Goal: Task Accomplishment & Management: Complete application form

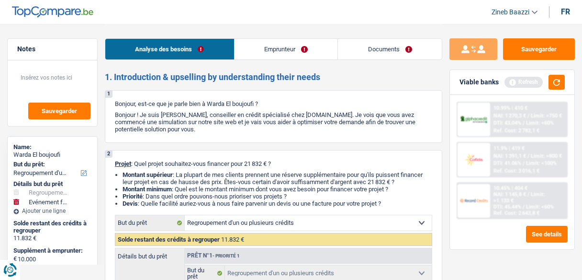
select select "refinancing"
select select "familyEvent"
select select "72"
select select "refinancing"
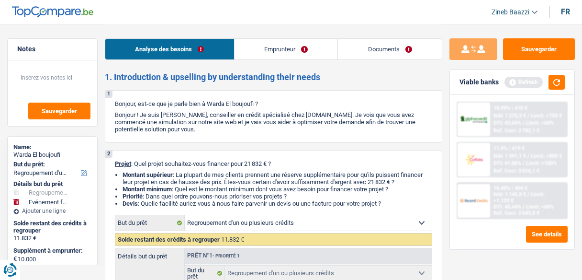
select select "refinancing"
select select "familyEvent"
select select "72"
select select "mutuality"
select select "familyAllowances"
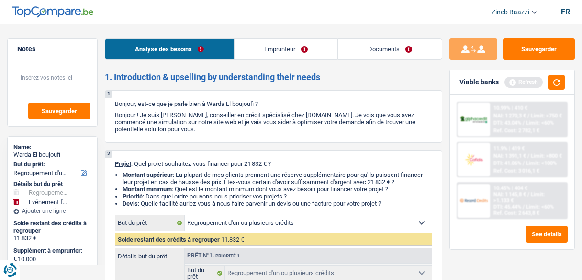
select select "disabilityPension"
select select "rents"
select select "cardOrCredit"
select select "personalSale"
select select "42"
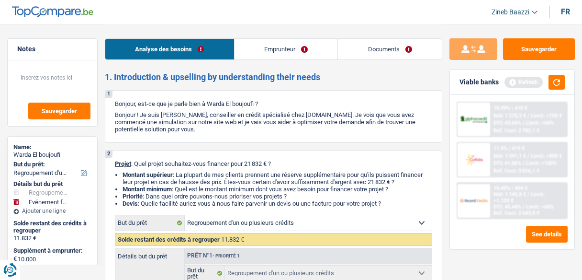
select select "personalSale"
select select "36"
select select "refinancing"
select select "familyEvent"
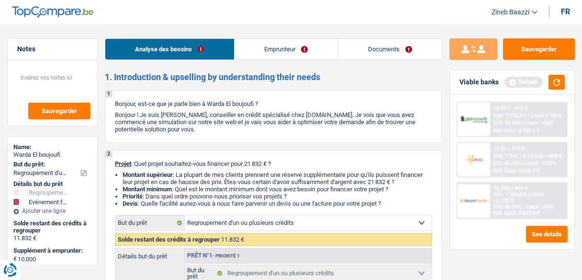
select select "72"
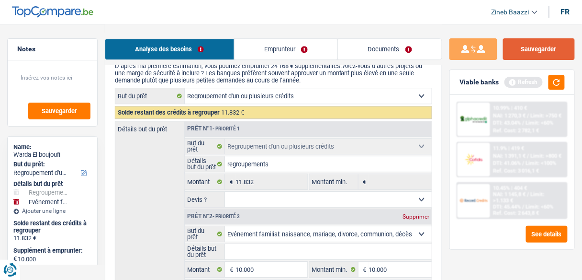
scroll to position [1494, 0]
click at [561, 47] on button "Sauvegarder" at bounding box center [539, 49] width 72 height 22
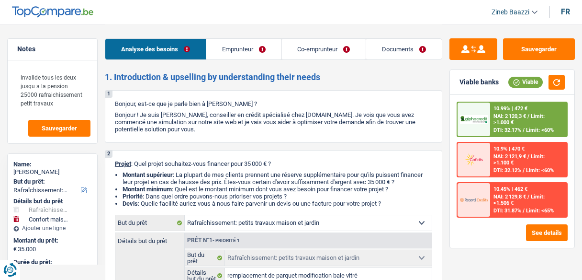
select select "houseOrGarden"
select select "household"
select select "120"
select select "houseOrGarden"
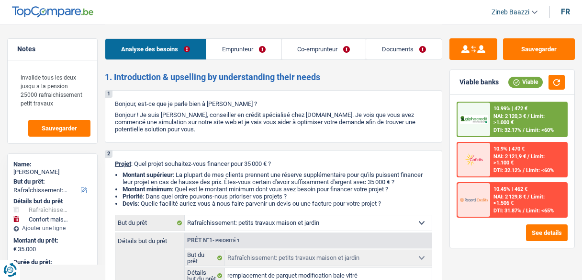
select select "houseOrGarden"
select select "false"
select select "household"
select select "yes"
select select "120"
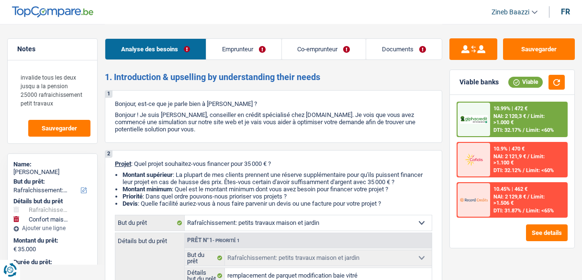
select select "invalid"
select select "disabilityPension"
select select "ownerWithoutMortgage"
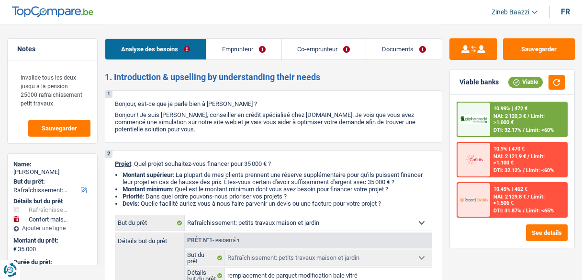
select select "personalLoan"
select select "other"
select select "60"
select select "houseOrGarden"
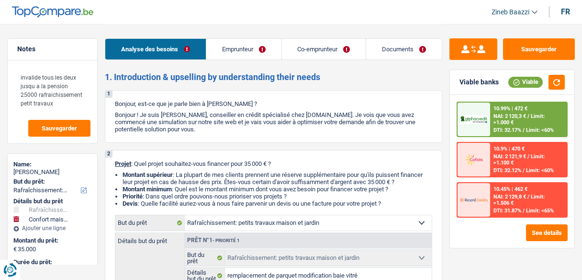
select select "false"
select select "household"
select select "yes"
select select "120"
click at [384, 39] on link "Documents" at bounding box center [404, 49] width 76 height 21
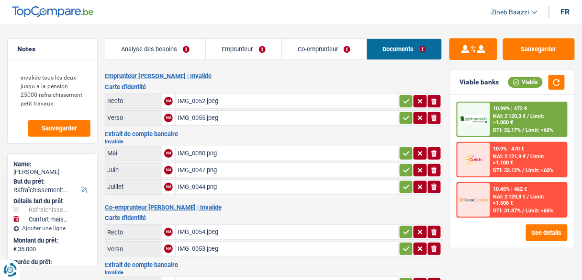
click at [185, 99] on div "IMG_0052.jpeg" at bounding box center [287, 101] width 219 height 14
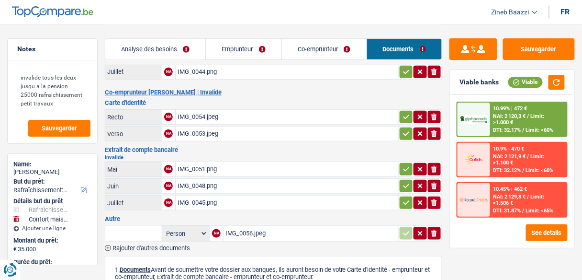
click at [197, 110] on div "IMG_0054.jpeg" at bounding box center [287, 117] width 219 height 14
click at [65, 136] on div "invalide tous les deux jusqu a la pension 25000 rafraichissement petit travaux …" at bounding box center [53, 101] width 90 height 83
click at [75, 127] on span "Sauvegarder" at bounding box center [59, 128] width 35 height 6
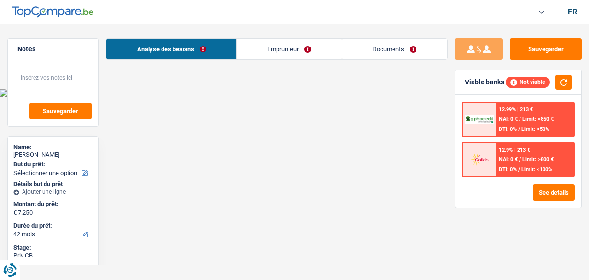
select select "42"
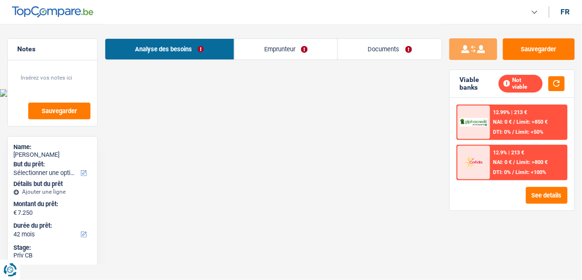
select select "42"
select select "mutuality"
select select "familyAllowances"
select select "mutualityIndemnity"
select select "rents"
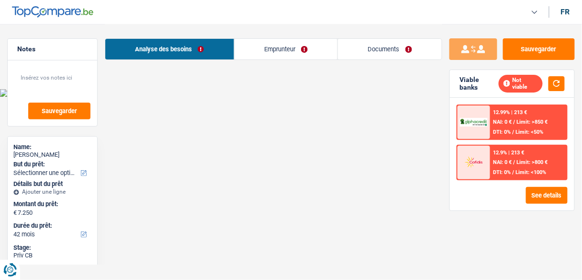
select select "42"
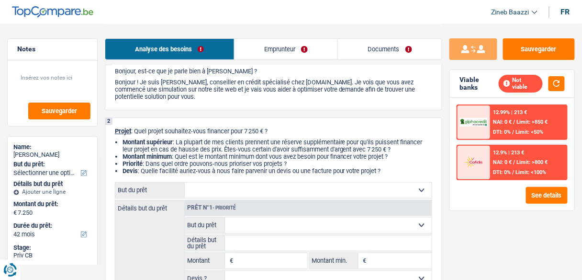
scroll to position [77, 0]
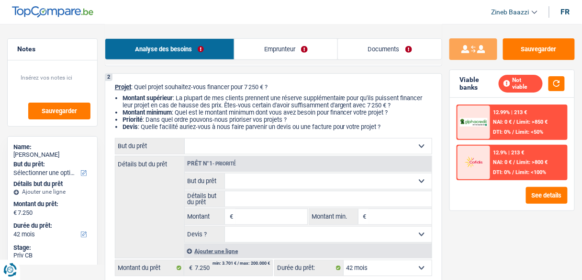
click at [270, 148] on select "Confort maison: meubles, textile, peinture, électroménager, outillage non-profe…" at bounding box center [308, 145] width 247 height 15
select select "medical"
click at [185, 139] on select "Confort maison: meubles, textile, peinture, électroménager, outillage non-profe…" at bounding box center [308, 145] width 247 height 15
select select "medical"
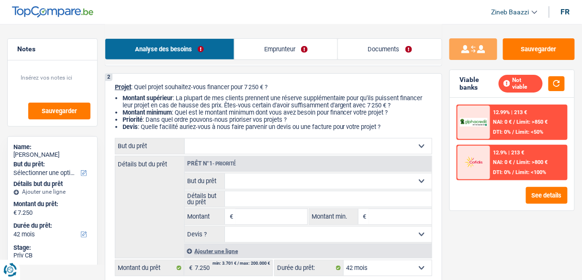
type input "7.250"
select select "medical"
type input "7.250"
select select "medical"
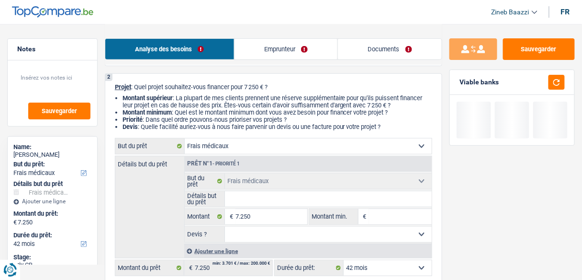
click at [248, 194] on input "Détails but du prêt" at bounding box center [328, 198] width 207 height 15
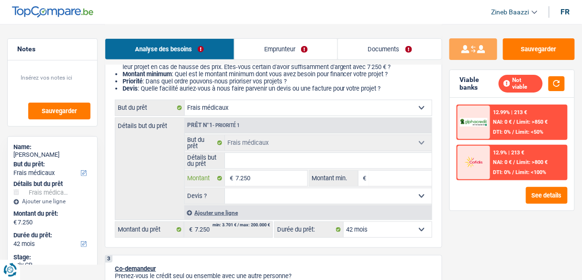
click at [264, 175] on input "7.250" at bounding box center [271, 177] width 71 height 15
click at [421, 177] on input "Montant min." at bounding box center [400, 177] width 63 height 15
type input "6"
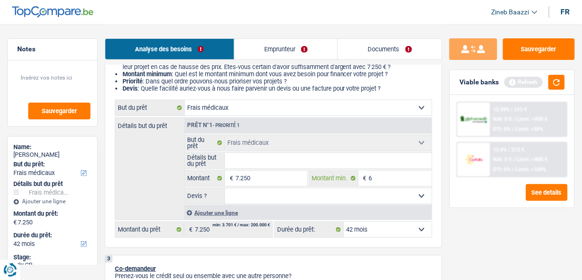
type input "60"
type input "600"
type input "6.000"
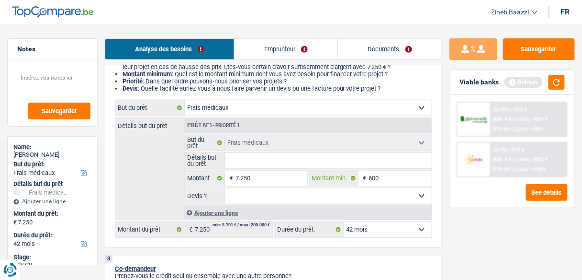
type input "6.000"
click at [363, 189] on select "Oui Non Non répondu Sélectionner une option" at bounding box center [328, 195] width 207 height 15
select select "false"
click at [225, 188] on select "Oui Non Non répondu Sélectionner une option" at bounding box center [328, 195] width 207 height 15
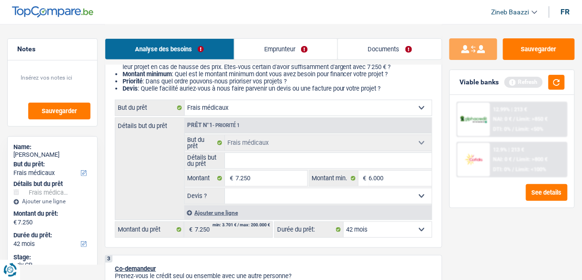
select select "false"
click at [285, 157] on input "Détails but du prêt" at bounding box center [328, 160] width 207 height 15
type input "F"
type input "FA"
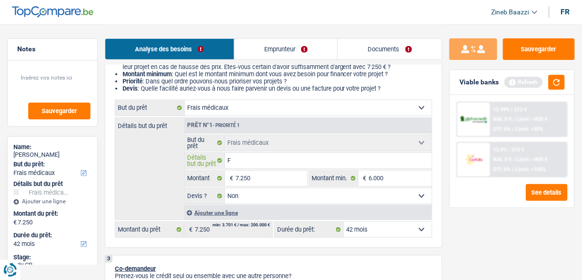
type input "FA"
type input "FAC"
type input "FACT"
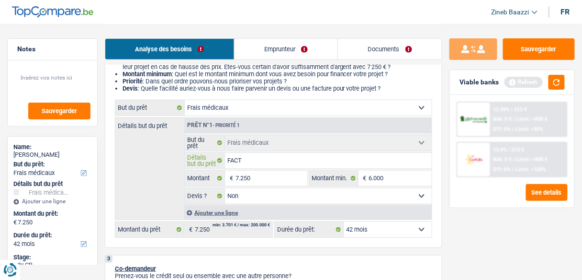
type input "FACTU"
type input "FACTUR"
type input "FACTURE"
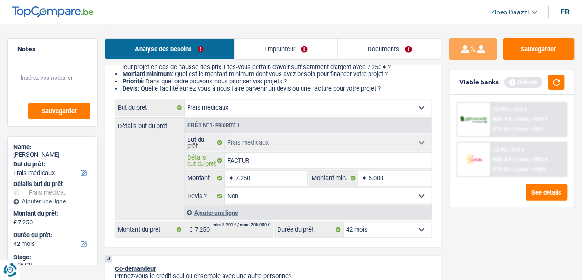
type input "FACTURE"
type input "FACTURES"
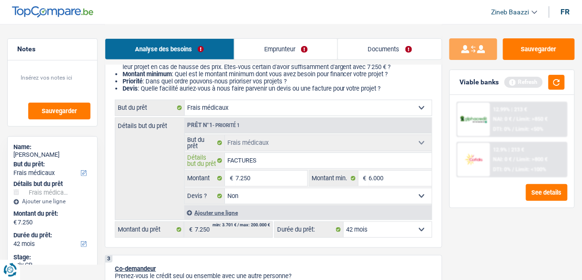
type input "FACTURES"
type input "FACTURE"
type input "FACTUR"
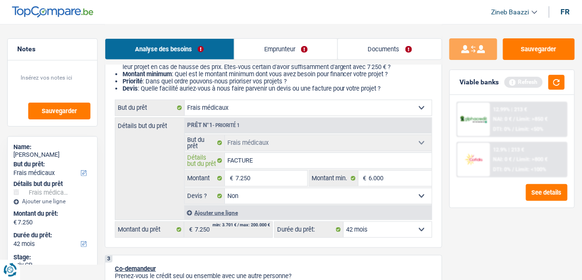
type input "FACTUR"
type input "FACTU"
type input "FACT"
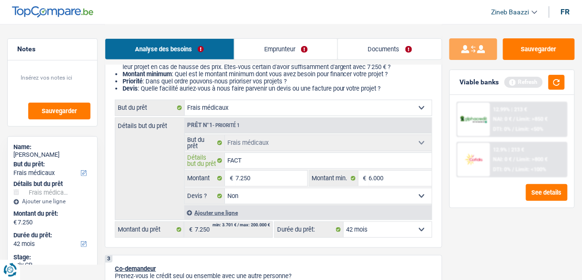
type input "FAC"
type input "FA"
type input "F"
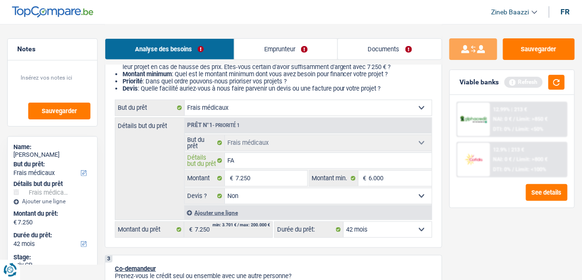
type input "F"
type input "Fa"
type input "Fac"
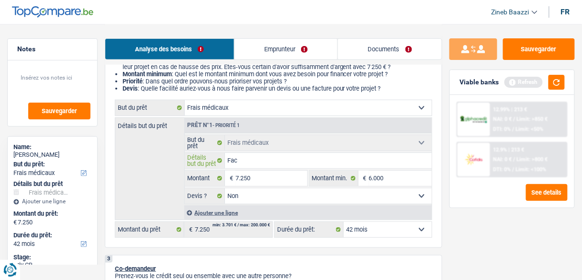
type input "Fact"
type input "Factu"
type input "Factur"
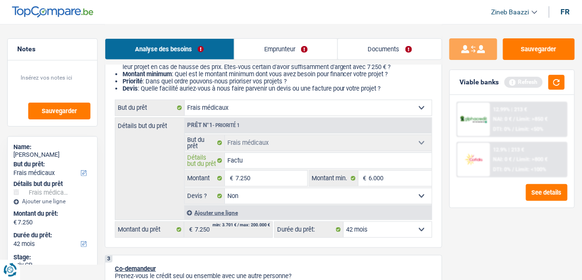
type input "Factur"
type input "Facture"
type input "Factures"
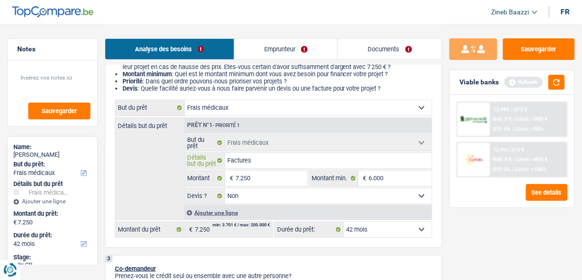
type input "Factures"
type input "Factures d"
type input "Factures d'"
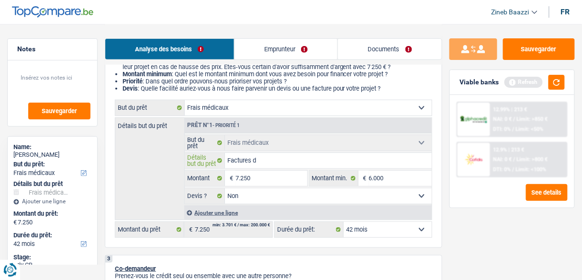
type input "Factures d'"
type input "Factures d'h"
type input "Factures d'ho"
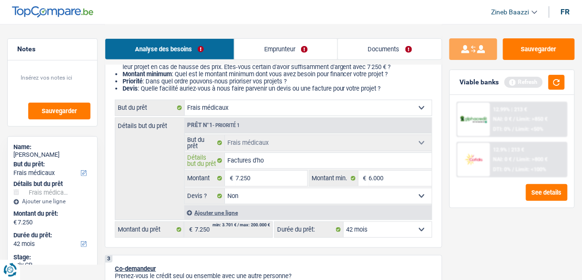
type input "Factures d'hop"
type input "Factures d'hopi"
type input "Factures d'hopit"
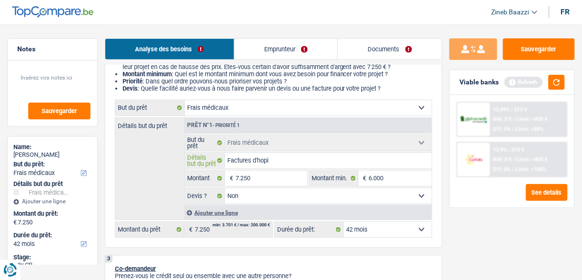
type input "Factures d'hopit"
type input "Factures d'hopita"
type input "Factures d'hopitau"
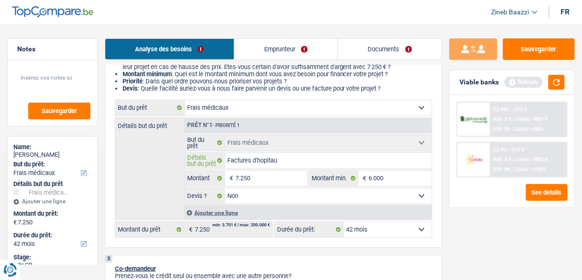
type input "Factures d'hopitaux"
drag, startPoint x: 169, startPoint y: 204, endPoint x: 346, endPoint y: 181, distance: 178.3
click at [170, 204] on div "Détails but du prêt Prêt n°1 - Priorité 1 Confort maison: meubles, textile, pei…" at bounding box center [273, 168] width 317 height 102
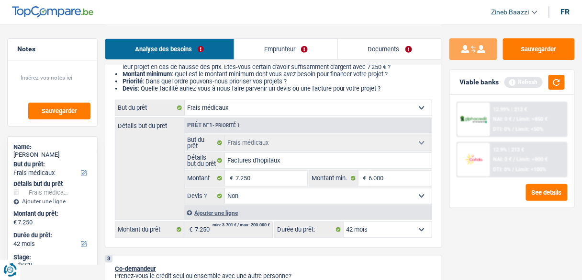
click at [278, 64] on div "Analyse des besoins Emprunteur Documents" at bounding box center [274, 44] width 338 height 41
click at [278, 57] on link "Emprunteur" at bounding box center [286, 49] width 103 height 21
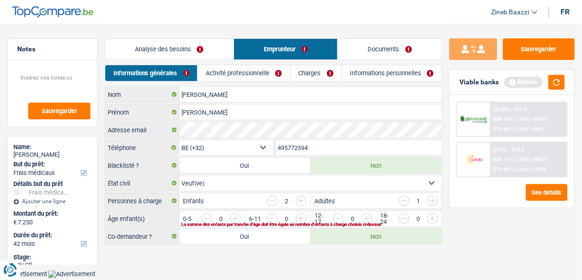
scroll to position [0, 0]
click at [228, 70] on link "Activité professionnelle" at bounding box center [246, 73] width 93 height 16
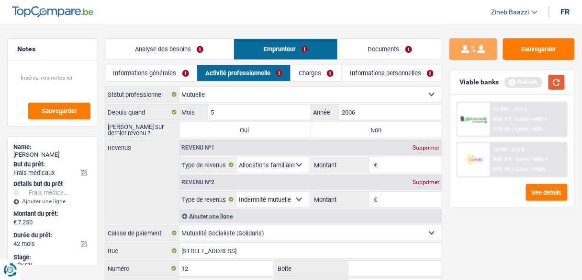
click at [556, 87] on button "button" at bounding box center [557, 82] width 16 height 15
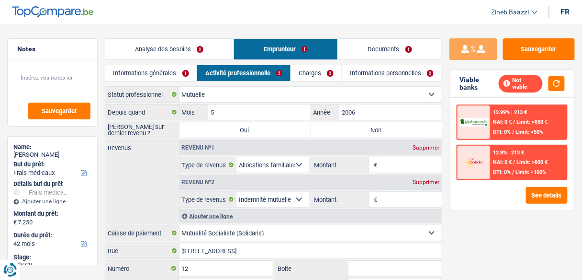
click at [294, 137] on div "Depuis quand 5 Mois / 2006 Année Saisie sur dernier revenu ? Oui Non Tous les c…" at bounding box center [274, 208] width 338 height 208
click at [295, 132] on label "Oui" at bounding box center [245, 129] width 131 height 15
click at [295, 132] on input "Oui" at bounding box center [245, 129] width 131 height 15
radio input "true"
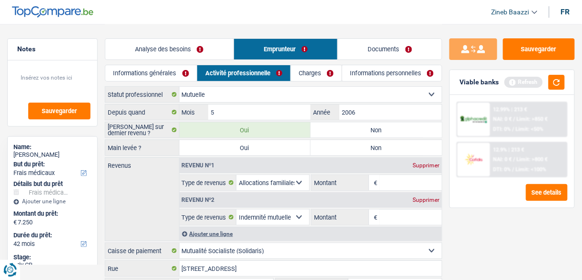
click at [401, 179] on input "Montant" at bounding box center [411, 182] width 62 height 15
click at [554, 79] on button "button" at bounding box center [557, 82] width 16 height 15
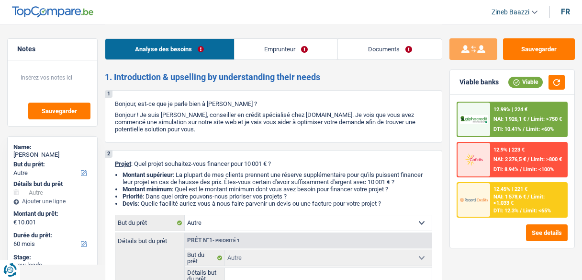
select select "other"
select select "60"
select select "other"
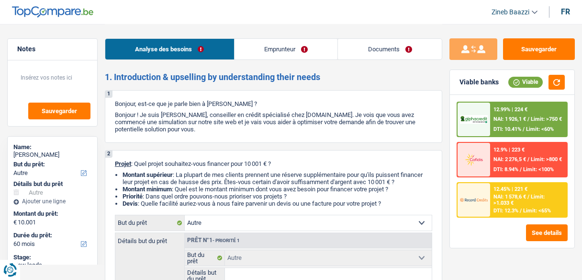
select select "60"
select select "unemployed"
select select "familyAllowances"
select select "unemployment"
select select "ownerWithMortgage"
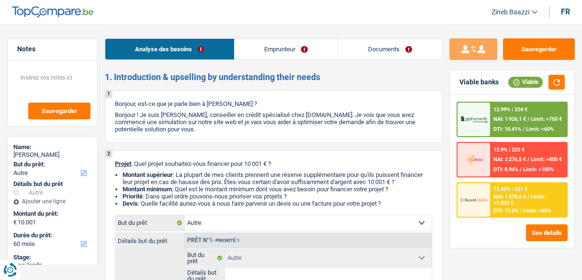
select select "other"
select select "60"
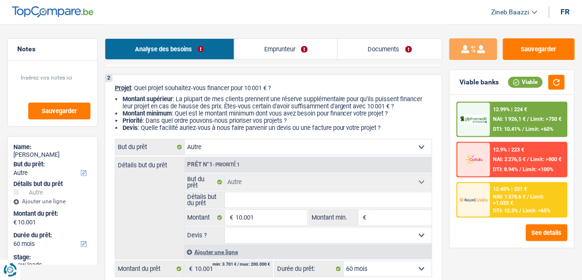
scroll to position [77, 0]
click at [349, 197] on input "Détails but du prêt" at bounding box center [328, 198] width 207 height 15
type input "p"
type input "pa"
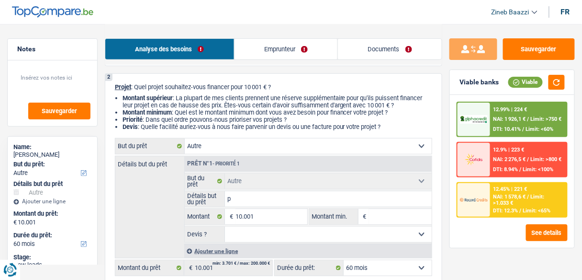
type input "pa"
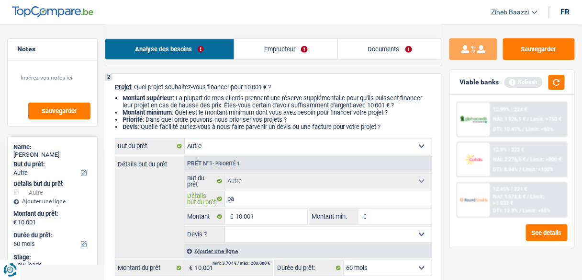
type input "pay"
type input "paye"
type input "payem"
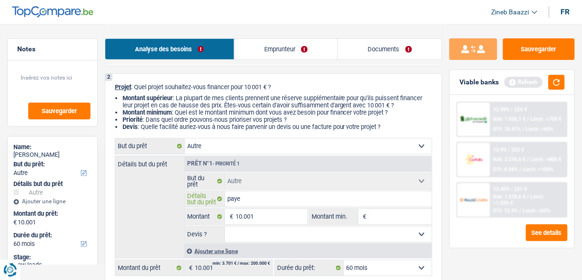
type input "payem"
type input "payeme"
type input "payemen"
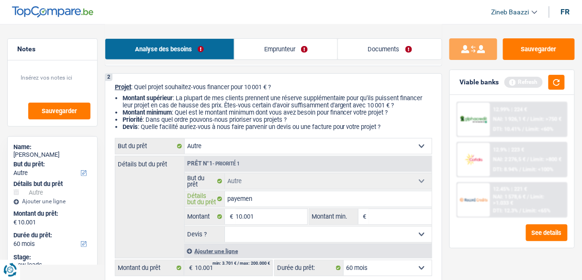
type input "payement"
type input "payement d"
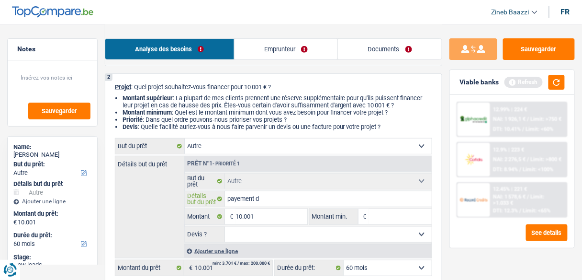
type input "payement d"
type input "payement de"
type input "payement des"
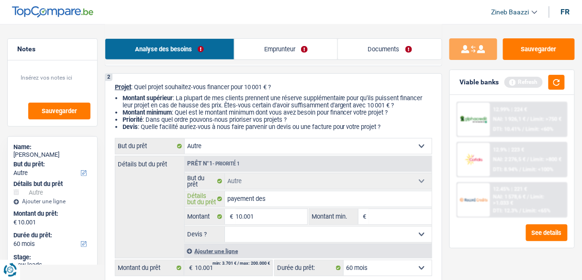
type input "payement des"
type input "payement des f"
type input "payement des fa"
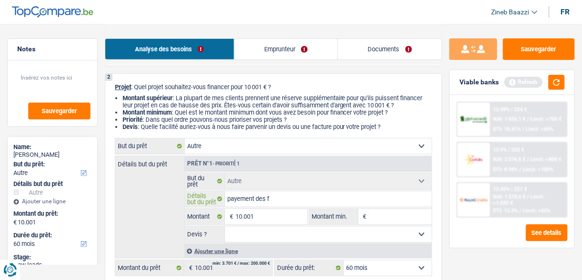
type input "payement des fa"
type input "payement des fac"
type input "payement des fact"
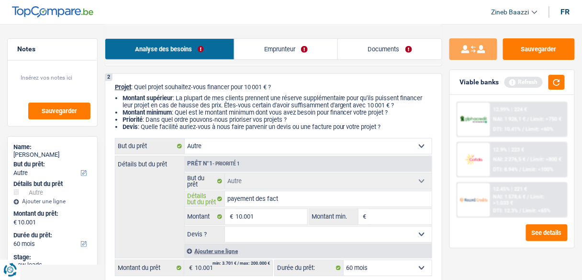
type input "payement des factu"
type input "payement des factur"
type input "payement des facture"
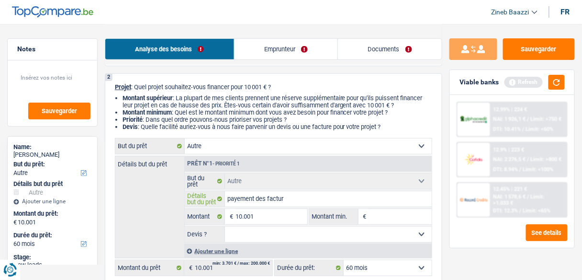
type input "payement des facture"
type input "payement des factures"
click at [553, 89] on button "button" at bounding box center [557, 82] width 16 height 15
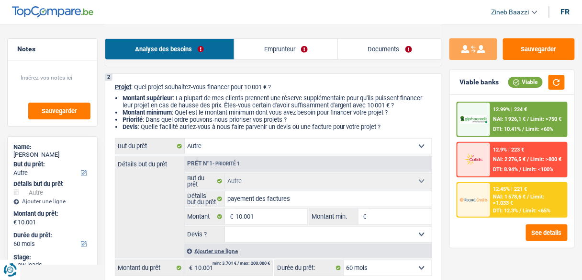
click at [278, 56] on link "Emprunteur" at bounding box center [286, 49] width 103 height 21
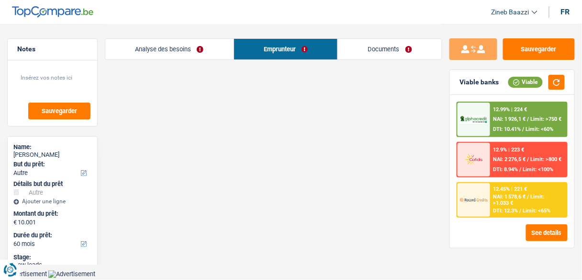
scroll to position [0, 0]
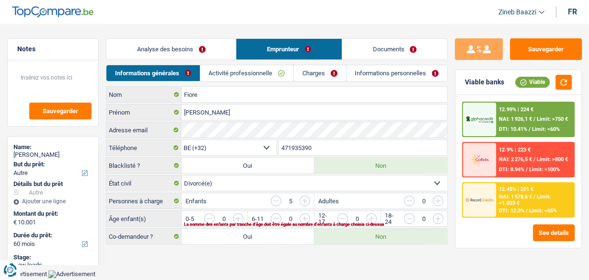
click at [234, 73] on link "Activité professionnelle" at bounding box center [246, 73] width 93 height 16
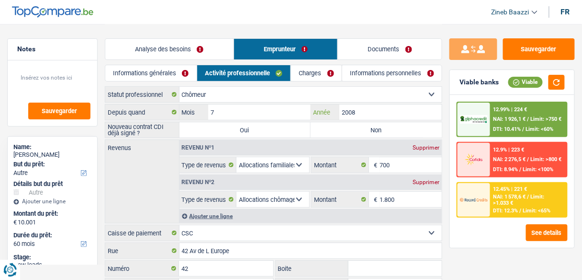
click at [369, 105] on input "2008" at bounding box center [391, 111] width 102 height 15
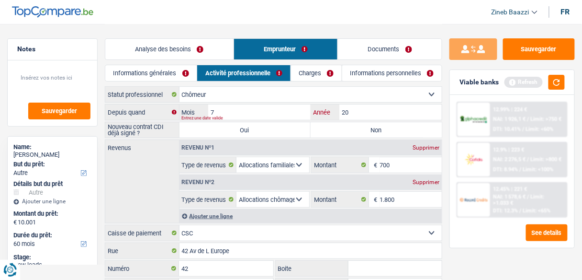
type input "2"
click at [283, 113] on input "7" at bounding box center [259, 111] width 102 height 15
type input "4"
click at [379, 116] on div "Tous les champs sont obligatoires. Veuillez fournir une réponse plus longue" at bounding box center [298, 118] width 233 height 4
click at [381, 113] on input "Année" at bounding box center [391, 111] width 102 height 15
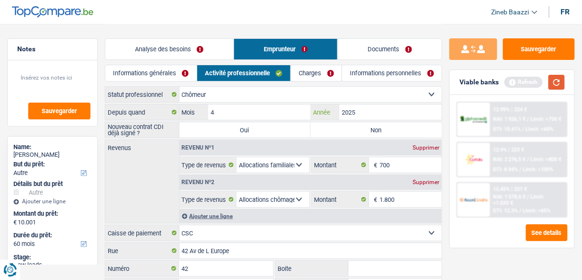
type input "2025"
click at [563, 80] on button "button" at bounding box center [557, 82] width 16 height 15
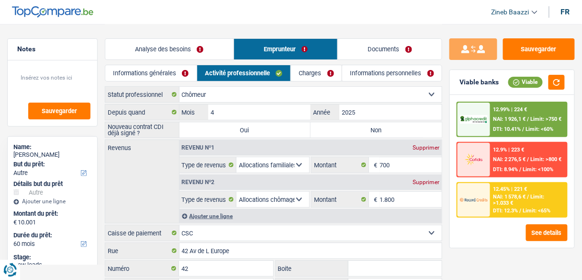
click at [335, 130] on label "Non" at bounding box center [376, 129] width 131 height 15
click at [335, 130] on input "Non" at bounding box center [376, 129] width 131 height 15
radio input "true"
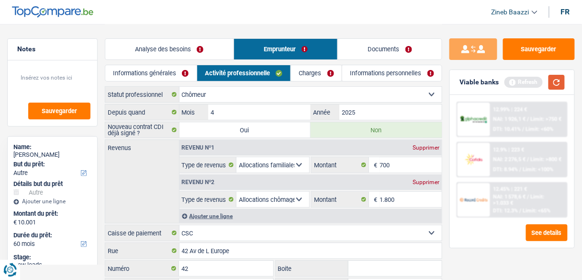
click at [556, 84] on button "button" at bounding box center [557, 82] width 16 height 15
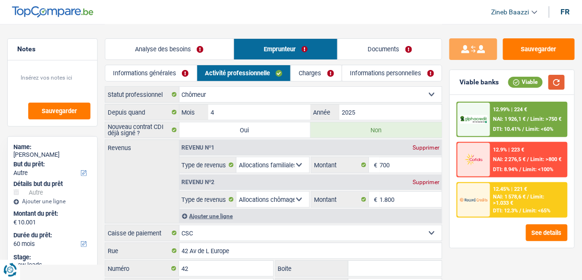
click at [554, 86] on button "button" at bounding box center [557, 82] width 16 height 15
click at [301, 75] on link "Charges" at bounding box center [316, 73] width 51 height 16
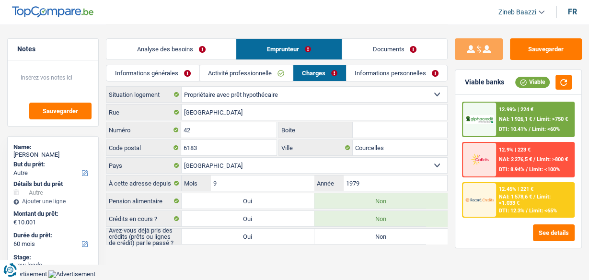
click at [241, 71] on link "Activité professionnelle" at bounding box center [246, 73] width 93 height 16
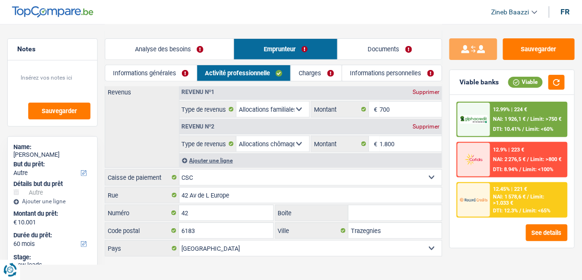
scroll to position [61, 0]
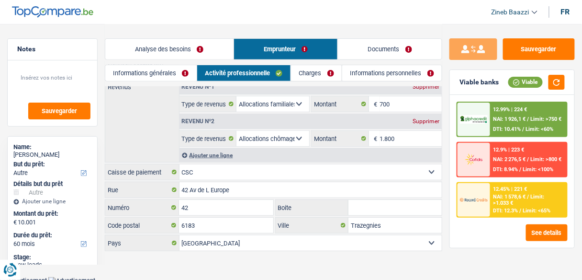
click at [397, 71] on link "Informations personnelles" at bounding box center [392, 73] width 100 height 16
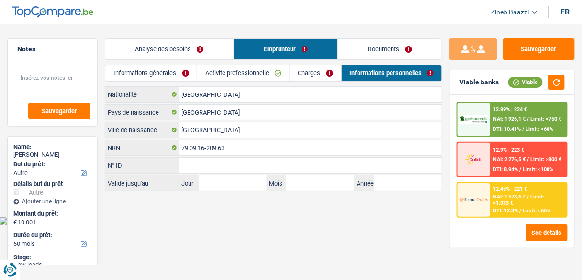
scroll to position [0, 0]
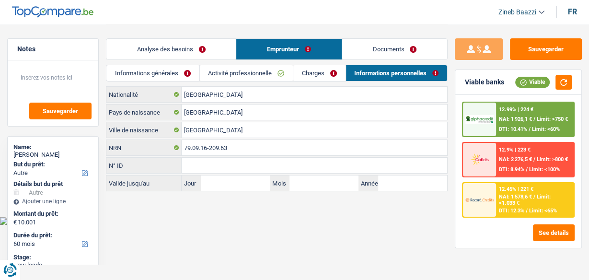
click at [306, 71] on link "Charges" at bounding box center [319, 73] width 52 height 16
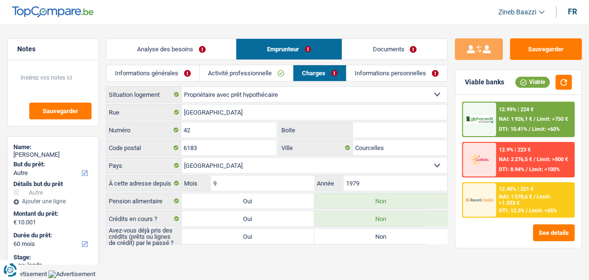
click at [254, 71] on link "Activité professionnelle" at bounding box center [246, 73] width 93 height 16
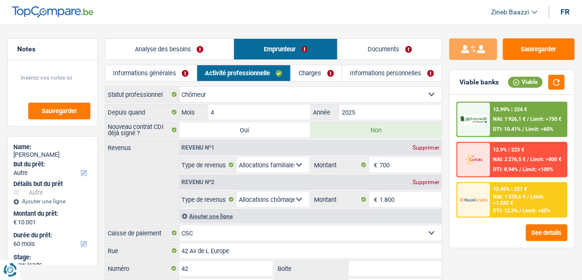
click at [182, 65] on link "Informations générales" at bounding box center [150, 73] width 91 height 16
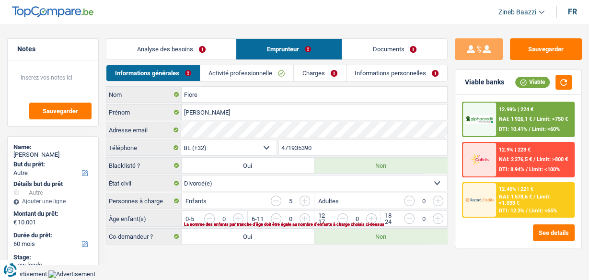
click at [283, 242] on div "Analyse des besoins Emprunteur Documents 1. Introduction & upselling by underst…" at bounding box center [276, 135] width 341 height 222
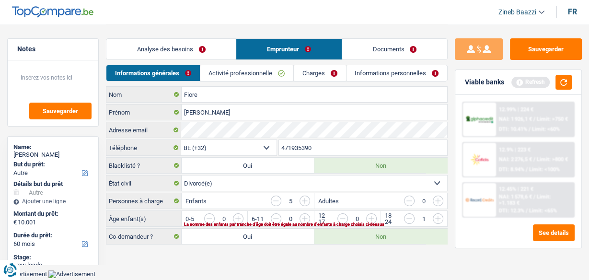
click at [373, 214] on input "button" at bounding box center [536, 220] width 340 height 15
click at [309, 222] on div "La somme des enfants par tranche d'âge doit être égale au nombre d'enfants à ch…" at bounding box center [302, 224] width 236 height 4
click at [306, 217] on input "button" at bounding box center [469, 220] width 340 height 15
click at [310, 217] on input "button" at bounding box center [469, 220] width 340 height 15
click at [300, 218] on input "button" at bounding box center [469, 220] width 340 height 15
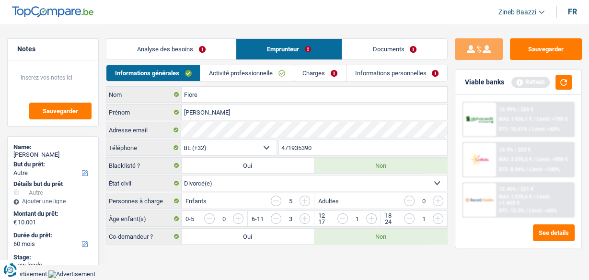
click at [288, 248] on main "Notes Sauvegarder Name: Denis Fiore But du prêt: Confort maison: meubles, texti…" at bounding box center [294, 135] width 589 height 270
click at [218, 71] on link "Activité professionnelle" at bounding box center [246, 73] width 93 height 16
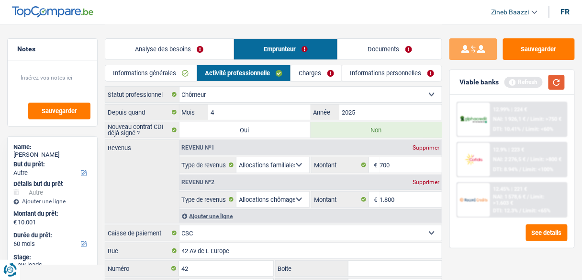
click at [558, 87] on button "button" at bounding box center [557, 82] width 16 height 15
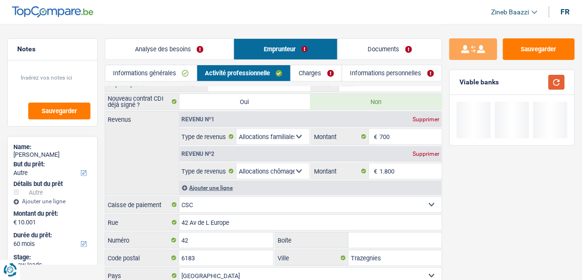
scroll to position [61, 0]
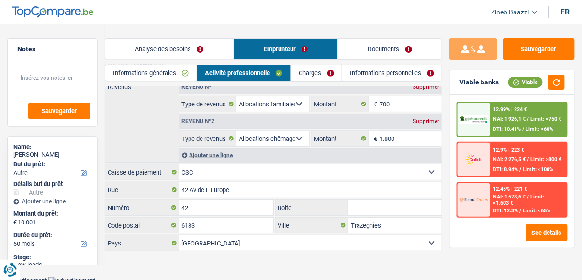
click at [299, 80] on link "Charges" at bounding box center [316, 73] width 51 height 16
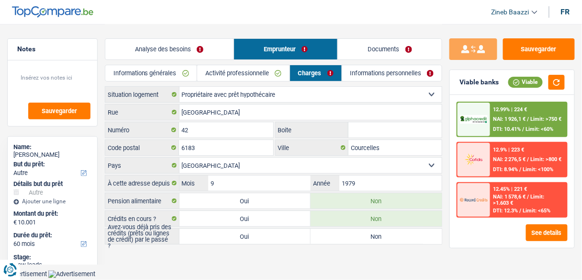
scroll to position [0, 0]
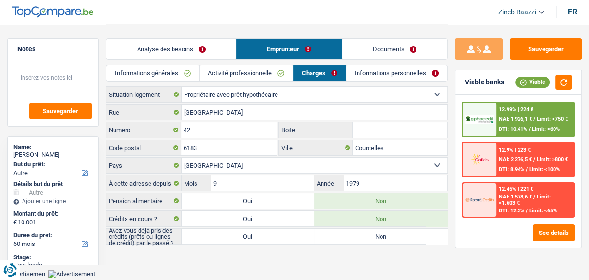
click at [284, 226] on div "Locataire Propriétaire avec prêt hypothécaire Propriétaire sans prêt hypothécai…" at bounding box center [276, 165] width 341 height 158
click at [283, 228] on label "Oui" at bounding box center [247, 235] width 133 height 15
click at [283, 228] on input "Oui" at bounding box center [247, 235] width 133 height 15
radio input "true"
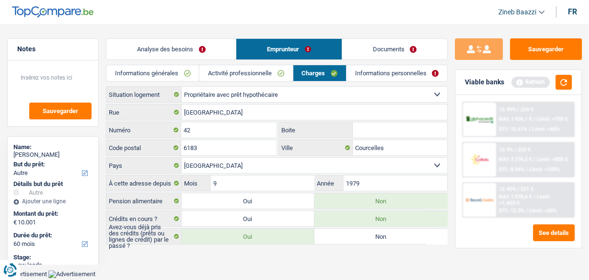
drag, startPoint x: 572, startPoint y: 77, endPoint x: 563, endPoint y: 83, distance: 11.4
click at [571, 78] on div "Viable banks Refresh" at bounding box center [518, 82] width 126 height 25
click at [563, 83] on button "button" at bounding box center [563, 82] width 16 height 15
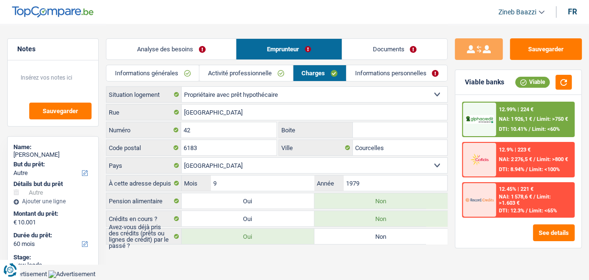
click at [182, 56] on link "Analyse des besoins" at bounding box center [170, 49] width 129 height 21
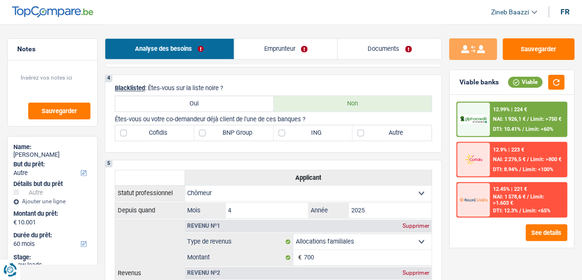
scroll to position [421, 0]
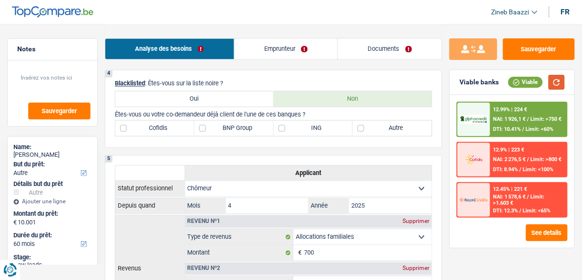
click at [555, 83] on button "button" at bounding box center [557, 82] width 16 height 15
click at [380, 131] on label "Autre" at bounding box center [392, 128] width 79 height 15
click at [380, 131] on input "Autre" at bounding box center [392, 128] width 79 height 15
checkbox input "true"
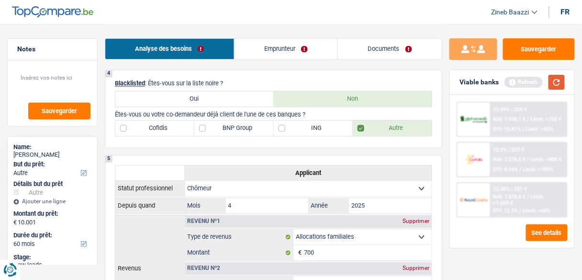
click at [555, 79] on button "button" at bounding box center [557, 82] width 16 height 15
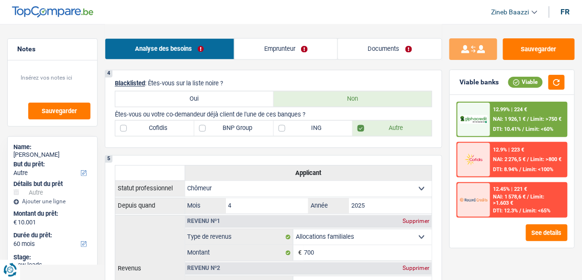
click at [239, 126] on label "BNP Group" at bounding box center [233, 128] width 79 height 15
click at [239, 126] on input "BNP Group" at bounding box center [233, 128] width 79 height 15
checkbox input "true"
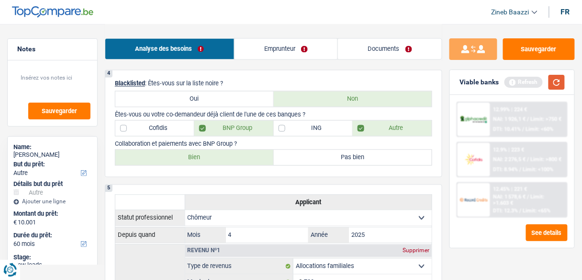
click at [561, 84] on button "button" at bounding box center [557, 82] width 16 height 15
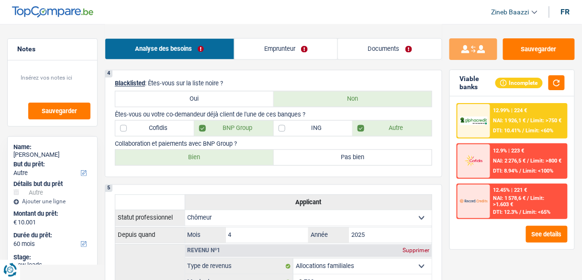
click at [274, 140] on p "Collaboration et paiements avec BNP Group ?" at bounding box center [273, 143] width 317 height 7
click at [244, 160] on label "Bien" at bounding box center [194, 157] width 159 height 15
click at [244, 160] on input "Bien" at bounding box center [194, 157] width 159 height 15
radio input "true"
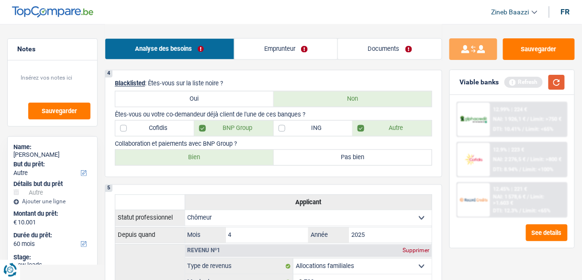
click at [551, 85] on button "button" at bounding box center [557, 82] width 16 height 15
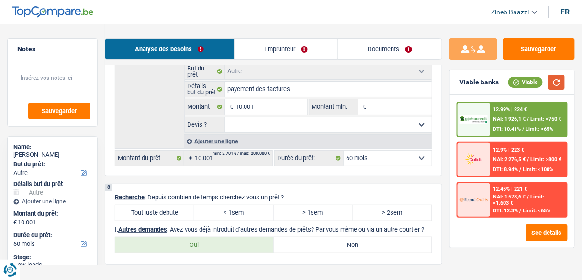
scroll to position [881, 0]
click at [153, 205] on label "Tout juste débuté" at bounding box center [154, 212] width 79 height 15
click at [153, 205] on input "Tout juste débuté" at bounding box center [154, 212] width 79 height 15
radio input "true"
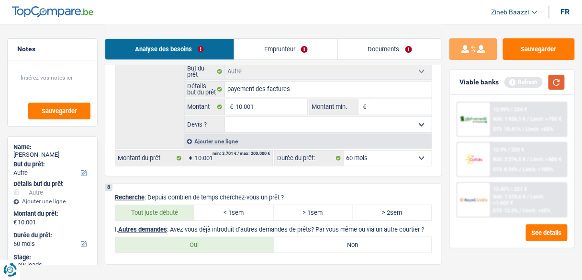
click at [562, 86] on button "button" at bounding box center [557, 82] width 16 height 15
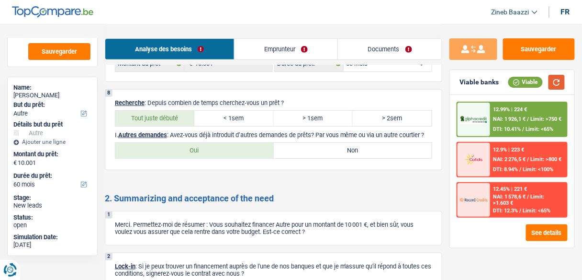
scroll to position [958, 0]
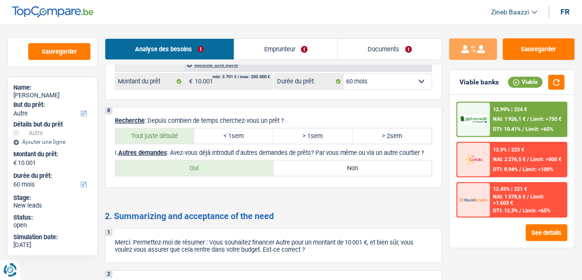
click at [315, 167] on label "Non" at bounding box center [353, 167] width 159 height 15
click at [315, 167] on input "Non" at bounding box center [353, 167] width 159 height 15
radio input "true"
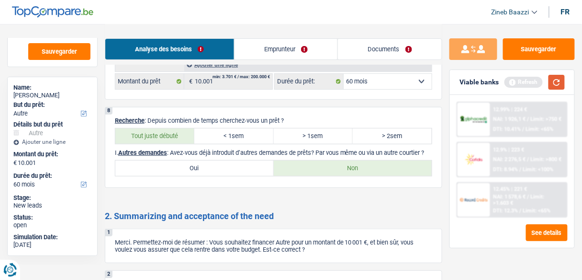
click at [550, 82] on button "button" at bounding box center [557, 82] width 16 height 15
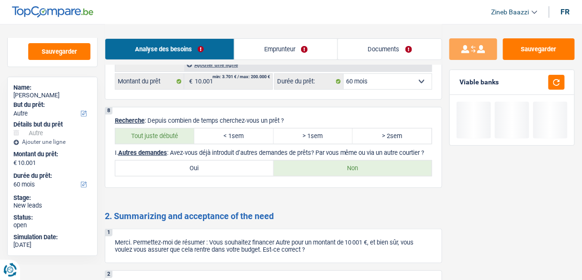
click at [250, 46] on link "Emprunteur" at bounding box center [286, 49] width 103 height 21
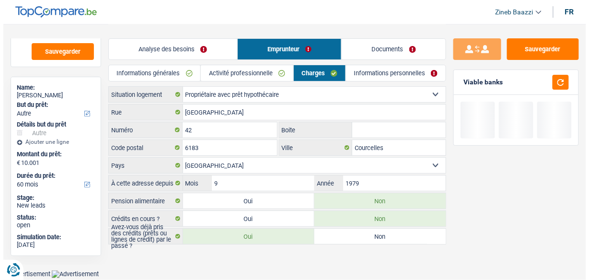
scroll to position [0, 0]
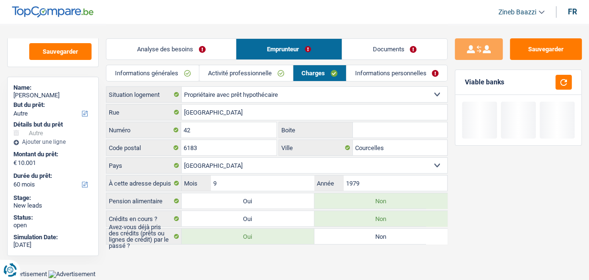
click at [374, 75] on link "Informations personnelles" at bounding box center [396, 73] width 101 height 16
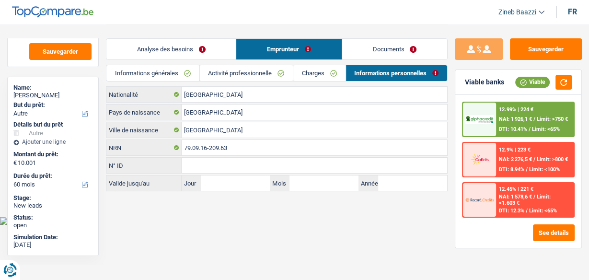
click at [313, 75] on link "Charges" at bounding box center [319, 73] width 52 height 16
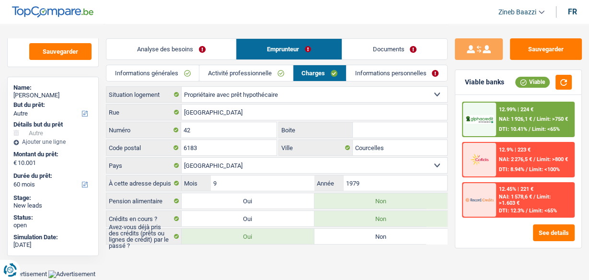
click at [266, 74] on link "Activité professionnelle" at bounding box center [245, 73] width 93 height 16
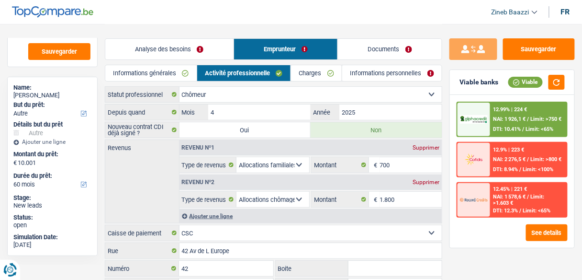
click at [170, 76] on link "Informations générales" at bounding box center [150, 73] width 91 height 16
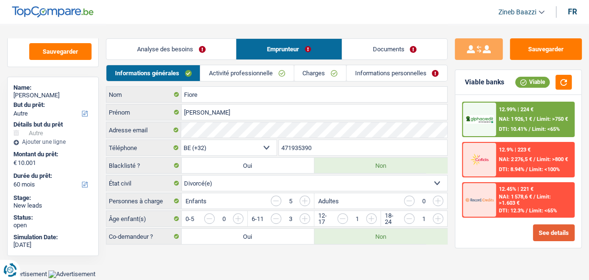
click at [546, 230] on button "See details" at bounding box center [553, 232] width 42 height 17
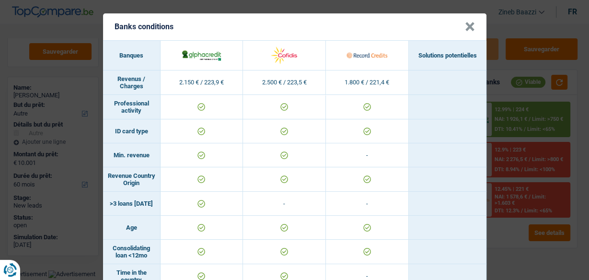
click at [466, 27] on button "×" at bounding box center [470, 27] width 10 height 10
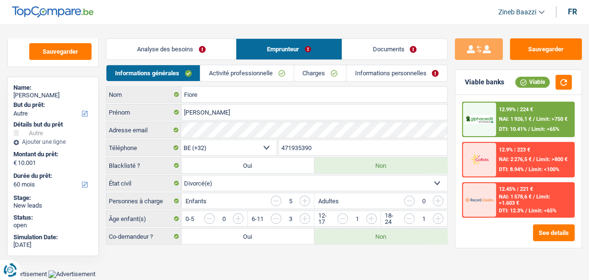
click at [491, 105] on div at bounding box center [479, 119] width 33 height 34
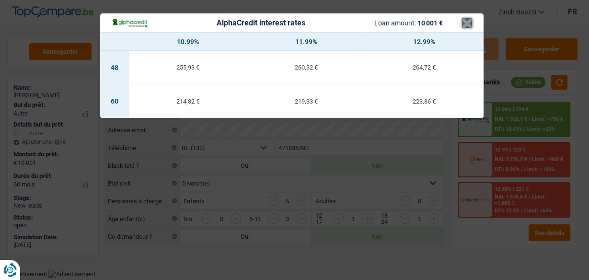
click at [469, 23] on button "×" at bounding box center [467, 23] width 10 height 10
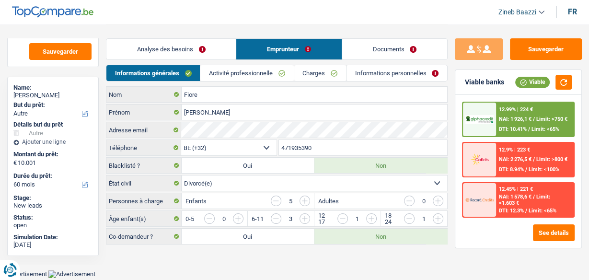
click at [495, 105] on div at bounding box center [479, 119] width 33 height 34
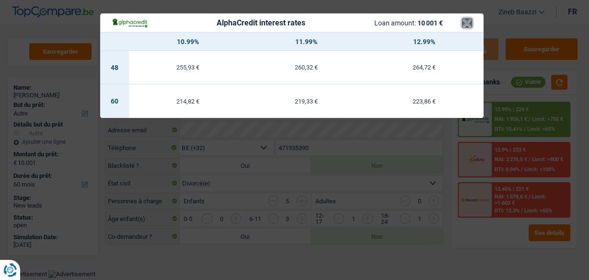
click at [465, 19] on button "×" at bounding box center [467, 23] width 10 height 10
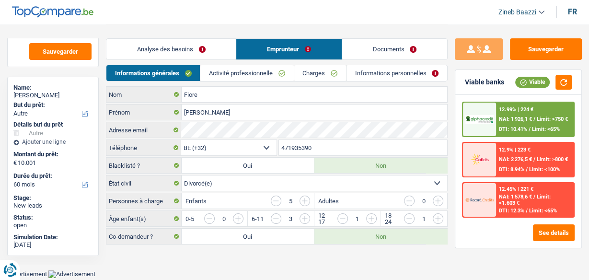
click at [358, 252] on main "Notes Sauvegarder Name: Denis Fiore But du prêt: Confort maison: meubles, texti…" at bounding box center [294, 135] width 589 height 270
click at [237, 71] on link "Activité professionnelle" at bounding box center [246, 73] width 93 height 16
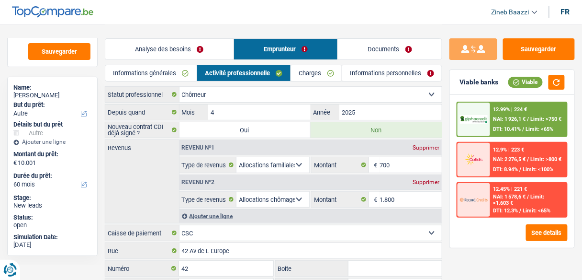
click at [311, 75] on link "Charges" at bounding box center [316, 73] width 51 height 16
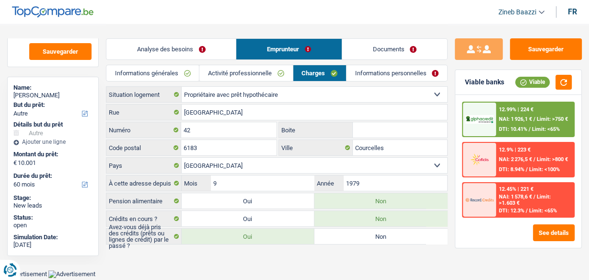
click at [379, 73] on link "Informations personnelles" at bounding box center [396, 73] width 101 height 16
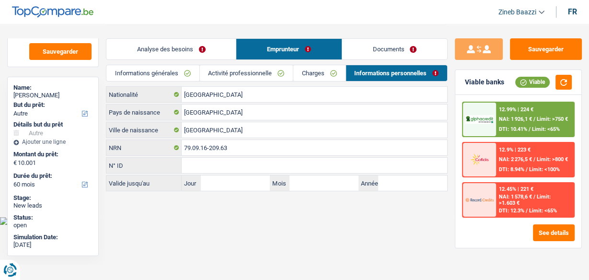
click at [178, 50] on link "Analyse des besoins" at bounding box center [170, 49] width 129 height 21
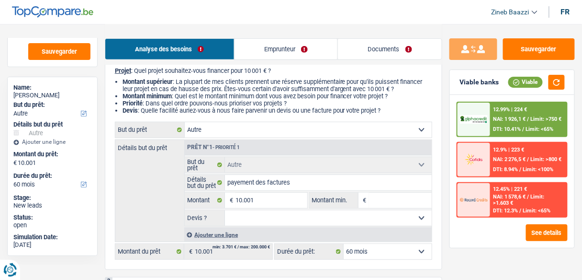
scroll to position [153, 0]
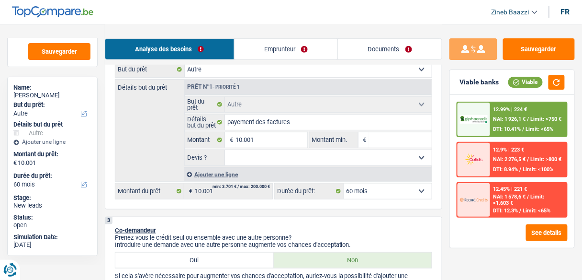
click at [281, 156] on select "Oui Non Non répondu Sélectionner une option" at bounding box center [328, 157] width 207 height 15
click at [129, 142] on div "Détails but du prêt Prêt n°1 - Priorité 1 Confort maison: meubles, textile, pei…" at bounding box center [273, 130] width 317 height 102
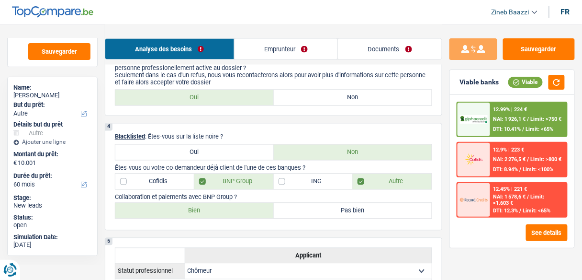
scroll to position [306, 0]
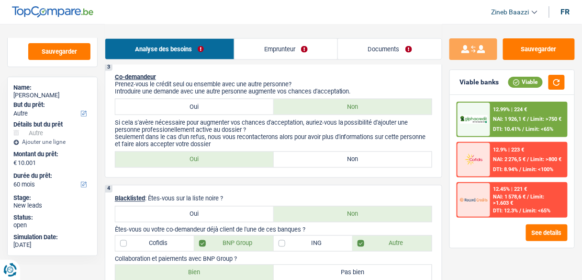
click at [307, 157] on label "Non" at bounding box center [353, 159] width 159 height 15
click at [307, 157] on input "Non" at bounding box center [353, 159] width 159 height 15
radio input "true"
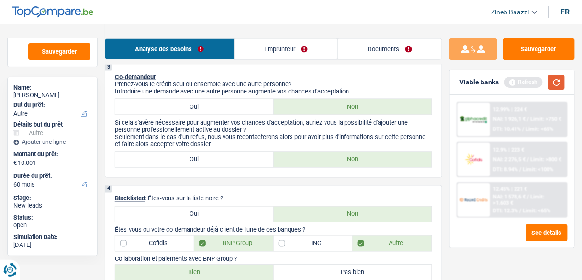
click at [561, 85] on button "button" at bounding box center [557, 82] width 16 height 15
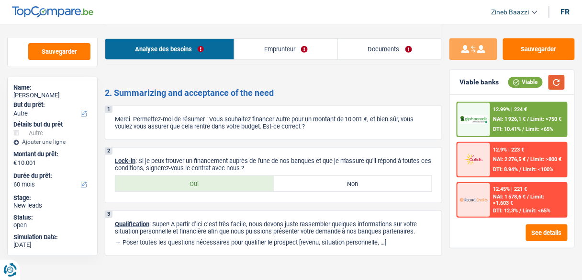
scroll to position [1095, 0]
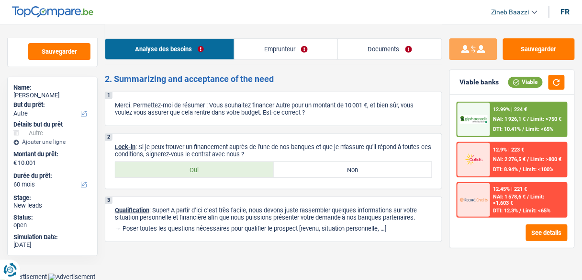
click at [207, 166] on label "Oui" at bounding box center [194, 169] width 159 height 15
click at [207, 166] on input "Oui" at bounding box center [194, 169] width 159 height 15
radio input "true"
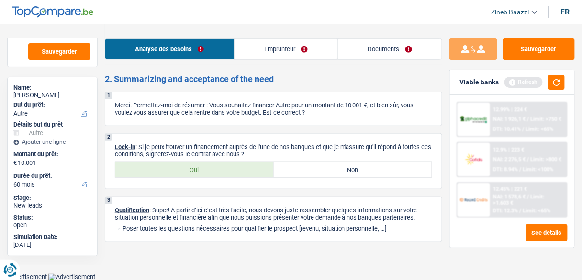
click at [382, 47] on link "Documents" at bounding box center [390, 49] width 104 height 21
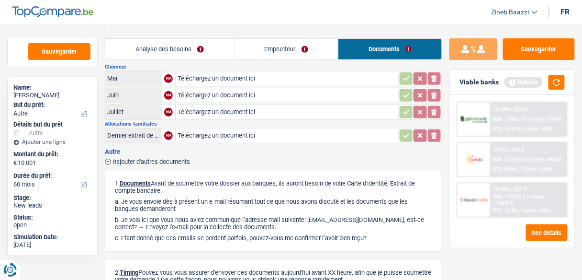
scroll to position [0, 0]
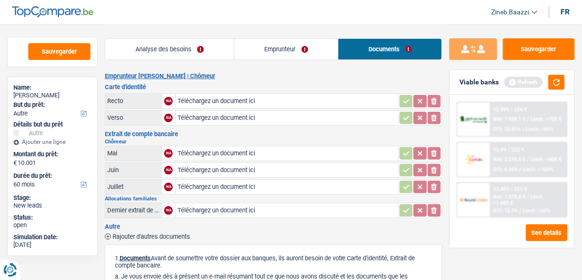
drag, startPoint x: 106, startPoint y: 132, endPoint x: 145, endPoint y: 138, distance: 39.2
click at [145, 138] on div "Extrait de compte bancaire Chômeur Mai NA Téléchargez un document ici ionicons-…" at bounding box center [274, 175] width 338 height 89
drag, startPoint x: 107, startPoint y: 208, endPoint x: 159, endPoint y: 212, distance: 52.8
click at [159, 212] on td "Dernier extrait de compte pour vos allocations familiales" at bounding box center [133, 210] width 57 height 15
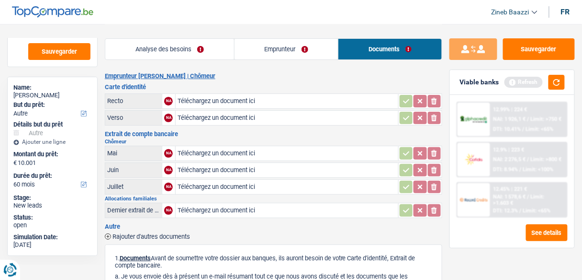
click at [116, 29] on div "Analyse des besoins Emprunteur Documents" at bounding box center [274, 44] width 338 height 41
click at [561, 87] on button "button" at bounding box center [557, 82] width 16 height 15
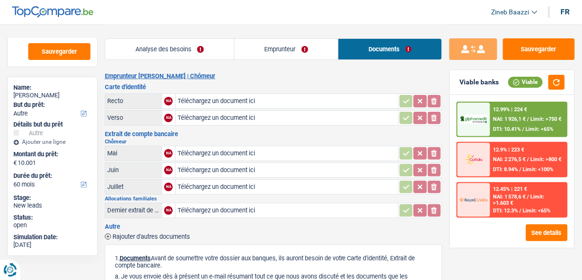
click at [197, 48] on link "Analyse des besoins" at bounding box center [169, 49] width 129 height 21
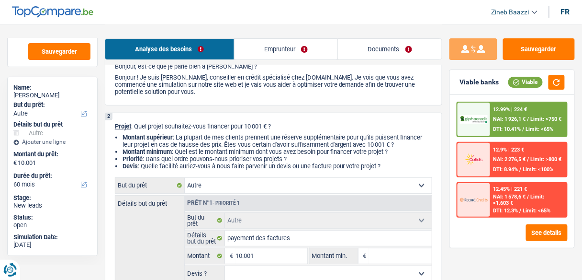
scroll to position [153, 0]
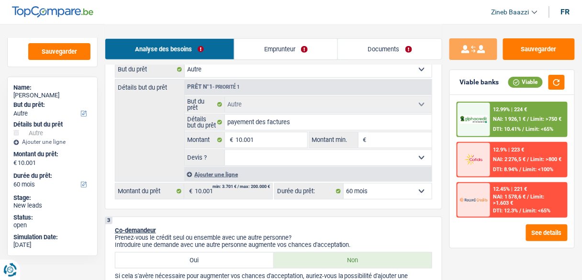
click at [290, 51] on link "Emprunteur" at bounding box center [286, 49] width 103 height 21
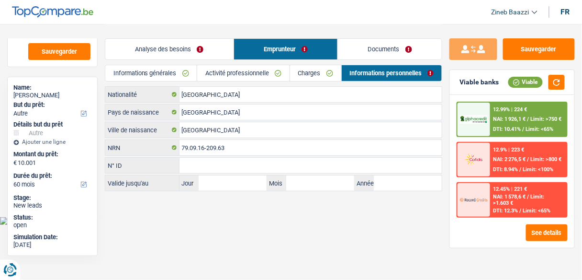
scroll to position [0, 0]
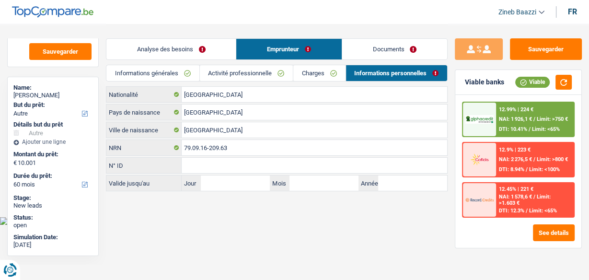
click at [312, 68] on link "Charges" at bounding box center [319, 73] width 52 height 16
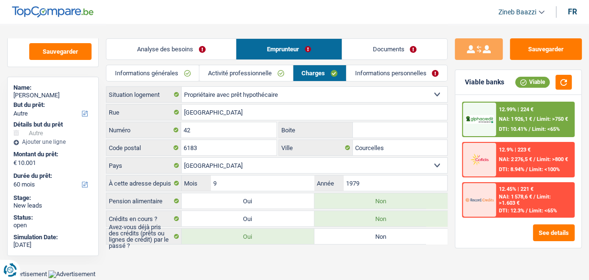
click at [261, 73] on link "Activité professionnelle" at bounding box center [245, 73] width 93 height 16
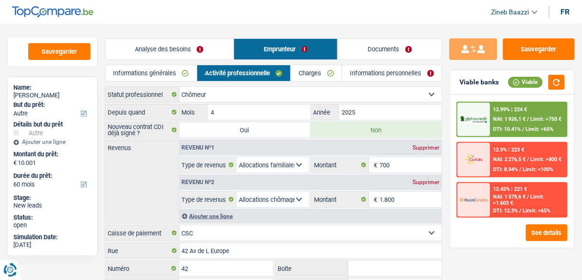
click at [425, 145] on div "Supprimer" at bounding box center [426, 148] width 32 height 6
select select "unemployment"
type input "1.800"
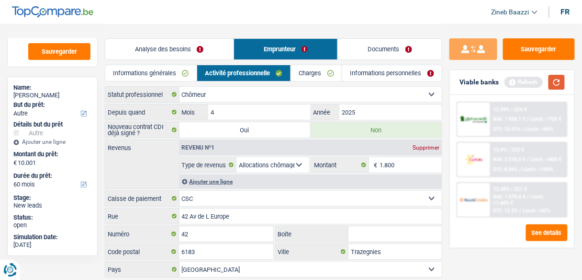
click at [551, 85] on button "button" at bounding box center [557, 82] width 16 height 15
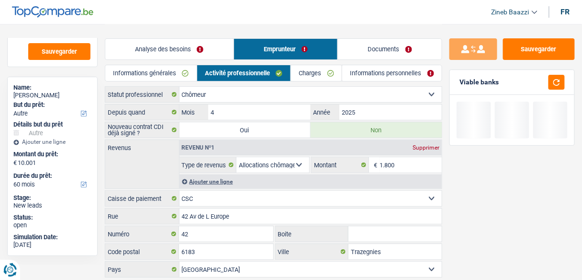
click at [134, 164] on div "Revenus Revenu nº1 Supprimer Allocation d'handicap Allocations chômage Allocati…" at bounding box center [274, 163] width 338 height 49
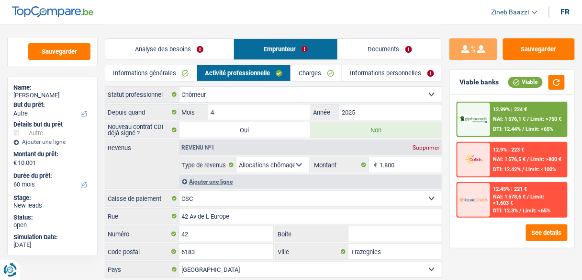
click at [402, 49] on link "Documents" at bounding box center [390, 49] width 104 height 21
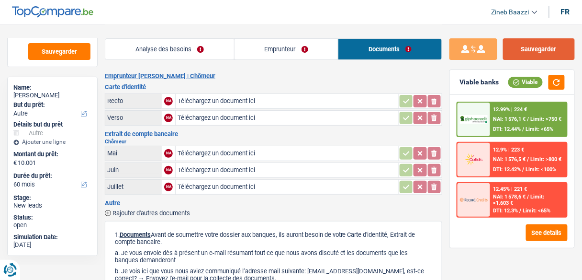
click at [541, 48] on button "Sauvegarder" at bounding box center [539, 49] width 72 height 22
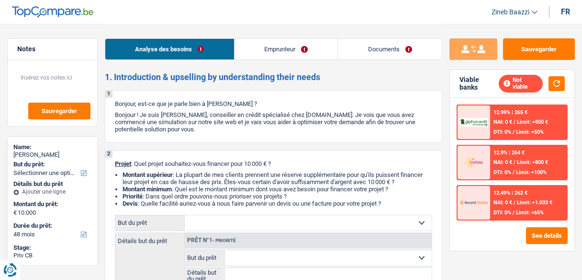
select select "48"
select select "privateEmployee"
select select "netSalary"
select select "mealVouchers"
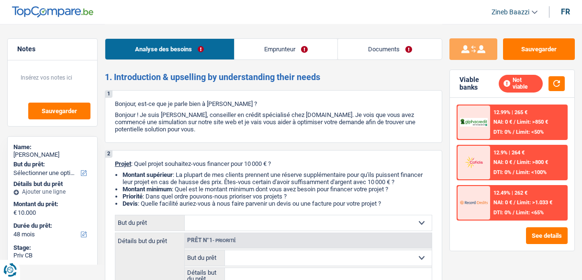
select select "48"
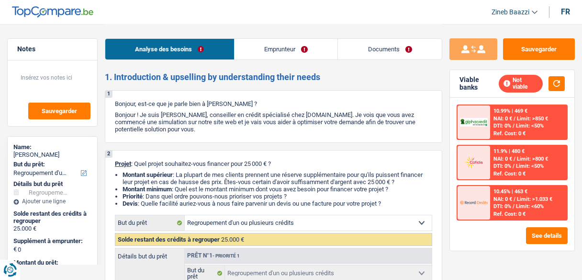
select select "refinancing"
select select "72"
select select "refinancing"
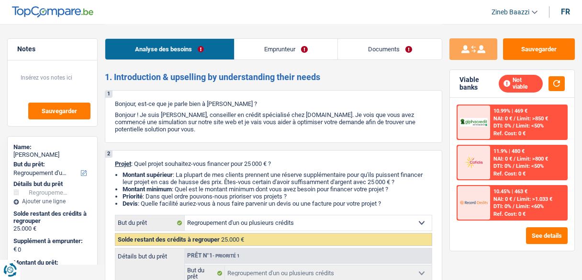
select select "72"
select select "mutuality"
select select "familyAllowances"
select select "mutualityIndemnity"
select select "liveWithParents"
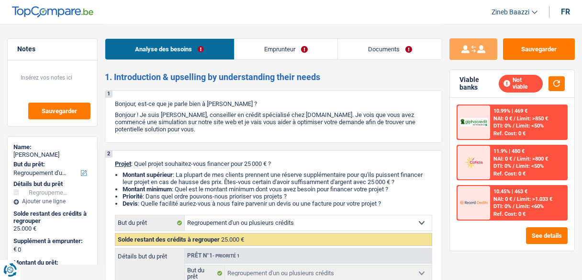
select select "refinancing"
select select "72"
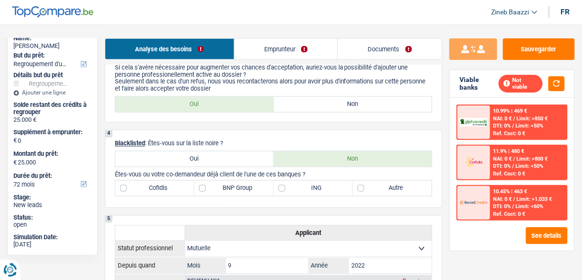
scroll to position [460, 0]
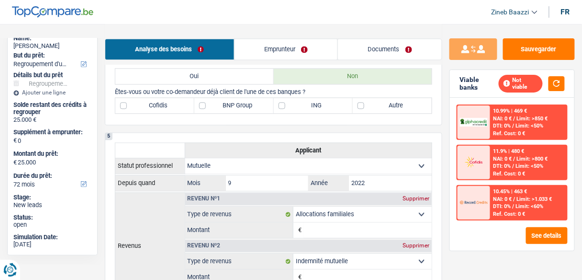
click at [300, 37] on div "Analyse des besoins Emprunteur Documents" at bounding box center [274, 44] width 338 height 41
click at [299, 43] on link "Emprunteur" at bounding box center [286, 49] width 103 height 21
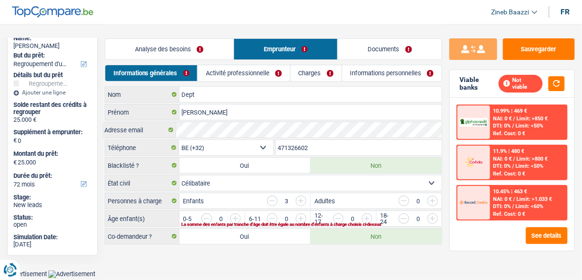
scroll to position [0, 0]
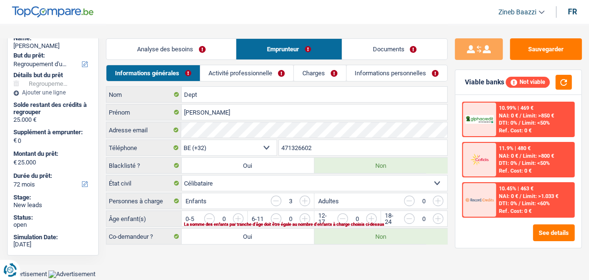
click at [301, 70] on link "Charges" at bounding box center [320, 73] width 52 height 16
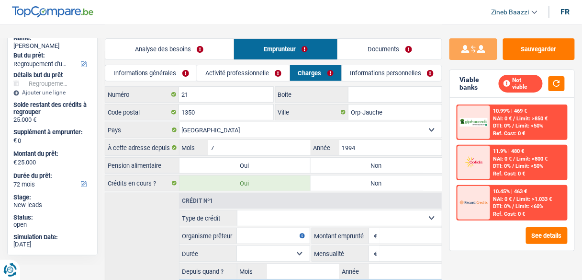
scroll to position [111, 0]
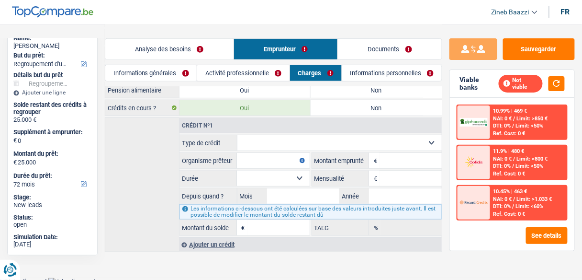
click at [281, 135] on select "Carte ou ouverture de crédit Prêt hypothécaire Vente à tempérament Prêt à tempé…" at bounding box center [340, 142] width 205 height 15
drag, startPoint x: 281, startPoint y: 135, endPoint x: 283, endPoint y: 120, distance: 14.7
click at [281, 135] on select "Carte ou ouverture de crédit Prêt hypothécaire Vente à tempérament Prêt à tempé…" at bounding box center [340, 142] width 205 height 15
click at [245, 78] on link "Activité professionnelle" at bounding box center [243, 73] width 92 height 16
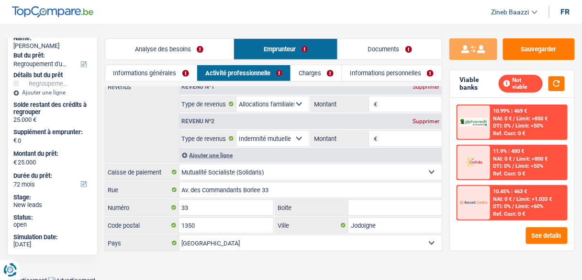
click at [175, 68] on link "Informations générales" at bounding box center [150, 73] width 91 height 16
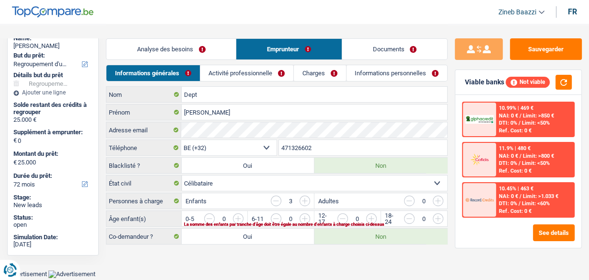
click at [181, 44] on link "Analyse des besoins" at bounding box center [170, 49] width 129 height 21
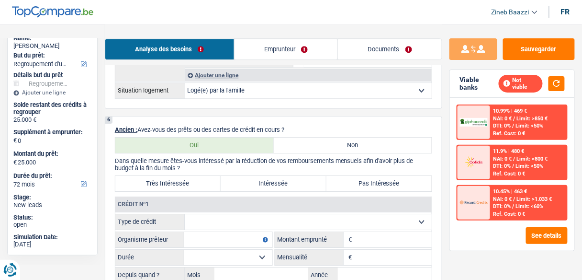
scroll to position [727, 0]
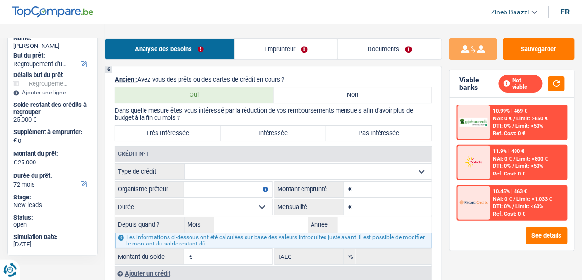
click at [250, 174] on fieldset "Carte ou ouverture de crédit Prêt hypothécaire Vente à tempérament Prêt à tempé…" at bounding box center [273, 213] width 317 height 101
click at [250, 171] on select "Carte ou ouverture de crédit Prêt hypothécaire Vente à tempérament Prêt à tempé…" at bounding box center [308, 171] width 247 height 15
click at [250, 169] on select "Carte ou ouverture de crédit Prêt hypothécaire Vente à tempérament Prêt à tempé…" at bounding box center [308, 171] width 247 height 15
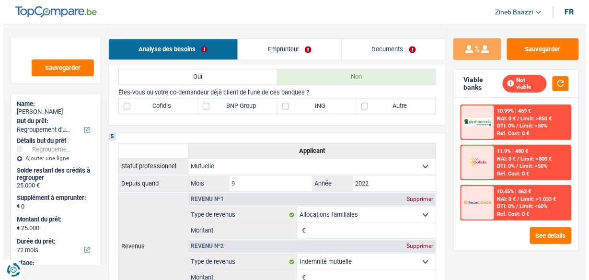
scroll to position [0, 0]
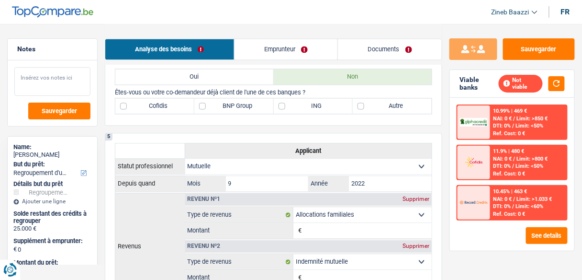
click at [52, 76] on textarea at bounding box center [52, 81] width 76 height 29
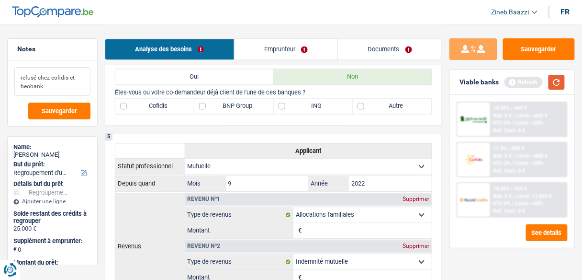
type textarea "refusé chez cofidis et beobank"
click at [554, 82] on button "button" at bounding box center [557, 82] width 16 height 15
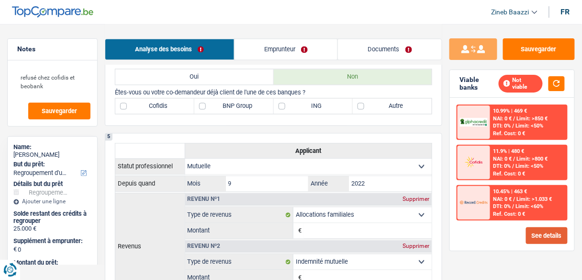
click at [549, 230] on button "See details" at bounding box center [547, 235] width 42 height 17
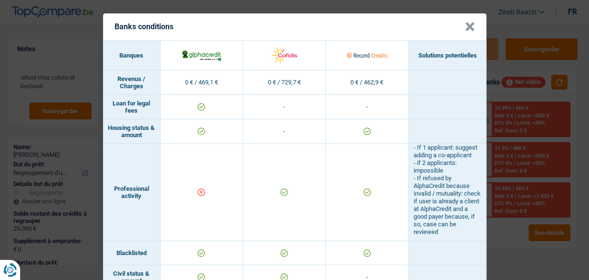
click at [465, 27] on button "×" at bounding box center [470, 27] width 10 height 10
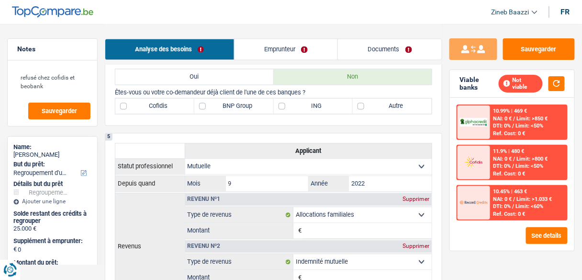
click at [266, 45] on link "Emprunteur" at bounding box center [286, 49] width 103 height 21
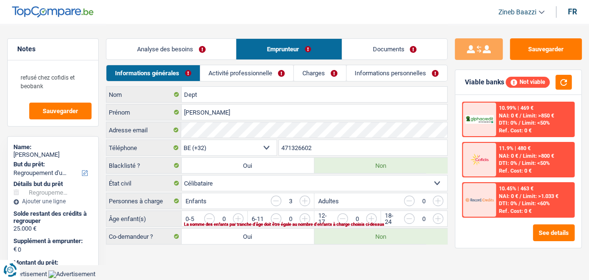
click at [228, 78] on link "Activité professionnelle" at bounding box center [246, 73] width 93 height 16
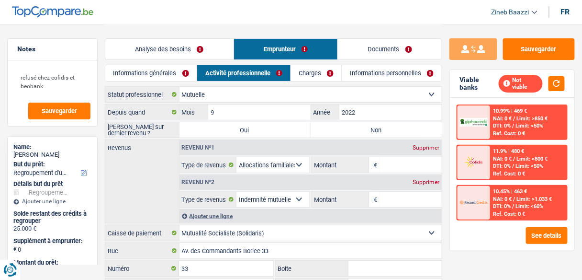
click at [329, 129] on label "Non" at bounding box center [376, 129] width 131 height 15
click at [329, 129] on input "Non" at bounding box center [376, 129] width 131 height 15
radio input "true"
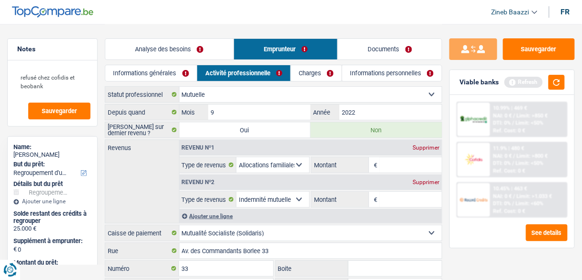
click at [395, 200] on input "Montant" at bounding box center [411, 199] width 62 height 15
type input "1.300"
click at [400, 153] on div "Revenu nº1 Supprimer" at bounding box center [311, 147] width 263 height 15
click at [396, 167] on input "Montant" at bounding box center [411, 164] width 62 height 15
type input "550"
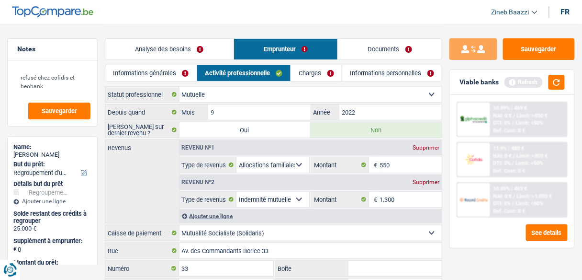
click at [300, 75] on link "Charges" at bounding box center [316, 73] width 51 height 16
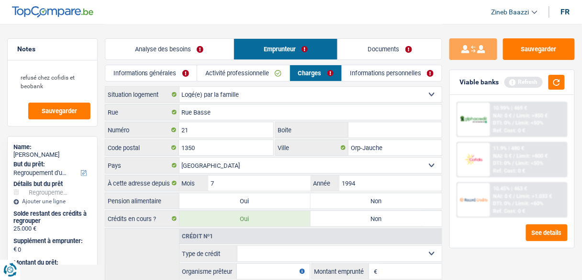
click at [566, 78] on div "Viable banks Refresh" at bounding box center [512, 82] width 125 height 25
click at [557, 82] on button "button" at bounding box center [557, 82] width 16 height 15
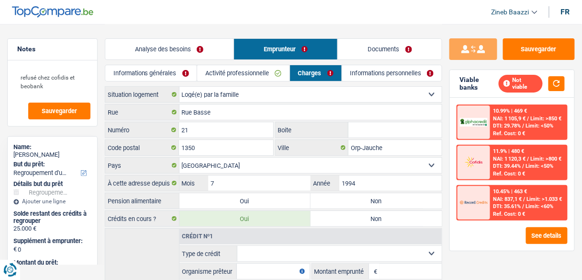
click at [174, 69] on link "Informations générales" at bounding box center [151, 73] width 92 height 16
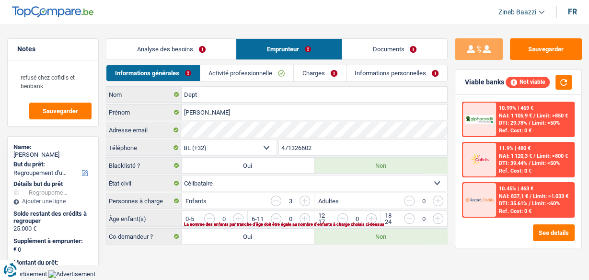
click at [235, 216] on input "button" at bounding box center [403, 220] width 340 height 15
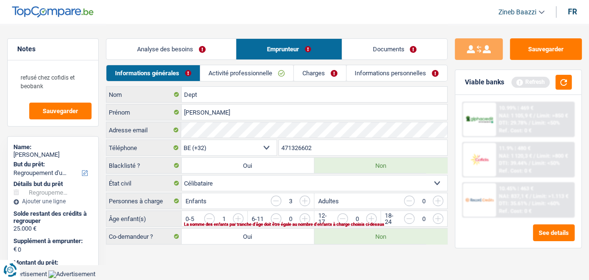
click at [240, 216] on input "button" at bounding box center [403, 220] width 340 height 15
click at [372, 217] on input "button" at bounding box center [536, 220] width 340 height 15
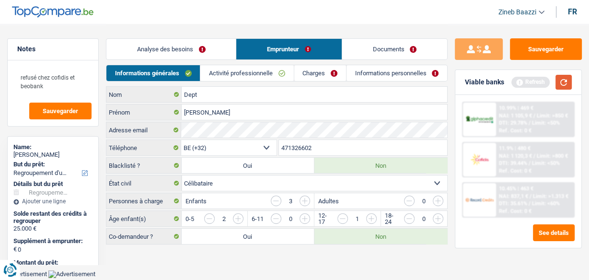
click at [566, 79] on button "button" at bounding box center [563, 82] width 16 height 15
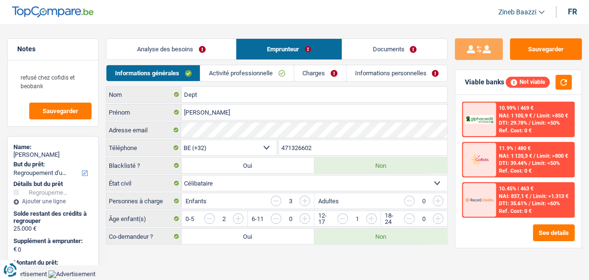
click at [219, 71] on link "Activité professionnelle" at bounding box center [246, 73] width 93 height 16
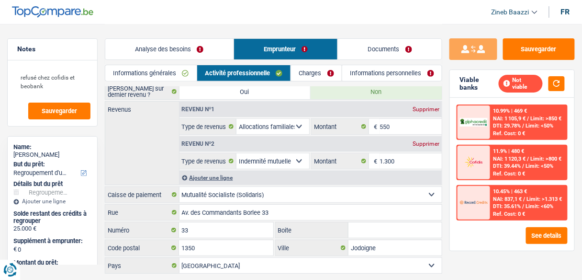
scroll to position [61, 0]
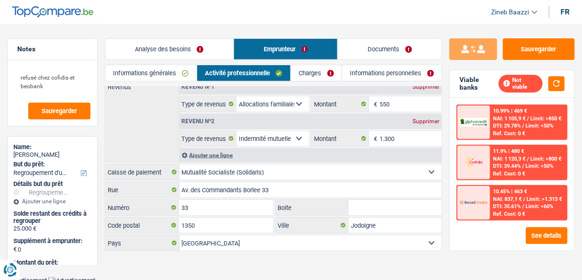
click at [297, 79] on link "Charges" at bounding box center [316, 73] width 51 height 16
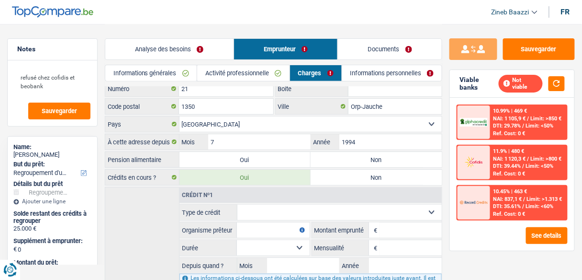
scroll to position [111, 0]
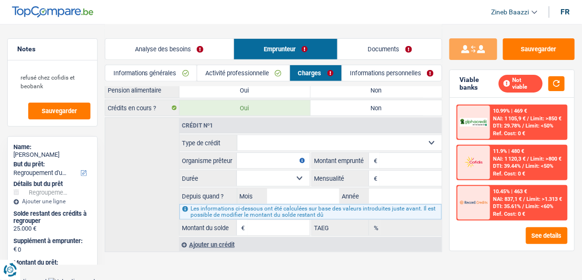
click at [262, 139] on select "Carte ou ouverture de crédit Prêt hypothécaire Vente à tempérament Prêt à tempé…" at bounding box center [340, 142] width 205 height 15
select select "carLoan"
type input "0"
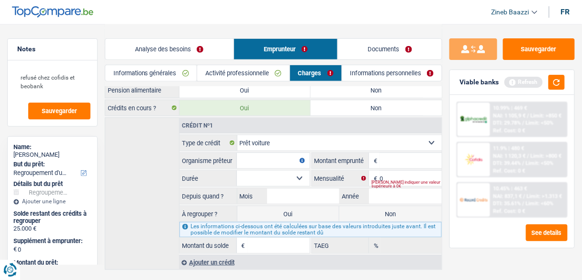
click at [268, 164] on input "Organisme prêteur" at bounding box center [273, 160] width 73 height 15
type input "Alpha crédit"
click at [408, 163] on input "Montant" at bounding box center [411, 160] width 62 height 15
click at [283, 239] on input "Montant du solde" at bounding box center [279, 245] width 62 height 15
type input "15.000"
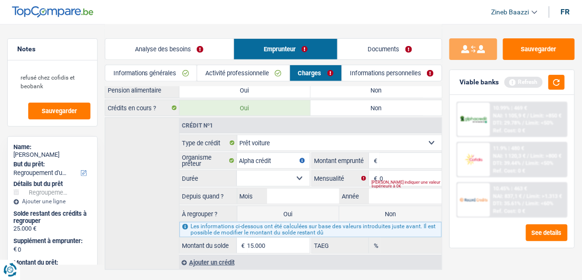
click at [390, 148] on fieldset "Carte ou ouverture de crédit Prêt hypothécaire Vente à tempérament Prêt à tempé…" at bounding box center [311, 194] width 262 height 119
click at [390, 183] on div "Veuillez indiquer une valeur supérieure à 0€" at bounding box center [407, 184] width 70 height 4
click at [389, 173] on input "0" at bounding box center [411, 177] width 62 height 15
type input "357"
click at [386, 158] on input "Montant" at bounding box center [411, 160] width 62 height 15
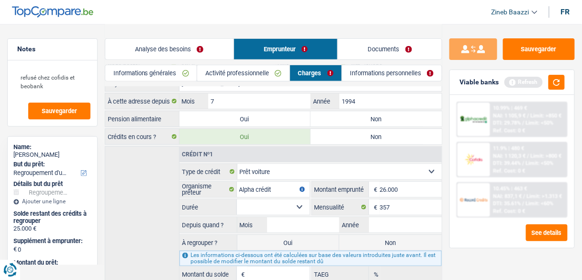
scroll to position [34, 0]
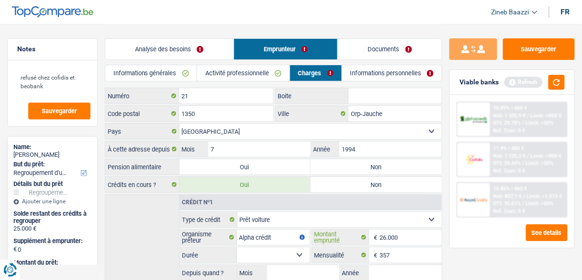
type input "26.000"
click at [278, 252] on select "12 mois 18 mois 24 mois 30 mois 36 mois 42 mois 48 mois 60 mois 72 mois 84 mois…" at bounding box center [273, 254] width 73 height 15
click at [123, 219] on div "Crédit nº1 Carte ou ouverture de crédit Prêt hypothécaire Vente à tempérament P…" at bounding box center [274, 270] width 338 height 152
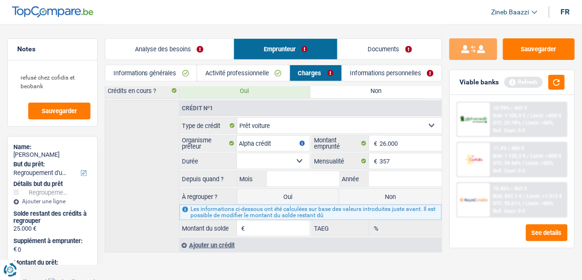
click at [291, 156] on select "12 mois 18 mois 24 mois 30 mois 36 mois 42 mois 48 mois 60 mois 72 mois 84 mois…" at bounding box center [273, 160] width 73 height 15
select select "84"
click at [237, 153] on select "12 mois 18 mois 24 mois 30 mois 36 mois 42 mois 48 mois 60 mois 72 mois 84 mois…" at bounding box center [273, 160] width 73 height 15
click at [286, 175] on input "Mois" at bounding box center [303, 178] width 73 height 15
click at [320, 171] on input "Mois" at bounding box center [303, 178] width 73 height 15
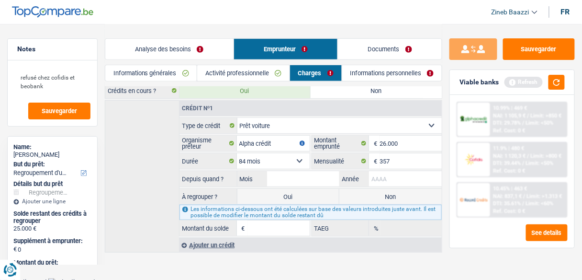
click at [384, 172] on input "Année" at bounding box center [405, 178] width 73 height 15
type input "2021"
click at [295, 171] on input "Mois" at bounding box center [303, 178] width 73 height 15
type input "05"
type input "10.800"
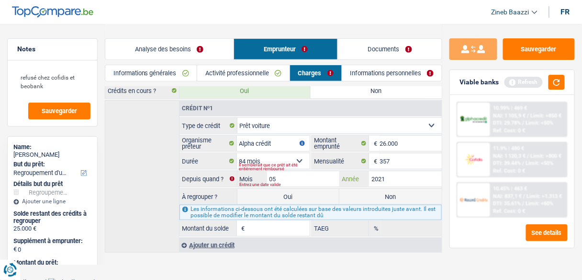
type input "4,21"
click at [553, 81] on button "button" at bounding box center [557, 82] width 16 height 15
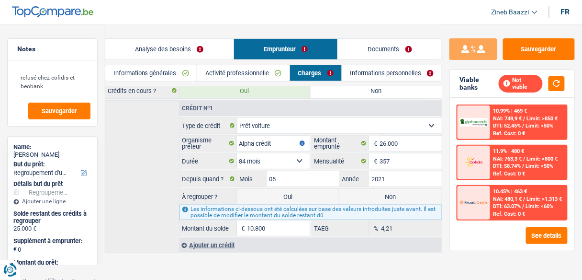
click at [273, 193] on label "Oui" at bounding box center [289, 196] width 102 height 15
click at [273, 193] on input "Oui" at bounding box center [289, 196] width 102 height 15
radio input "true"
type input "10.800"
select select "60"
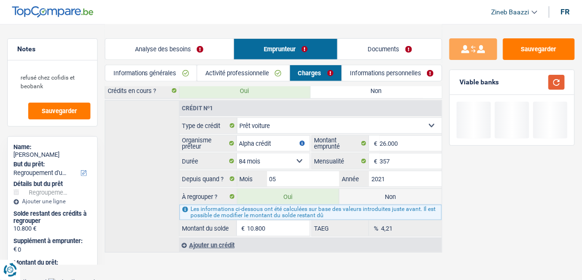
click at [551, 82] on button "button" at bounding box center [557, 82] width 16 height 15
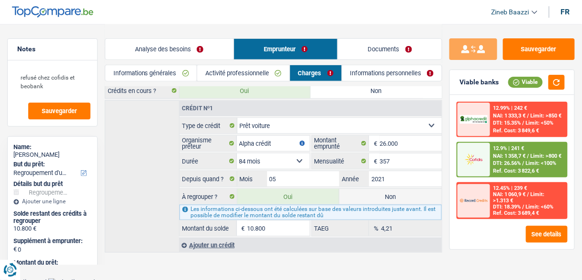
click at [216, 239] on div "Ajouter un crédit" at bounding box center [310, 245] width 263 height 14
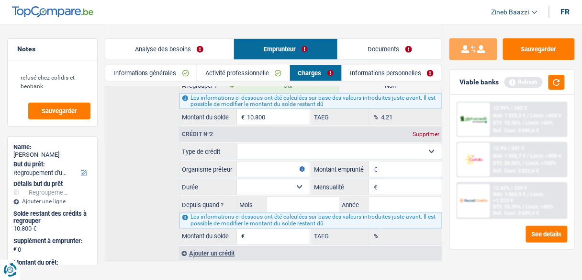
scroll to position [243, 0]
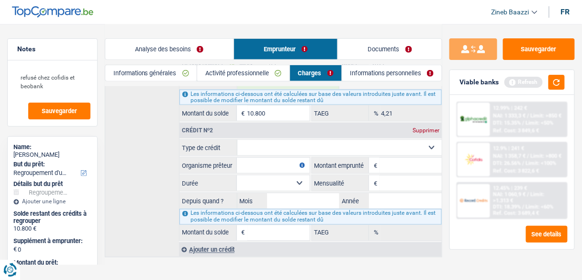
click at [255, 144] on select "Carte ou ouverture de crédit Prêt hypothécaire Vente à tempérament Prêt à tempé…" at bounding box center [340, 147] width 205 height 15
click at [249, 144] on select "Carte ou ouverture de crédit Prêt hypothécaire Vente à tempérament Prêt à tempé…" at bounding box center [340, 147] width 205 height 15
click at [161, 142] on div "Crédit nº1 Supprimer Carte ou ouverture de crédit Prêt hypothécaire Vente à tem…" at bounding box center [274, 121] width 338 height 272
click at [254, 141] on select "Carte ou ouverture de crédit Prêt hypothécaire Vente à tempérament Prêt à tempé…" at bounding box center [340, 147] width 205 height 15
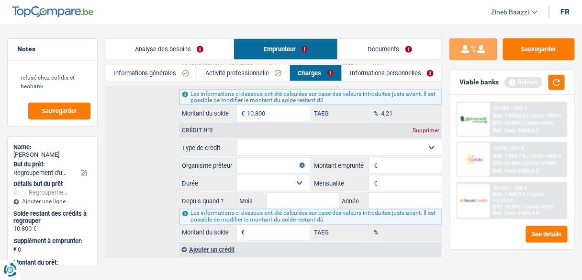
select select "personalLoan"
type input "0"
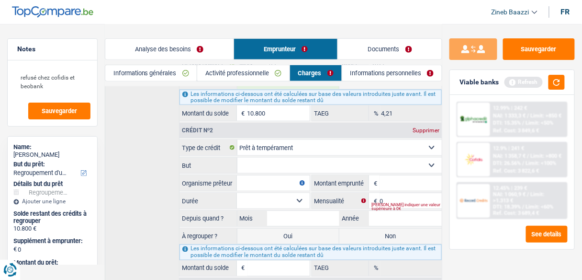
click at [407, 177] on input "Montant emprunté" at bounding box center [411, 182] width 62 height 15
type input "5.000"
click at [404, 193] on input "0" at bounding box center [411, 200] width 62 height 15
type input "172"
click at [340, 165] on select "Confort maison: meubles, textile, peinture, électroménager, outillage non-profe…" at bounding box center [340, 165] width 205 height 15
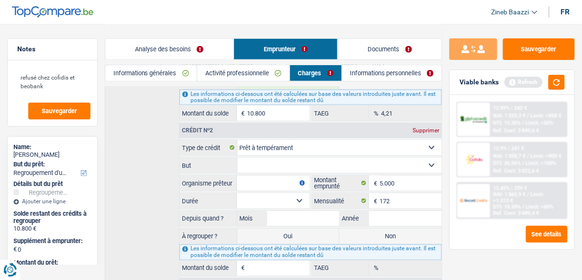
select select "other"
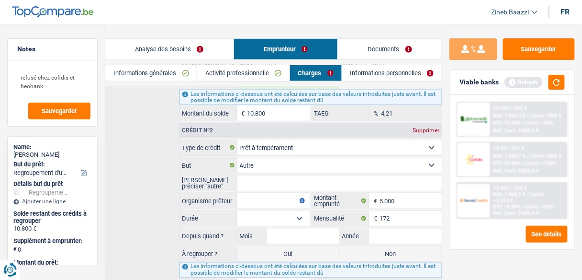
click at [270, 175] on input "Veuillez préciser "autre"" at bounding box center [340, 182] width 205 height 15
type input "se remettre a jour financièrement"
click at [256, 199] on input "Organisme prêteur" at bounding box center [273, 200] width 73 height 15
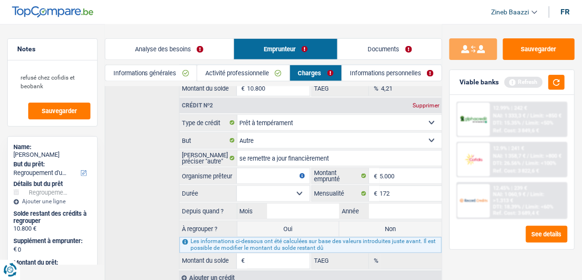
scroll to position [281, 0]
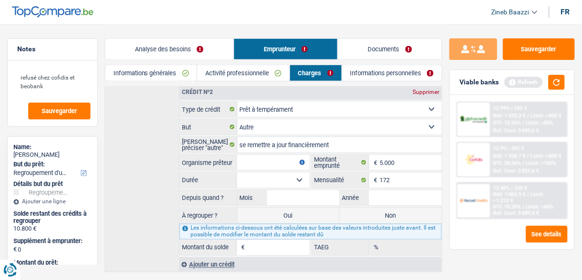
click at [264, 161] on input "Organisme prêteur" at bounding box center [273, 162] width 73 height 15
type input "Cofidis"
click at [262, 172] on select "12 mois 18 mois 24 mois 30 mois 36 mois Sélectionner une option" at bounding box center [273, 179] width 73 height 15
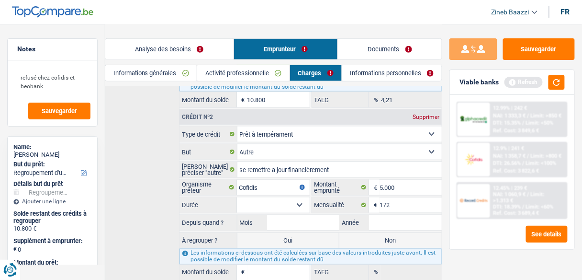
scroll to position [243, 0]
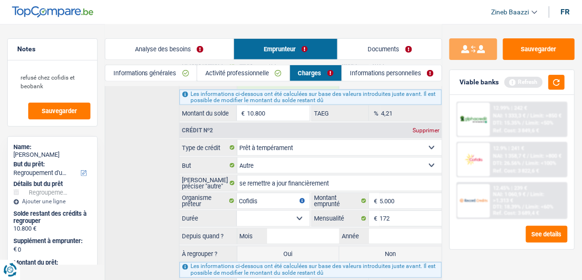
click at [282, 215] on select "12 mois 18 mois 24 mois 30 mois 36 mois Sélectionner une option" at bounding box center [273, 218] width 73 height 15
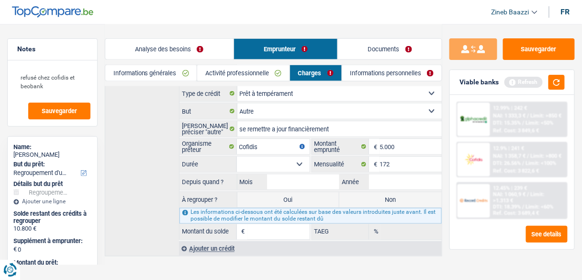
scroll to position [297, 0]
click at [281, 159] on select "12 mois 18 mois 24 mois 30 mois 36 mois Sélectionner une option" at bounding box center [273, 163] width 73 height 15
select select "24"
click at [237, 156] on select "12 mois 18 mois 24 mois 30 mois 36 mois Sélectionner une option" at bounding box center [273, 163] width 73 height 15
click at [290, 175] on input "Mois" at bounding box center [303, 181] width 73 height 15
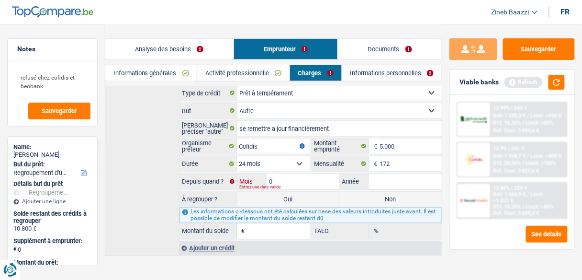
type input "07"
type input "2025"
type input "4.512"
type input "0,00"
click at [290, 175] on input "07" at bounding box center [303, 181] width 73 height 15
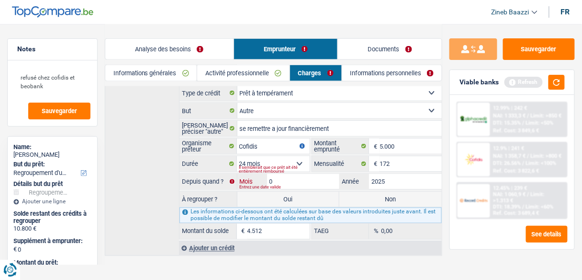
type input "06"
type input "4.273"
click at [555, 86] on button "button" at bounding box center [557, 82] width 16 height 15
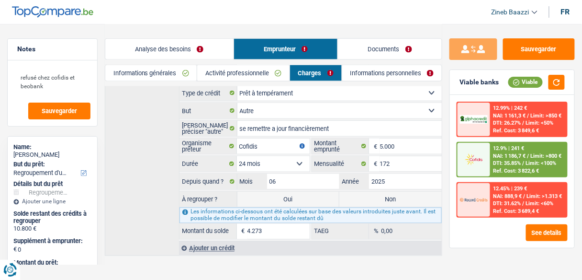
click at [278, 192] on label "Oui" at bounding box center [289, 199] width 102 height 15
click at [278, 192] on input "Oui" at bounding box center [289, 199] width 102 height 15
radio input "true"
type input "15.073"
select select "84"
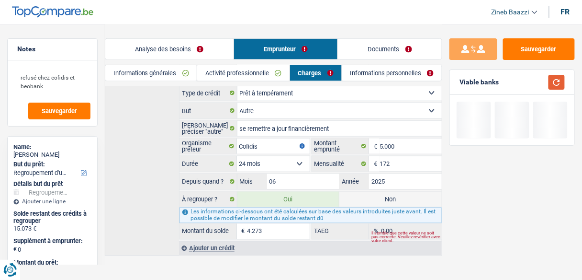
click at [557, 85] on button "button" at bounding box center [557, 82] width 16 height 15
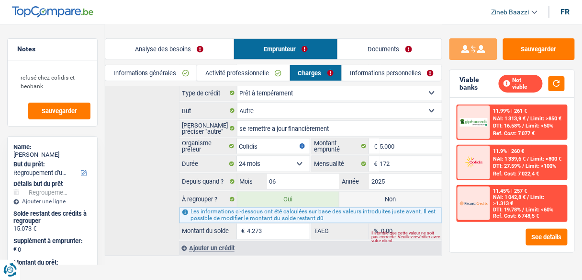
click at [372, 193] on label "Non" at bounding box center [391, 199] width 102 height 15
click at [372, 193] on input "Non" at bounding box center [391, 199] width 102 height 15
radio input "true"
type input "10.800"
select select "60"
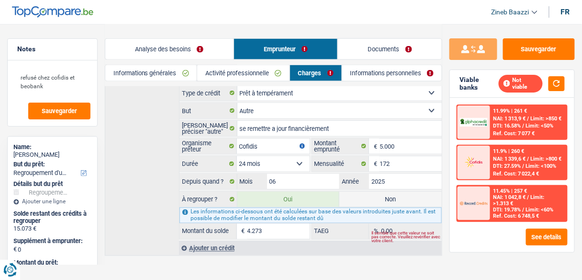
radio input "false"
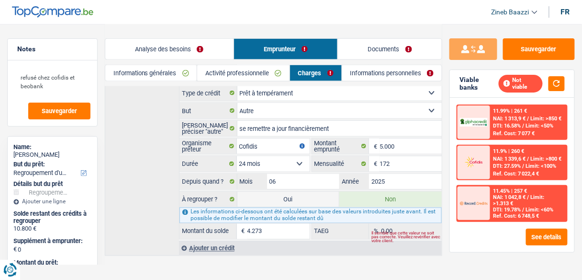
click at [216, 241] on div "Ajouter un crédit" at bounding box center [310, 248] width 263 height 14
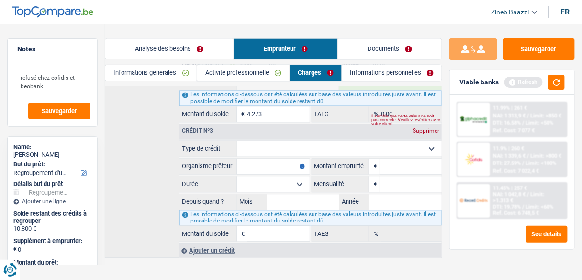
scroll to position [414, 0]
drag, startPoint x: 428, startPoint y: 124, endPoint x: 414, endPoint y: 137, distance: 19.3
click at [414, 137] on div "Crédit nº3 Supprimer Carte ou ouverture de crédit Prêt hypothécaire Vente à tem…" at bounding box center [310, 182] width 263 height 119
click at [414, 141] on select "Carte ou ouverture de crédit Prêt hypothécaire Vente à tempérament Prêt à tempé…" at bounding box center [340, 148] width 205 height 15
select select "cardOrCredit"
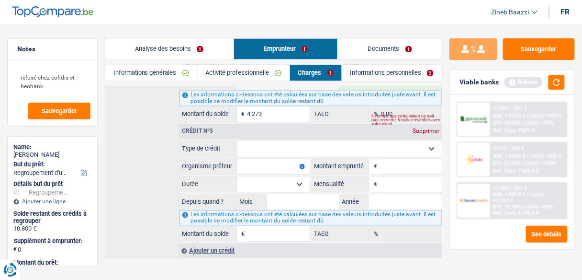
type input "0"
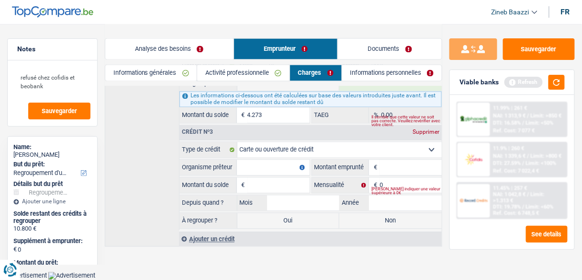
scroll to position [402, 0]
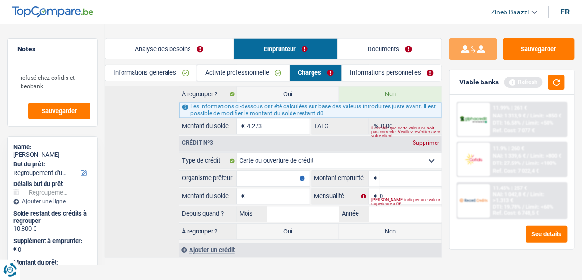
click at [279, 171] on input "Organisme prêteur" at bounding box center [273, 178] width 73 height 15
click at [281, 171] on input "Organisme prêteur" at bounding box center [273, 178] width 73 height 15
click at [557, 87] on button "button" at bounding box center [557, 82] width 16 height 15
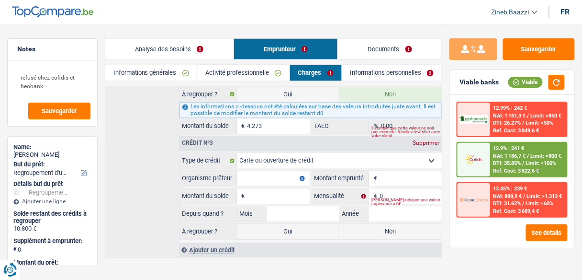
click at [266, 171] on input "Organisme prêteur" at bounding box center [273, 178] width 73 height 15
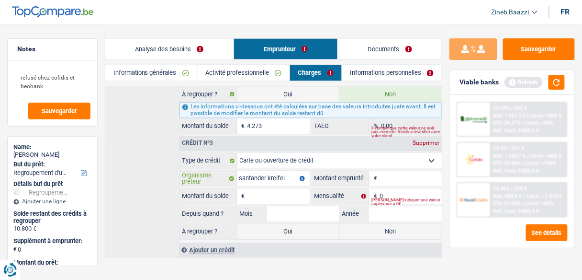
type input "santander kreifel"
click at [391, 171] on input "Montant emprunté" at bounding box center [411, 178] width 62 height 15
type input "1.000"
click at [392, 189] on input "0" at bounding box center [411, 196] width 62 height 15
type input "1"
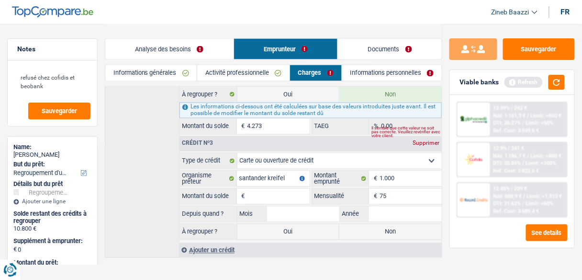
type input "7"
type input "50"
click at [290, 189] on input "Montant du solde" at bounding box center [279, 196] width 62 height 15
click at [556, 81] on button "button" at bounding box center [557, 82] width 16 height 15
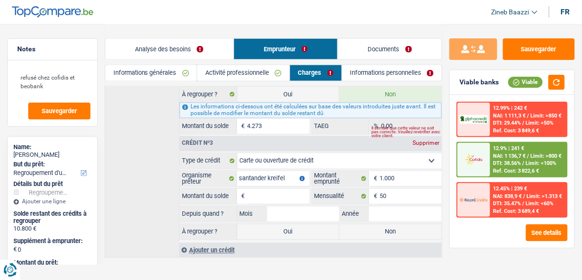
click at [267, 189] on input "Montant du solde" at bounding box center [279, 196] width 62 height 15
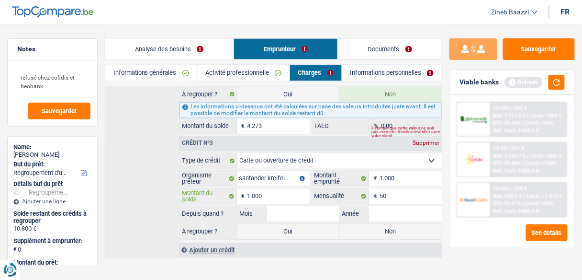
type input "1.000"
click at [296, 206] on input "Mois" at bounding box center [303, 213] width 73 height 15
click at [561, 83] on button "button" at bounding box center [557, 82] width 16 height 15
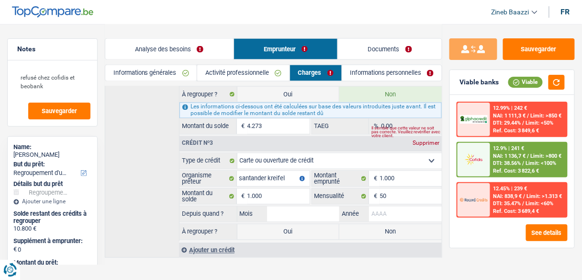
click at [385, 206] on input "Année" at bounding box center [405, 213] width 73 height 15
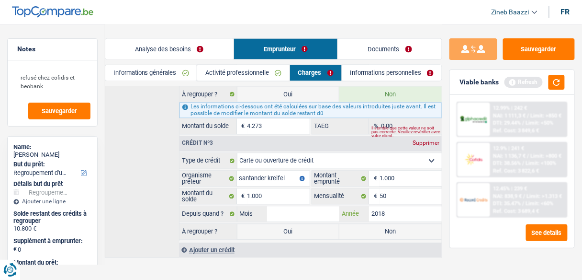
type input "2018"
click at [296, 206] on input "Mois" at bounding box center [303, 213] width 73 height 15
click at [548, 78] on div "Refresh" at bounding box center [535, 82] width 60 height 15
click at [550, 81] on button "button" at bounding box center [557, 82] width 16 height 15
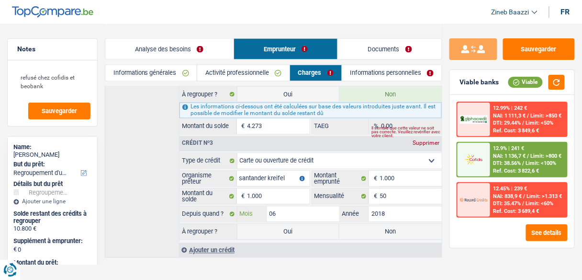
click at [281, 206] on input "06" at bounding box center [303, 213] width 73 height 15
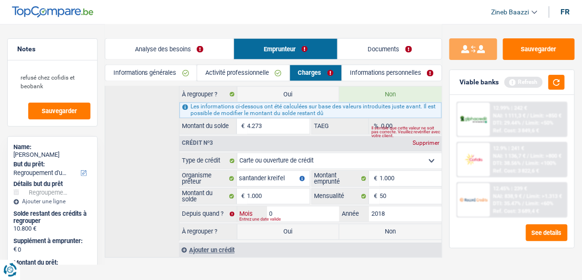
type input "09"
click at [550, 87] on button "button" at bounding box center [557, 82] width 16 height 15
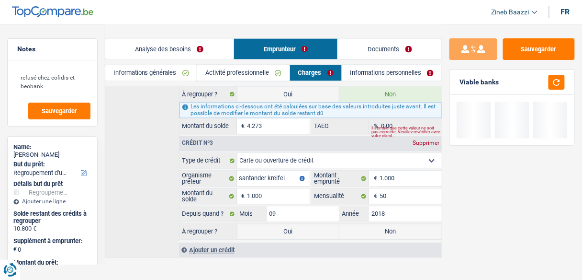
click at [272, 225] on label "Oui" at bounding box center [289, 231] width 102 height 15
click at [272, 225] on input "Oui" at bounding box center [289, 231] width 102 height 15
radio input "true"
type input "11.800"
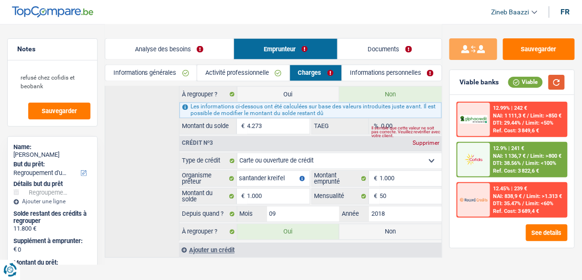
click at [563, 85] on button "button" at bounding box center [557, 82] width 16 height 15
click at [353, 226] on label "Non" at bounding box center [391, 231] width 102 height 15
click at [353, 226] on input "Non" at bounding box center [391, 231] width 102 height 15
radio input "true"
type input "10.800"
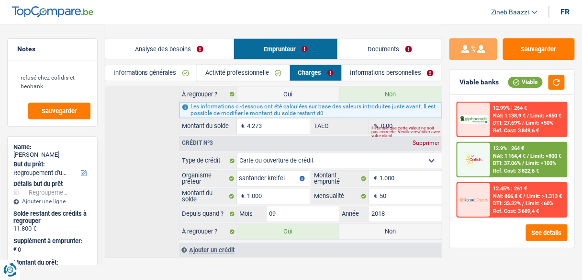
radio input "false"
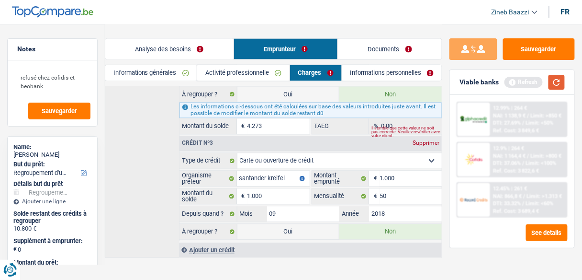
click at [556, 83] on button "button" at bounding box center [557, 82] width 16 height 15
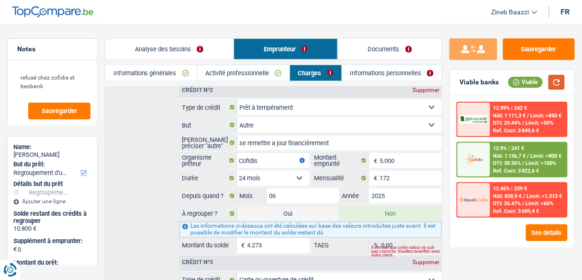
scroll to position [287, 0]
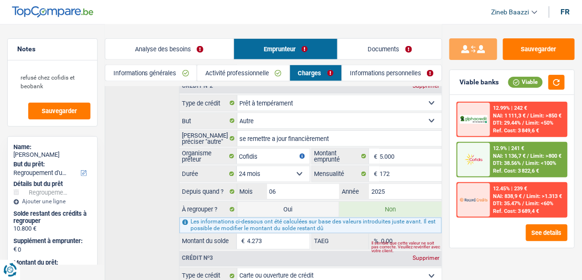
click at [141, 75] on link "Informations générales" at bounding box center [151, 73] width 92 height 16
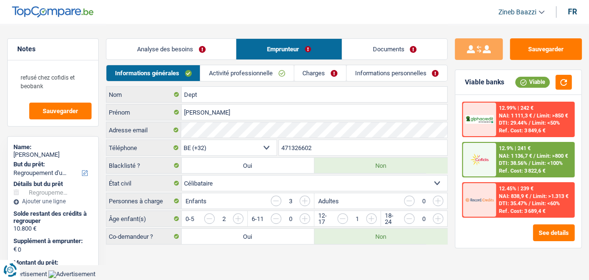
click at [188, 46] on link "Analyse des besoins" at bounding box center [170, 49] width 129 height 21
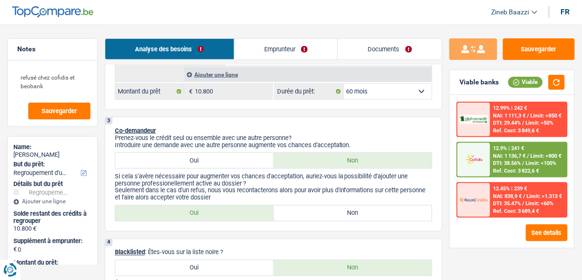
scroll to position [383, 0]
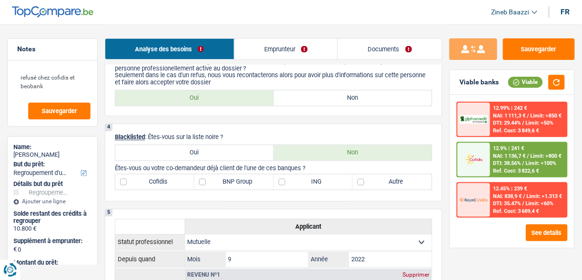
click at [207, 180] on label "BNP Group" at bounding box center [233, 181] width 79 height 15
click at [207, 180] on input "BNP Group" at bounding box center [233, 181] width 79 height 15
checkbox input "true"
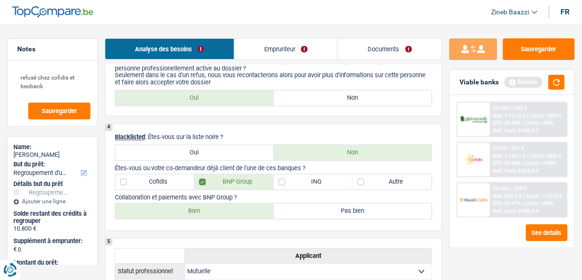
click at [169, 180] on label "Cofidis" at bounding box center [154, 181] width 79 height 15
click at [169, 180] on input "Cofidis" at bounding box center [154, 181] width 79 height 15
checkbox input "true"
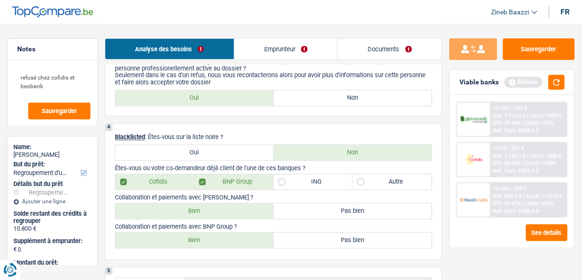
click at [227, 205] on label "Bien" at bounding box center [194, 211] width 159 height 15
click at [227, 205] on input "Bien" at bounding box center [194, 211] width 159 height 15
radio input "true"
click at [226, 234] on label "Bien" at bounding box center [194, 240] width 159 height 15
click at [226, 234] on input "Bien" at bounding box center [194, 240] width 159 height 15
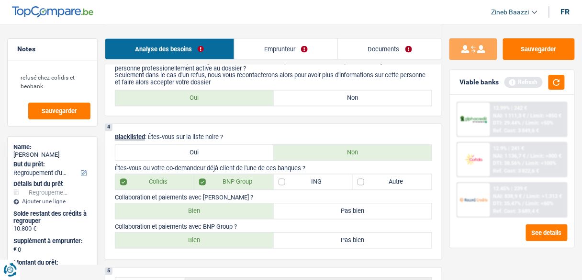
radio input "true"
click at [566, 84] on div "Viable banks Refresh" at bounding box center [512, 82] width 125 height 25
click at [558, 82] on button "button" at bounding box center [557, 82] width 16 height 15
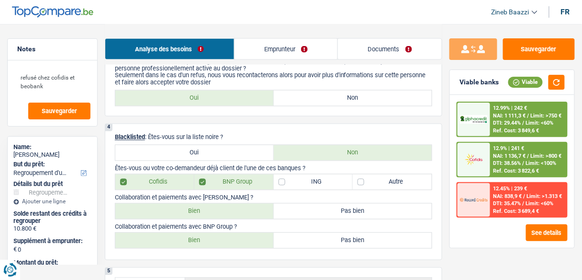
click at [275, 53] on link "Emprunteur" at bounding box center [286, 49] width 103 height 21
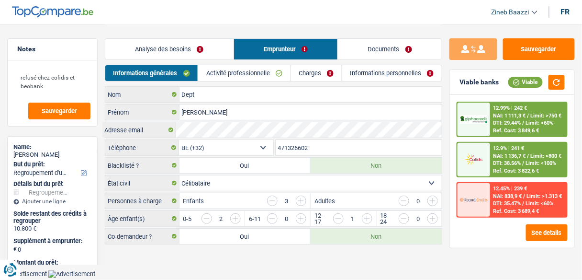
scroll to position [0, 0]
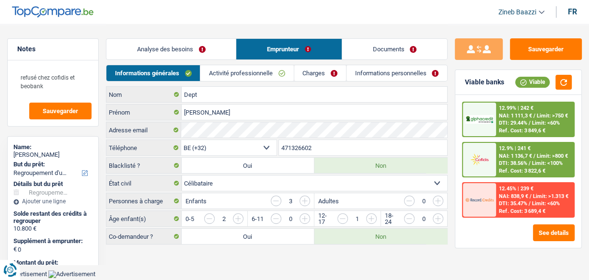
click at [187, 48] on link "Analyse des besoins" at bounding box center [170, 49] width 129 height 21
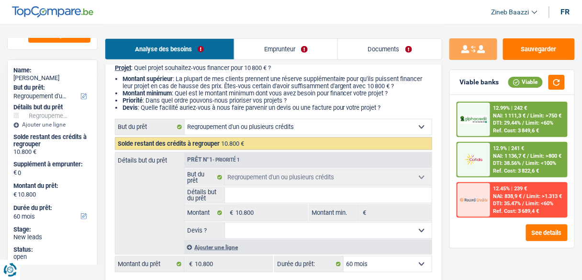
scroll to position [77, 0]
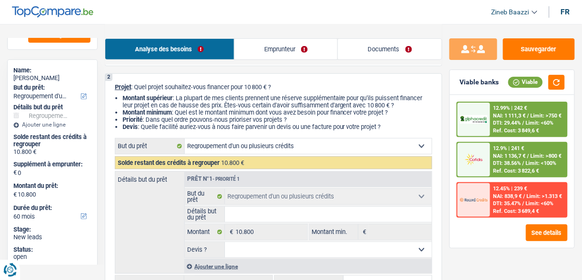
click at [307, 54] on link "Emprunteur" at bounding box center [286, 49] width 103 height 21
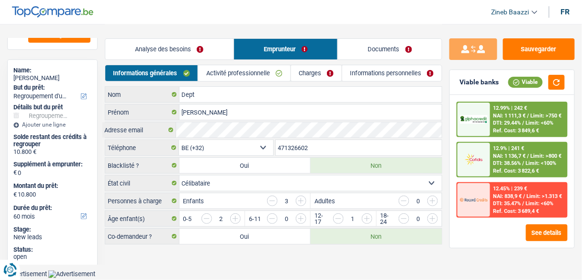
scroll to position [0, 0]
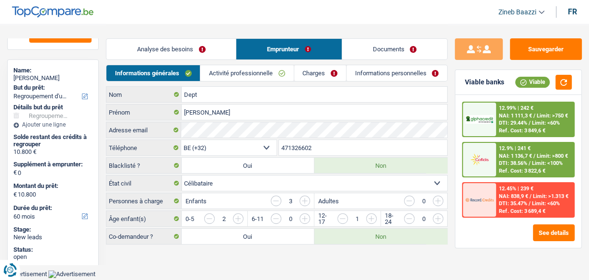
click at [351, 68] on link "Informations personnelles" at bounding box center [396, 73] width 101 height 16
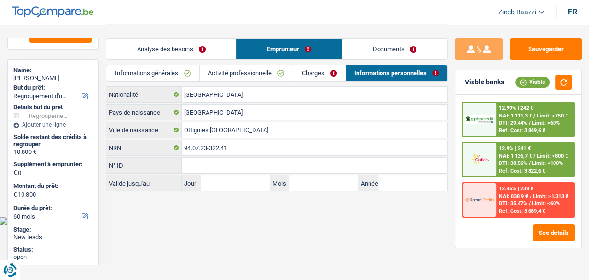
click at [292, 70] on link "Activité professionnelle" at bounding box center [246, 73] width 93 height 16
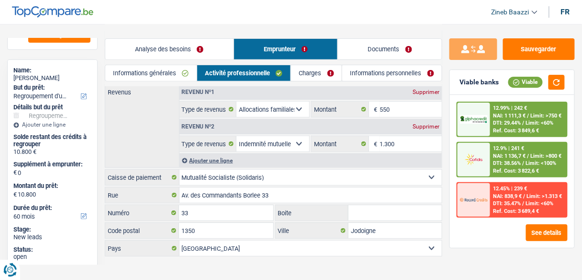
scroll to position [61, 0]
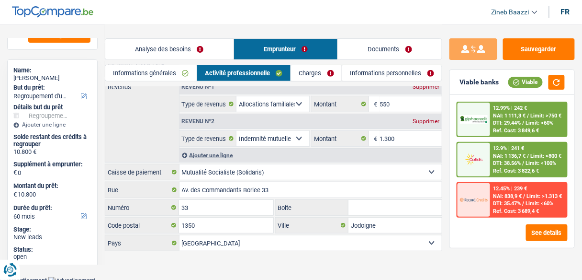
click at [304, 78] on link "Charges" at bounding box center [316, 73] width 51 height 16
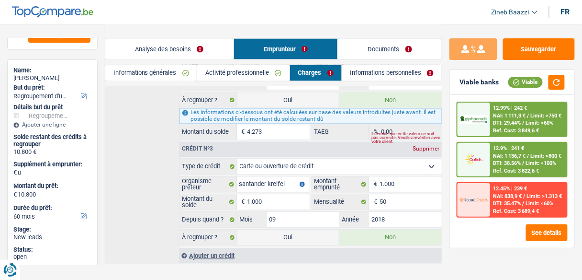
scroll to position [402, 0]
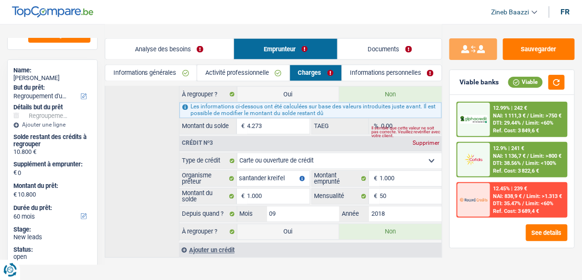
click at [133, 154] on div "Crédit nº1 Supprimer Carte ou ouverture de crédit Prêt hypothécaire Vente à tem…" at bounding box center [274, 42] width 338 height 432
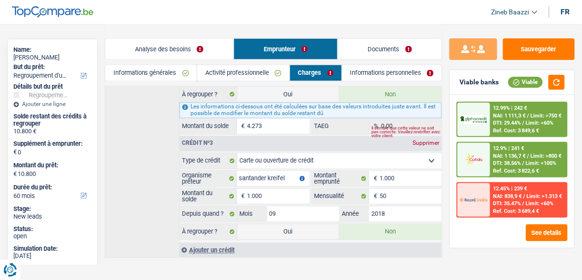
scroll to position [109, 0]
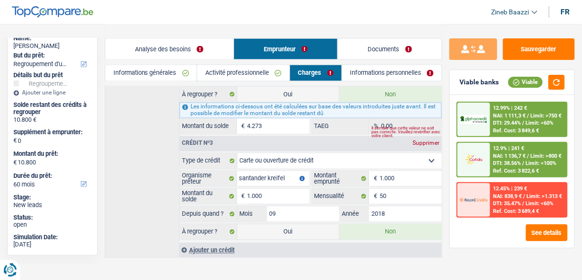
click at [161, 68] on link "Informations générales" at bounding box center [151, 73] width 92 height 16
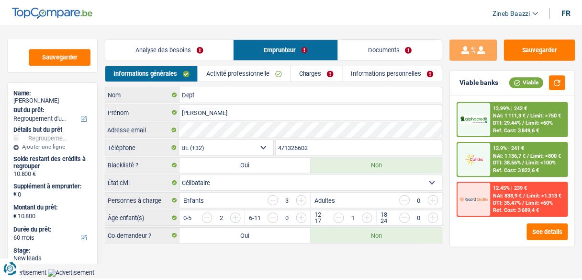
scroll to position [0, 0]
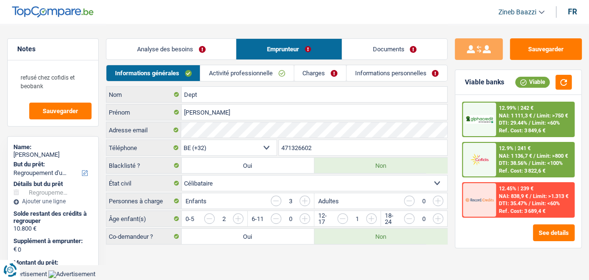
click at [330, 65] on link "Charges" at bounding box center [320, 73] width 52 height 16
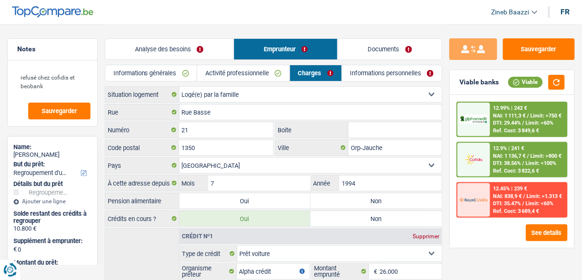
click at [249, 70] on link "Activité professionnelle" at bounding box center [243, 73] width 92 height 16
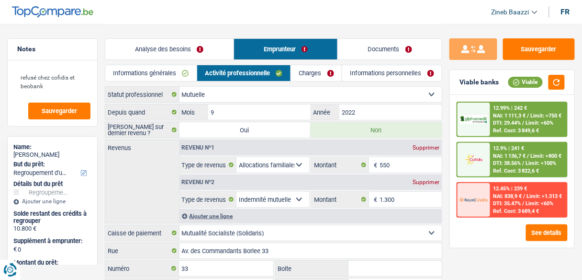
click at [173, 70] on link "Informations générales" at bounding box center [150, 73] width 91 height 16
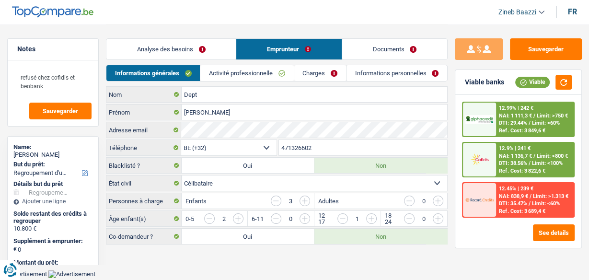
click at [169, 54] on link "Analyse des besoins" at bounding box center [170, 49] width 129 height 21
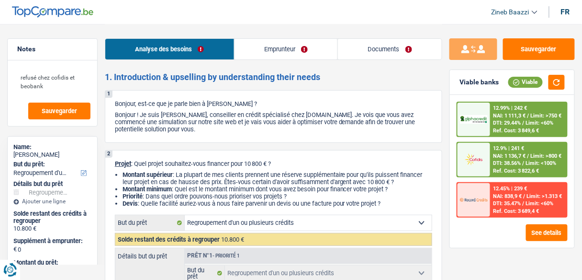
click at [278, 56] on link "Emprunteur" at bounding box center [286, 49] width 103 height 21
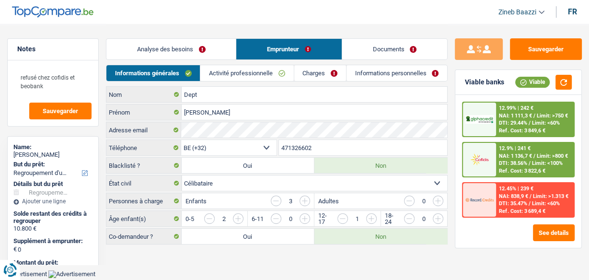
click at [363, 67] on link "Informations personnelles" at bounding box center [396, 73] width 101 height 16
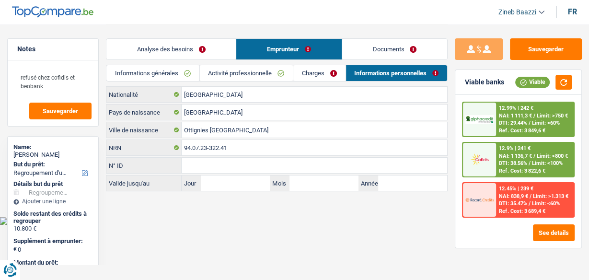
click at [327, 68] on link "Charges" at bounding box center [319, 73] width 52 height 16
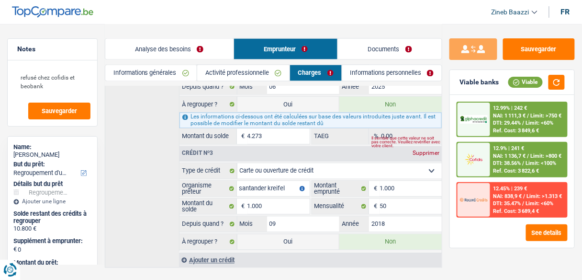
scroll to position [402, 0]
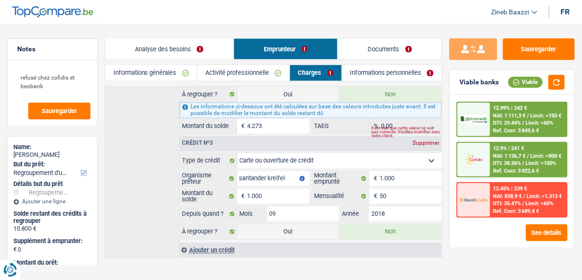
click at [153, 182] on div "Crédit nº1 Supprimer Carte ou ouverture de crédit Prêt hypothécaire Vente à tem…" at bounding box center [274, 42] width 338 height 432
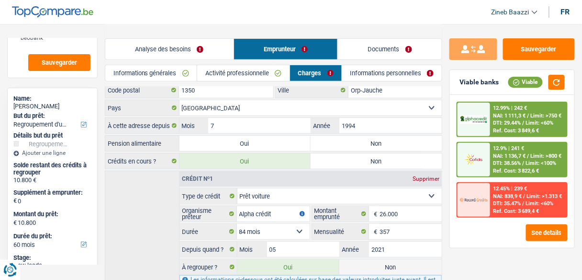
scroll to position [109, 0]
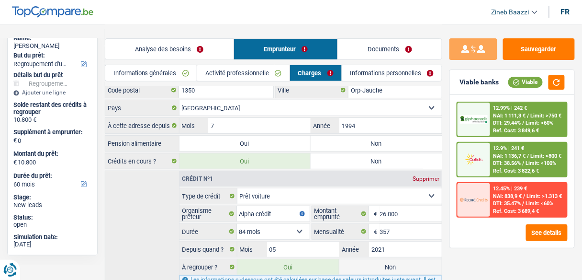
click at [149, 45] on link "Analyse des besoins" at bounding box center [169, 49] width 128 height 21
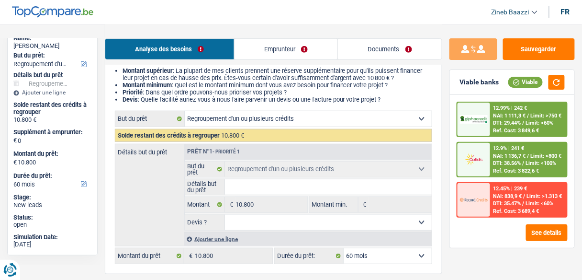
scroll to position [96, 0]
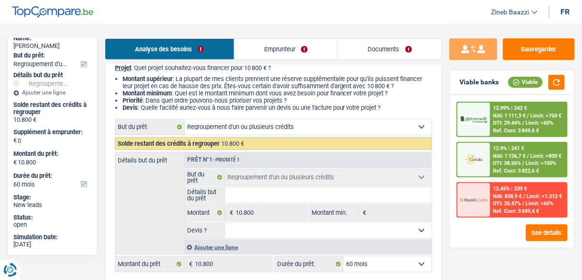
click at [301, 48] on link "Emprunteur" at bounding box center [286, 49] width 103 height 21
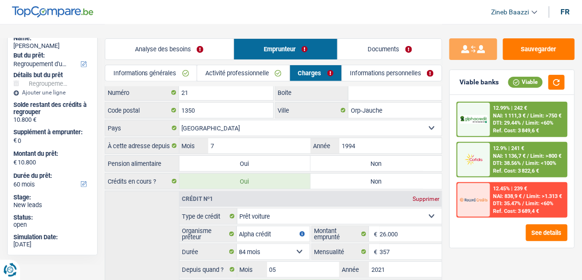
scroll to position [19, 0]
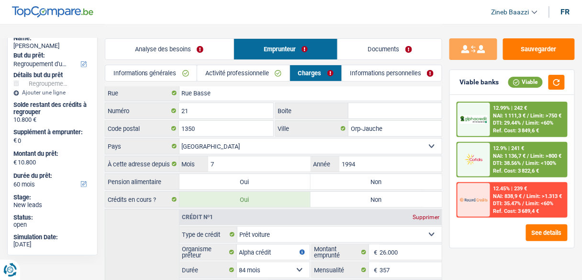
click at [169, 74] on link "Informations générales" at bounding box center [151, 73] width 92 height 16
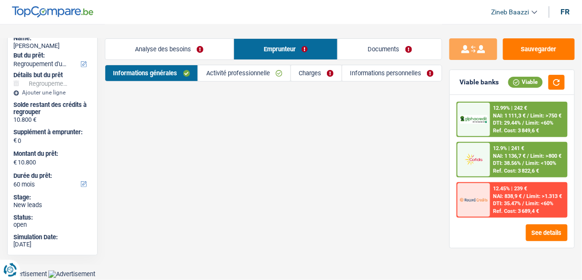
scroll to position [0, 0]
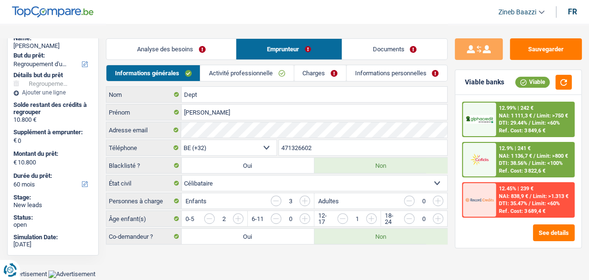
click at [178, 46] on link "Analyse des besoins" at bounding box center [170, 49] width 129 height 21
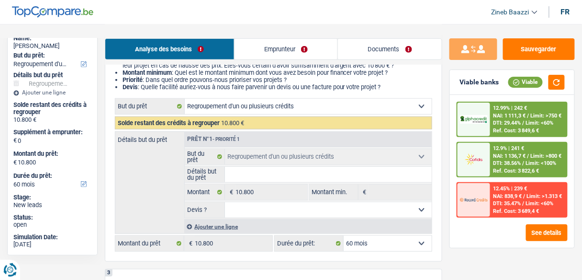
scroll to position [115, 0]
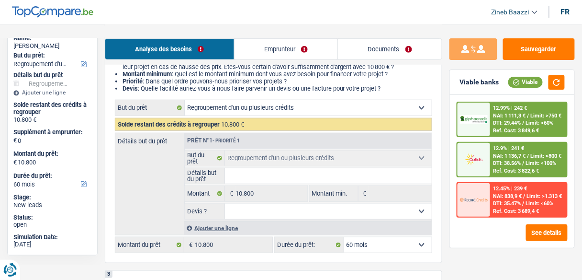
click at [240, 208] on select "Oui Non Non répondu Sélectionner une option" at bounding box center [328, 211] width 207 height 15
click at [211, 227] on div "Ajouter une ligne" at bounding box center [308, 228] width 248 height 14
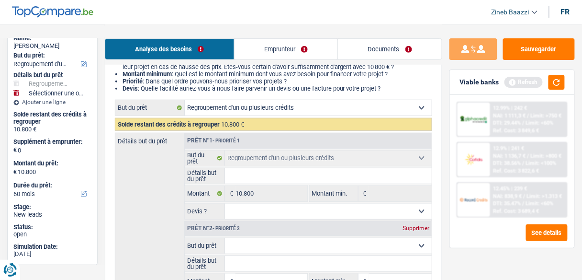
scroll to position [192, 0]
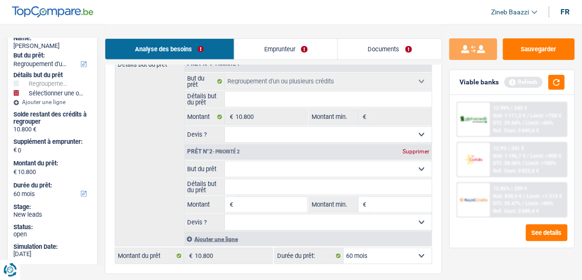
click at [241, 164] on select "Confort maison: meubles, textile, peinture, électroménager, outillage non-profe…" at bounding box center [328, 168] width 207 height 15
drag, startPoint x: 142, startPoint y: 151, endPoint x: 167, endPoint y: 131, distance: 32.3
click at [142, 151] on div "Détails but du prêt Prêt n°1 - Priorité 1 Confort maison: meubles, textile, pei…" at bounding box center [273, 151] width 317 height 190
click at [283, 49] on link "Emprunteur" at bounding box center [286, 49] width 103 height 21
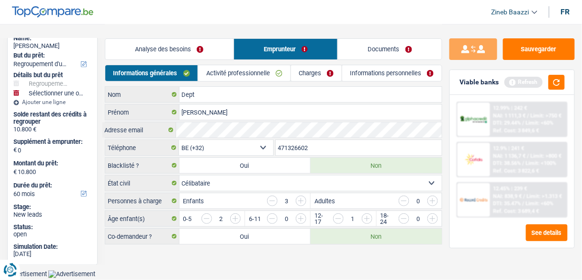
scroll to position [0, 0]
click at [249, 71] on link "Activité professionnelle" at bounding box center [246, 73] width 93 height 16
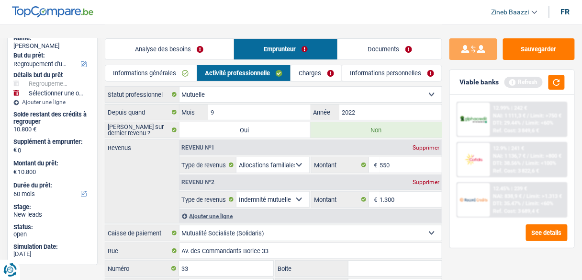
click at [300, 71] on link "Charges" at bounding box center [316, 73] width 51 height 16
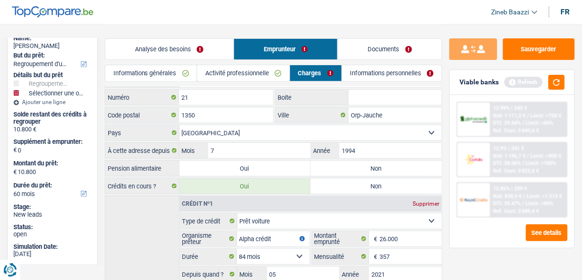
scroll to position [115, 0]
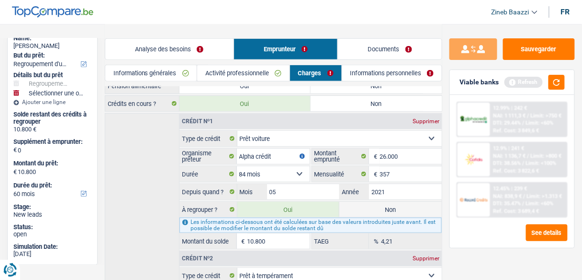
click at [282, 242] on input "10.800" at bounding box center [279, 240] width 62 height 15
type input "1.080"
select select "24"
type input "1.080"
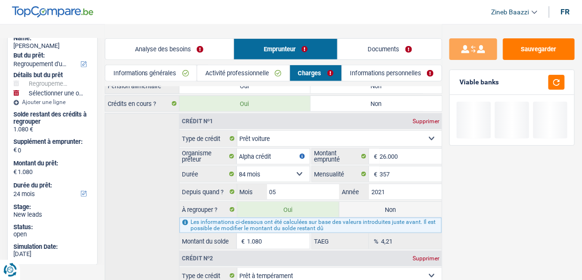
type input "108"
type input "10"
type input "1"
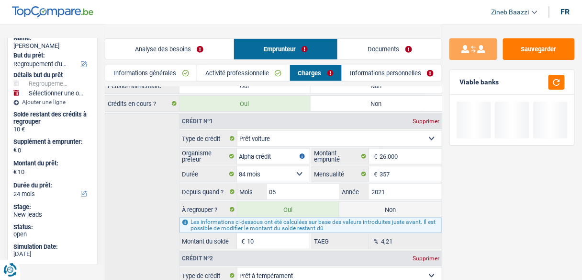
type input "1"
type input "15"
type input "150"
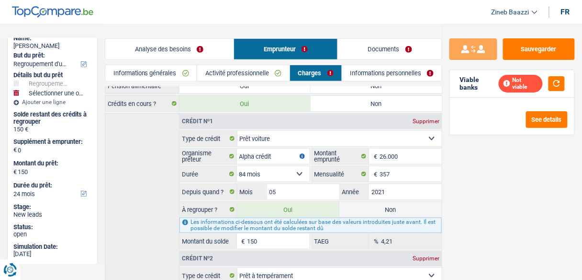
type input "1.500"
type input "15.000"
select select "60"
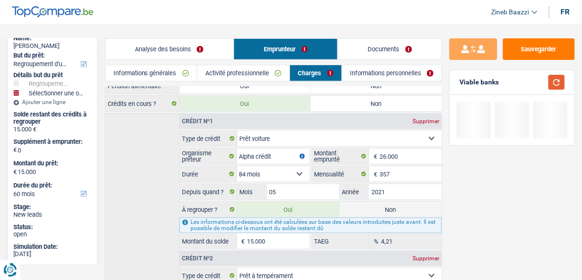
type input "15.000"
click at [559, 80] on button "button" at bounding box center [557, 82] width 16 height 15
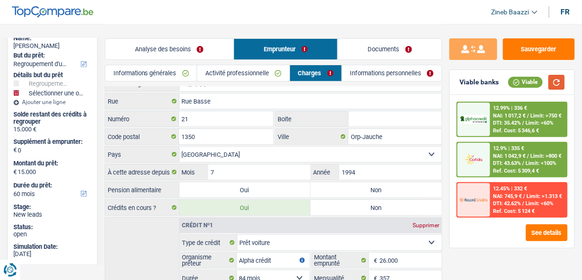
scroll to position [0, 0]
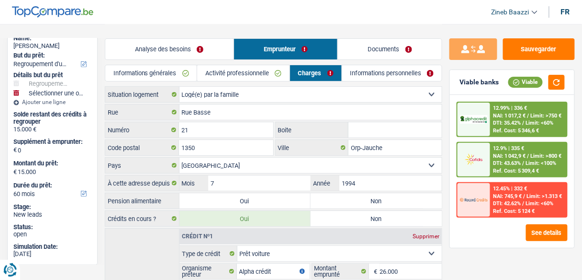
click at [161, 57] on link "Analyse des besoins" at bounding box center [169, 49] width 128 height 21
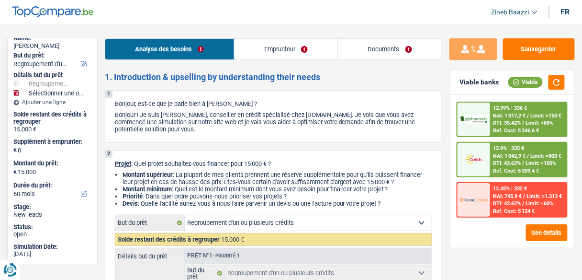
scroll to position [153, 0]
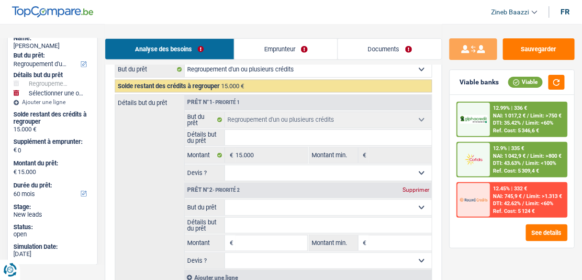
click at [239, 204] on select "Confort maison: meubles, textile, peinture, électroménager, outillage non-profe…" at bounding box center [328, 207] width 207 height 15
select select "household"
click at [225, 200] on select "Confort maison: meubles, textile, peinture, électroménager, outillage non-profe…" at bounding box center [328, 207] width 207 height 15
select select "household"
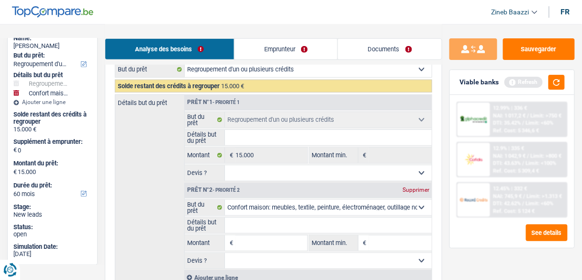
click at [235, 217] on input "Détails but du prêt" at bounding box center [328, 224] width 207 height 15
click at [226, 242] on span "€" at bounding box center [230, 242] width 11 height 15
click at [248, 241] on input "Montant" at bounding box center [271, 242] width 71 height 15
type input "1"
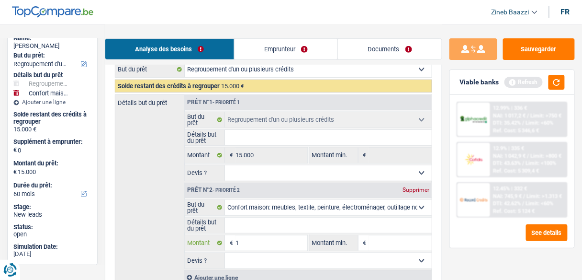
type input "10"
type input "100"
type input "1.000"
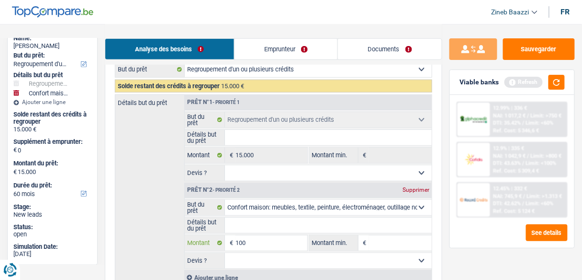
type input "1.000"
type input "10.000"
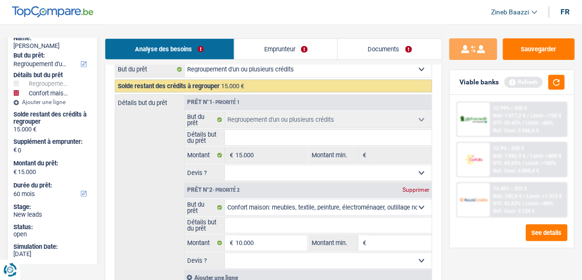
type input "25.000"
click at [385, 246] on input "Montant min." at bounding box center [400, 242] width 63 height 15
select select "120"
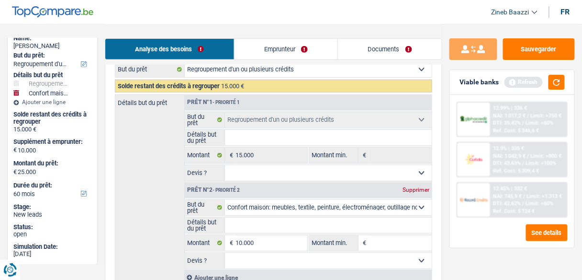
select select "120"
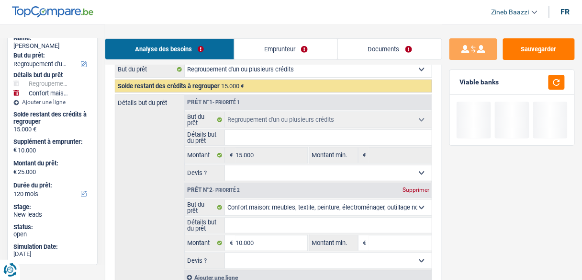
type input "1"
type input "10"
type input "100"
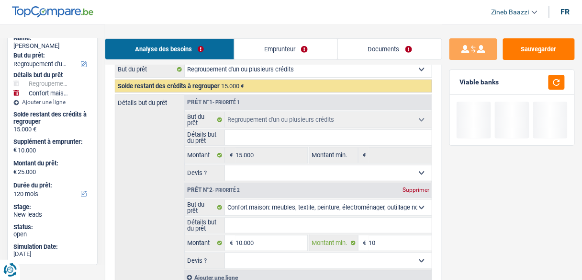
type input "100"
type input "1.000"
type input "10.000"
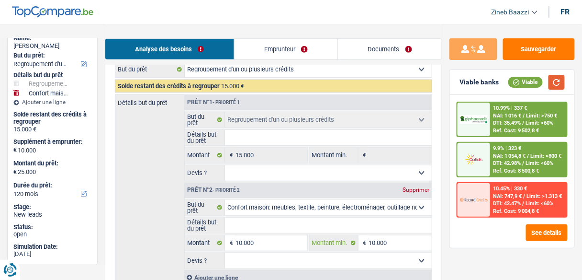
type input "10.000"
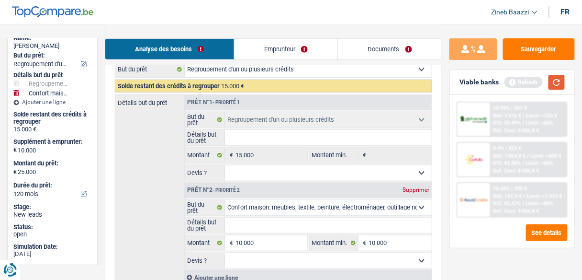
click at [553, 85] on button "button" at bounding box center [557, 82] width 16 height 15
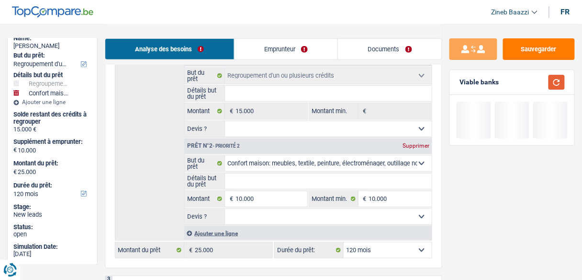
scroll to position [230, 0]
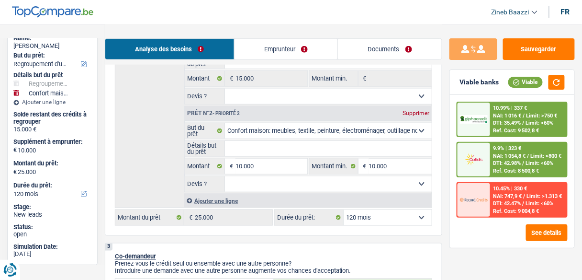
click at [282, 48] on link "Emprunteur" at bounding box center [286, 49] width 103 height 21
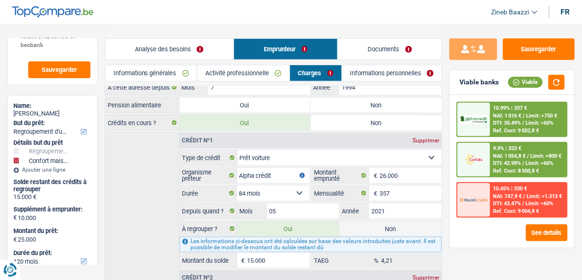
scroll to position [0, 0]
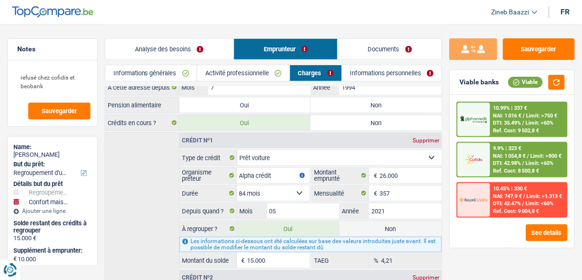
click at [69, 97] on div "refusé chez cofidis et beobank Sauvegarder" at bounding box center [53, 93] width 90 height 66
click at [76, 91] on textarea "refusé chez cofidis et beobank" at bounding box center [52, 81] width 76 height 29
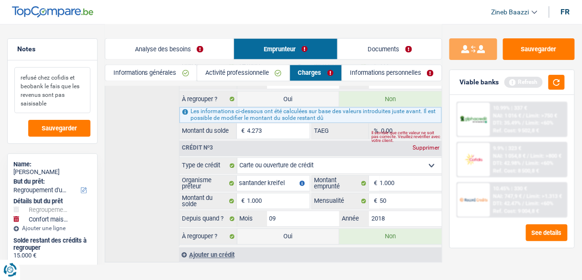
scroll to position [402, 0]
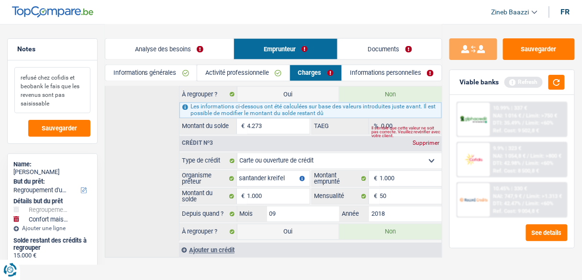
type textarea "refusé chez cofidis et beobank le fais que les revenus sont pas saisissable"
click at [166, 172] on div "Crédit nº1 Supprimer Carte ou ouverture de crédit Prêt hypothécaire Vente à tem…" at bounding box center [274, 42] width 338 height 432
click at [560, 82] on button "button" at bounding box center [557, 82] width 16 height 15
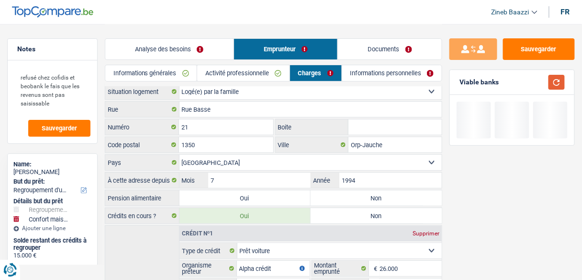
scroll to position [0, 0]
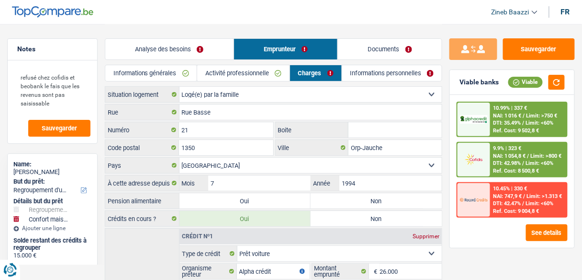
click at [399, 74] on link "Informations personnelles" at bounding box center [392, 73] width 100 height 16
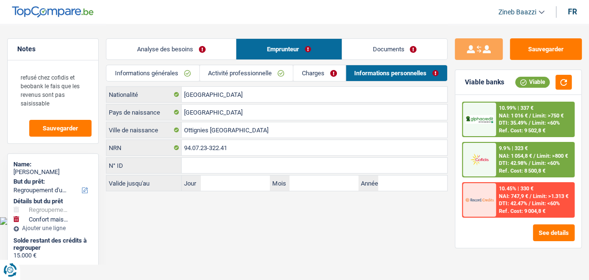
click at [326, 69] on link "Charges" at bounding box center [319, 73] width 52 height 16
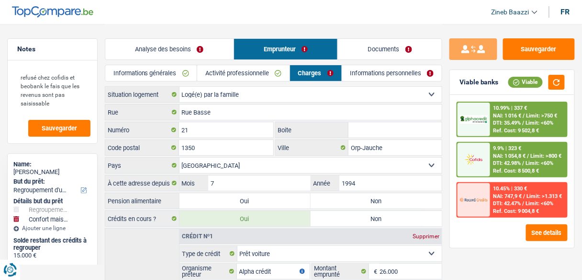
drag, startPoint x: 145, startPoint y: 79, endPoint x: 154, endPoint y: 77, distance: 8.8
click at [156, 77] on link "Informations générales" at bounding box center [151, 73] width 92 height 16
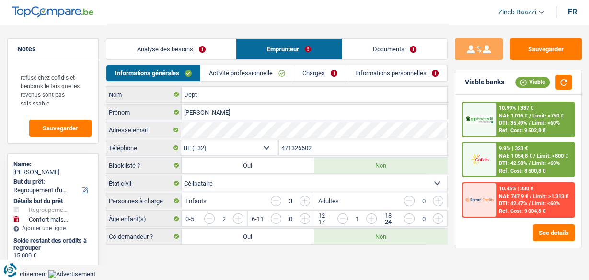
click at [249, 69] on link "Activité professionnelle" at bounding box center [246, 73] width 93 height 16
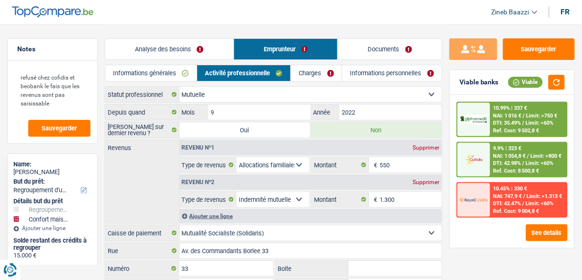
click at [351, 67] on link "Informations personnelles" at bounding box center [392, 73] width 100 height 16
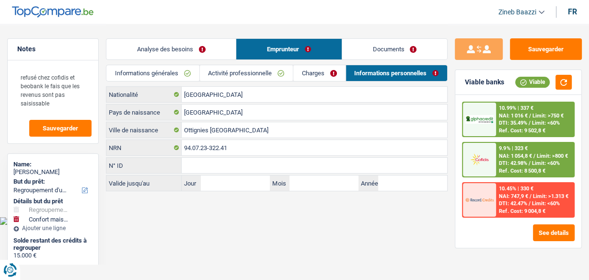
click at [160, 70] on link "Informations générales" at bounding box center [152, 73] width 92 height 16
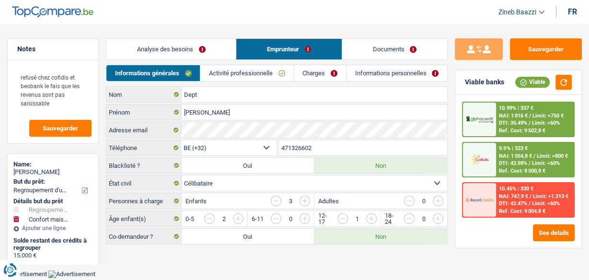
click at [375, 70] on link "Informations personnelles" at bounding box center [396, 73] width 101 height 16
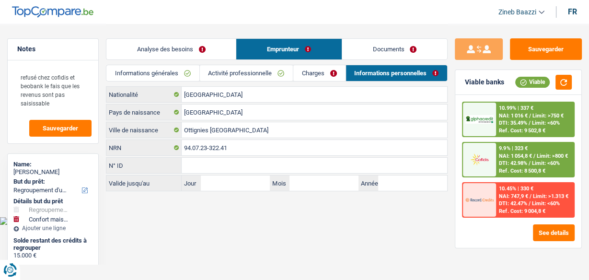
click at [331, 69] on link "Charges" at bounding box center [319, 73] width 52 height 16
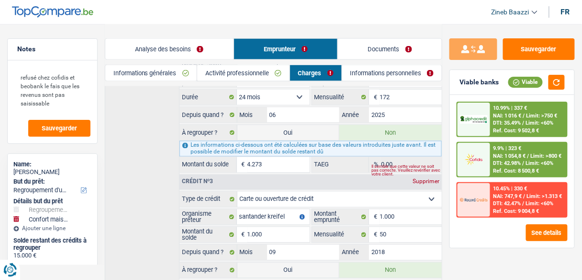
scroll to position [402, 0]
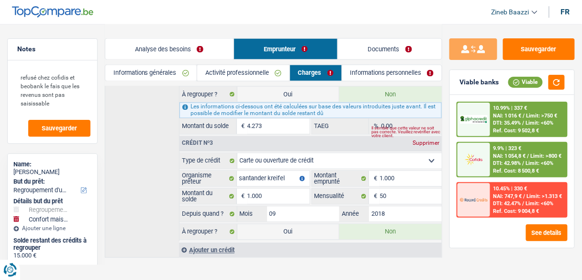
click at [532, 153] on span "Limit: >800 €" at bounding box center [546, 156] width 31 height 6
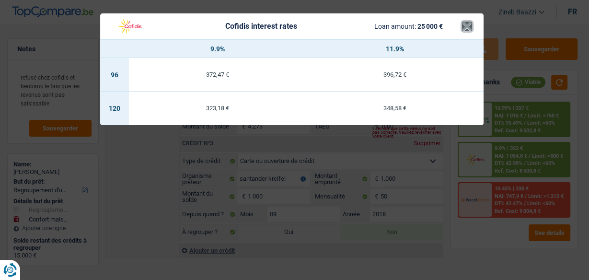
click at [465, 22] on button "×" at bounding box center [467, 27] width 10 height 10
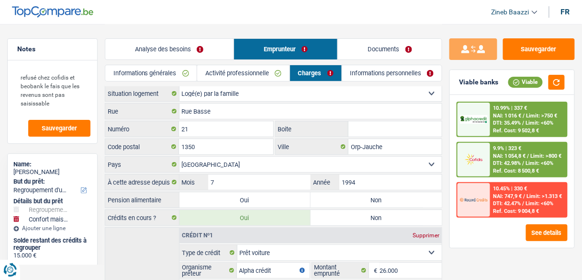
scroll to position [0, 0]
click at [143, 42] on link "Analyse des besoins" at bounding box center [169, 49] width 128 height 21
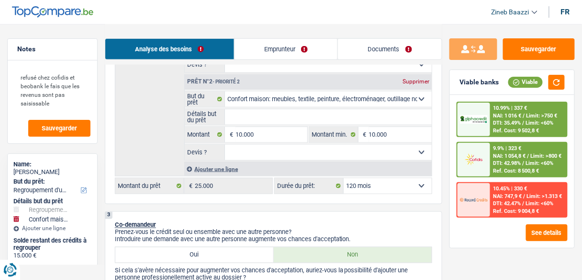
scroll to position [268, 0]
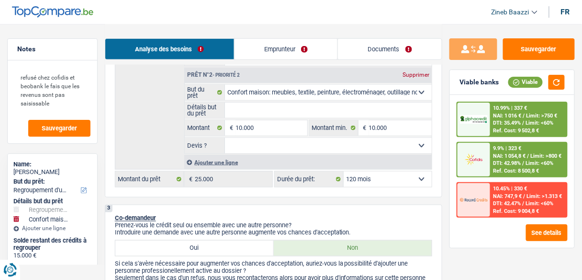
click at [381, 172] on select "12 mois 18 mois 24 mois 30 mois 36 mois 42 mois 48 mois 60 mois 72 mois 84 mois…" at bounding box center [388, 178] width 88 height 15
select select "84"
click at [344, 171] on select "12 mois 18 mois 24 mois 30 mois 36 mois 42 mois 48 mois 60 mois 72 mois 84 mois…" at bounding box center [388, 178] width 88 height 15
select select "84"
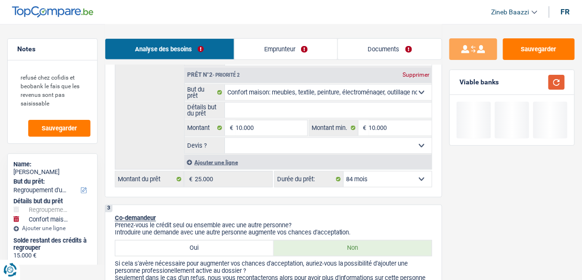
click at [562, 76] on button "button" at bounding box center [557, 82] width 16 height 15
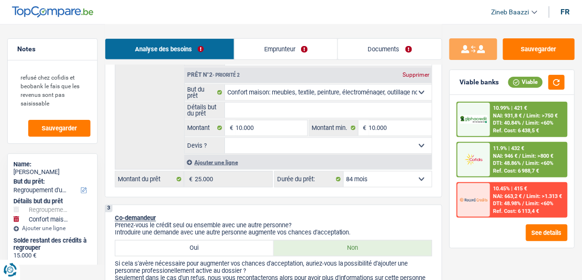
click at [351, 179] on select "12 mois 18 mois 24 mois 30 mois 36 mois 42 mois 48 mois 60 mois 72 mois 84 mois…" at bounding box center [388, 178] width 88 height 15
select select "72"
click at [344, 171] on select "12 mois 18 mois 24 mois 30 mois 36 mois 42 mois 48 mois 60 mois 72 mois 84 mois…" at bounding box center [388, 178] width 88 height 15
select select "72"
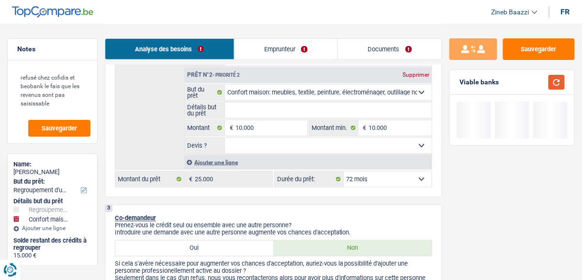
click at [554, 85] on button "button" at bounding box center [557, 82] width 16 height 15
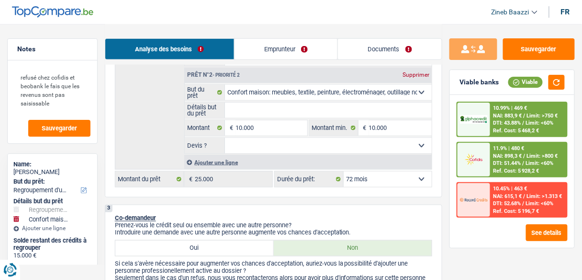
click at [389, 179] on select "12 mois 18 mois 24 mois 30 mois 36 mois 42 mois 48 mois 60 mois 72 mois 84 mois…" at bounding box center [388, 178] width 88 height 15
click at [344, 171] on select "12 mois 18 mois 24 mois 30 mois 36 mois 42 mois 48 mois 60 mois 72 mois 84 mois…" at bounding box center [388, 178] width 88 height 15
click at [522, 170] on div "Ref. Cost: 5 928,2 €" at bounding box center [517, 171] width 46 height 6
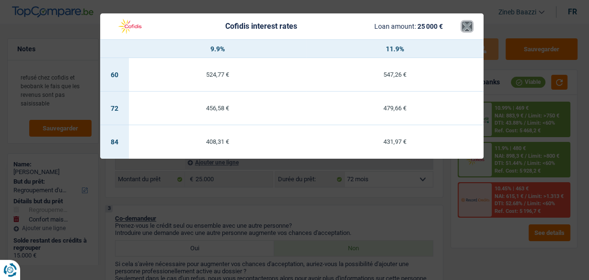
click at [469, 27] on button "×" at bounding box center [467, 27] width 10 height 10
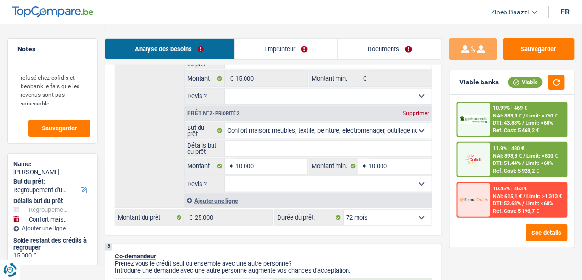
scroll to position [192, 0]
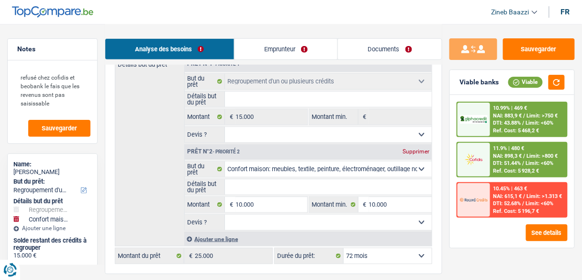
click at [249, 192] on input "Détails but du prêt" at bounding box center [328, 186] width 207 height 15
type input "a"
type input "ac"
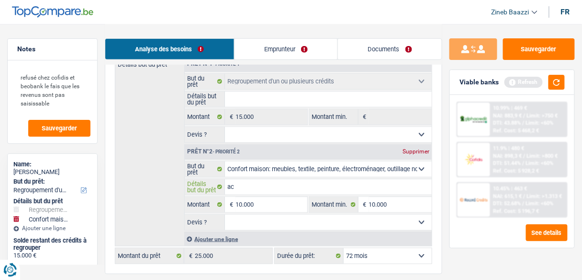
type input "ach"
type input "acha"
type input "achat"
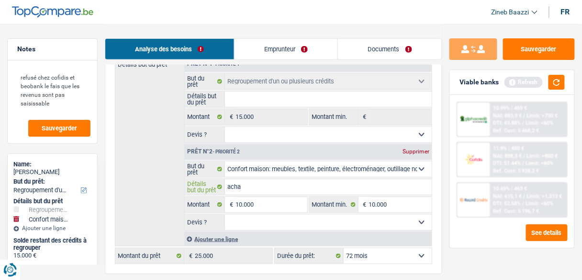
type input "achat"
type input "achate"
type input "achater"
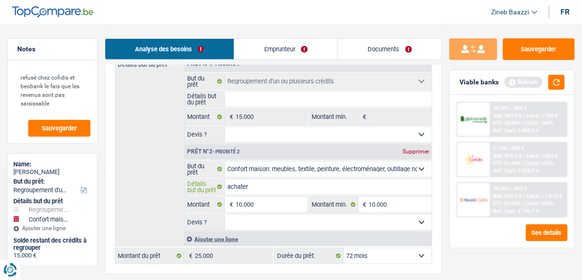
type input "achate"
type input "achat"
type input "acha"
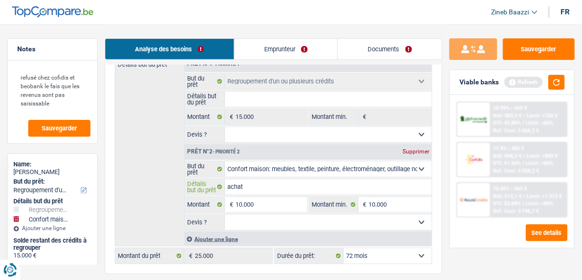
type input "acha"
type input "ach"
type input "ache"
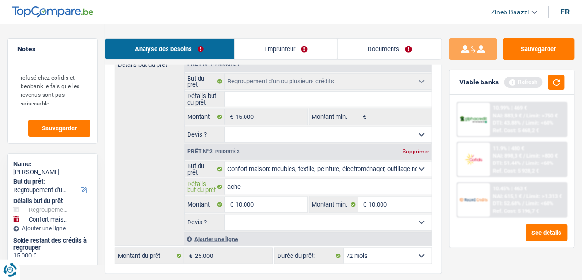
type input "achet"
type input "achete"
type input "acheter"
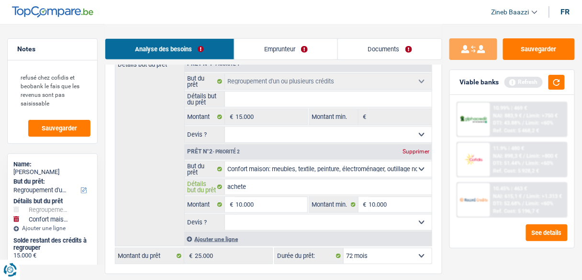
type input "acheter"
type input "acheter d"
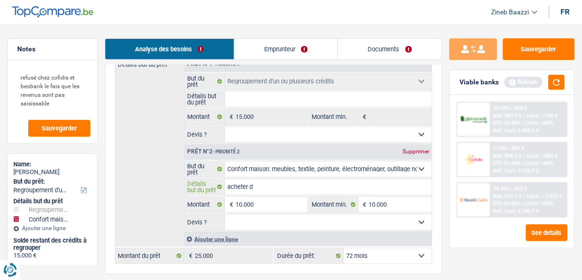
type input "acheter de"
type input "acheter de l"
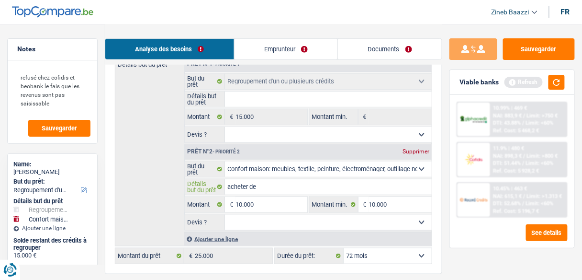
type input "acheter de l"
type input "acheter de l'"
type input "acheter de l'e"
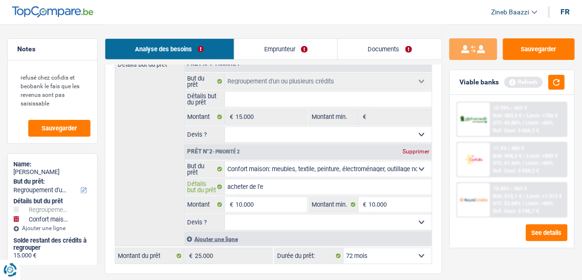
type input "acheter de l'"
type input "acheter de l'é"
type input "acheter de l'él"
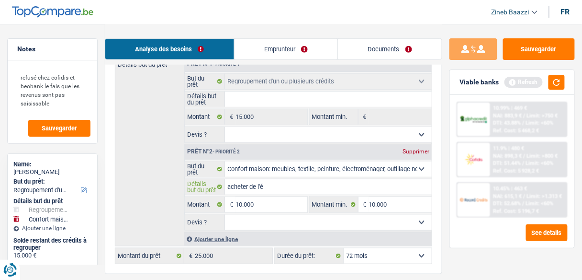
type input "acheter de l'él"
type input "acheter de l'éle"
type input "acheter de l'élec"
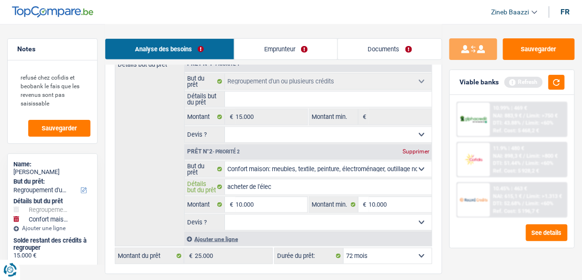
type input "acheter de l'élect"
type input "acheter de l'électr"
type input "acheter de l'électro"
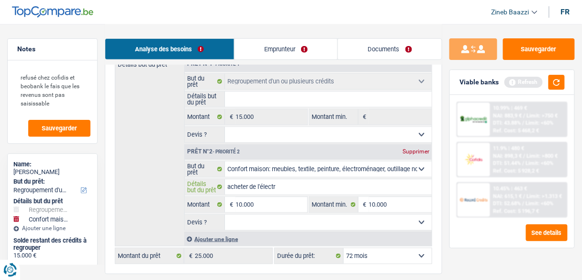
type input "acheter de l'électro"
type input "acheter de l'électro m"
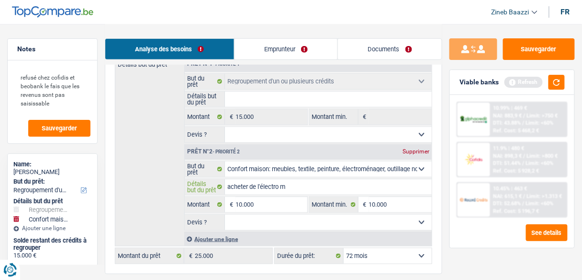
type input "acheter de l'électro me"
type input "acheter de l'électro men"
type input "acheter de l'électro mena"
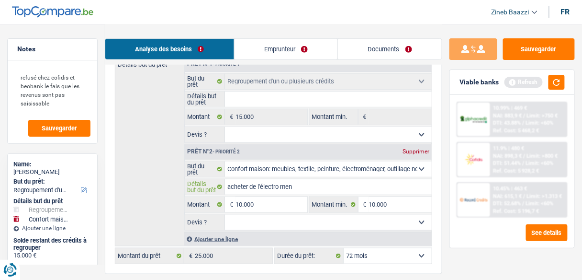
type input "acheter de l'électro mena"
type input "acheter de l'électro menag"
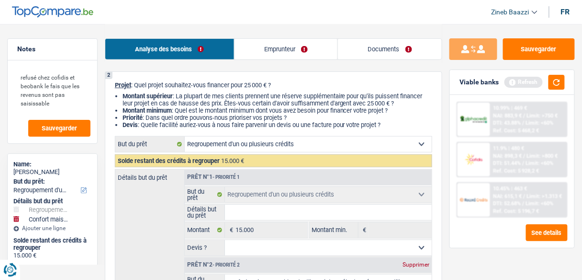
scroll to position [153, 0]
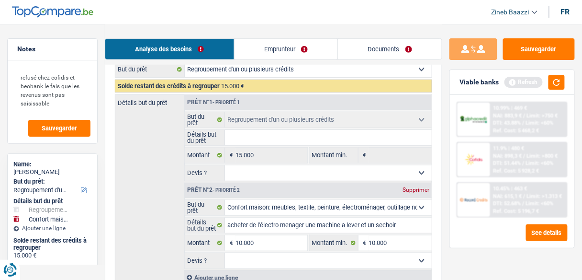
click at [259, 136] on input "Détails but du prêt" at bounding box center [328, 137] width 207 height 15
click at [234, 179] on select "Oui Non Non répondu Sélectionner une option" at bounding box center [328, 172] width 207 height 15
click at [159, 167] on div "Détails but du prêt Prêt n°1 - Priorité 1 Confort maison: meubles, textile, pei…" at bounding box center [273, 189] width 317 height 190
click at [238, 169] on select "Oui Non Non répondu Sélectionner une option" at bounding box center [328, 172] width 207 height 15
click at [225, 165] on select "Oui Non Non répondu Sélectionner une option" at bounding box center [328, 172] width 207 height 15
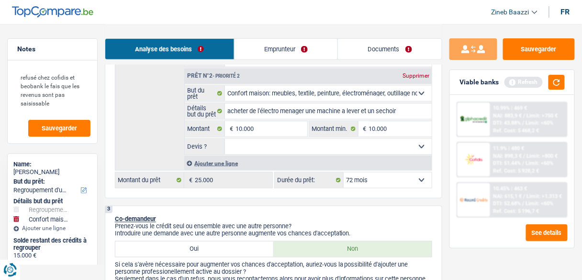
scroll to position [268, 0]
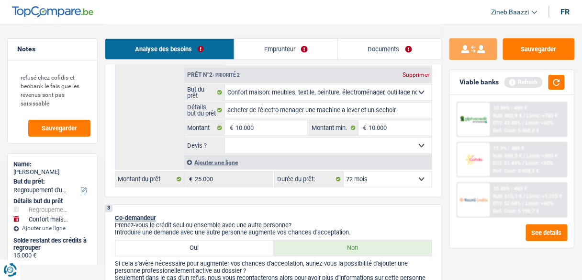
click at [245, 151] on select "Oui Non Non répondu Sélectionner une option" at bounding box center [328, 145] width 207 height 15
click at [225, 138] on select "Oui Non Non répondu Sélectionner une option" at bounding box center [328, 145] width 207 height 15
click at [576, 79] on div "Sauvegarder Viable banks Refresh 10.99% | 469 € NAI: 883,9 € / Limit: >750 € DT…" at bounding box center [512, 151] width 140 height 226
click at [551, 84] on button "button" at bounding box center [557, 82] width 16 height 15
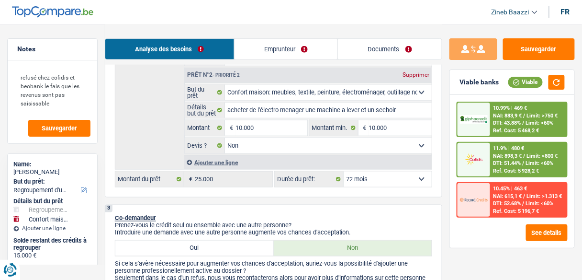
click at [495, 183] on div "10.45% | 463 € NAI: 615,1 € / Limit: >1.313 € DTI: 52.68% / Limit: <60% Ref. Co…" at bounding box center [529, 200] width 76 height 34
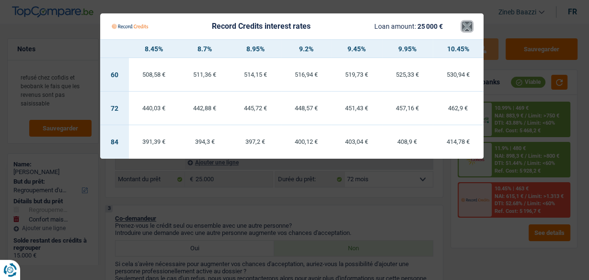
click at [467, 31] on button "×" at bounding box center [467, 27] width 10 height 10
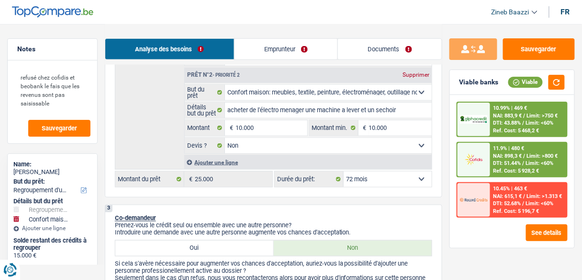
click at [514, 149] on div "11.9% | 480 € NAI: 898,3 € / Limit: >800 € DTI: 51.44% / Limit: <60% Ref. Cost:…" at bounding box center [529, 160] width 76 height 34
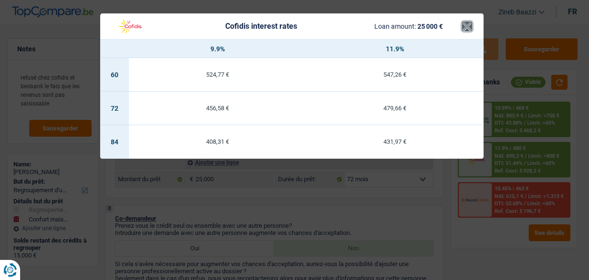
click at [466, 30] on button "×" at bounding box center [467, 27] width 10 height 10
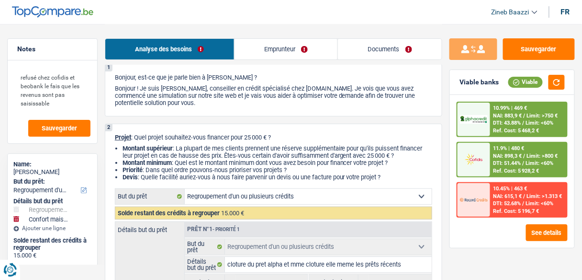
scroll to position [0, 0]
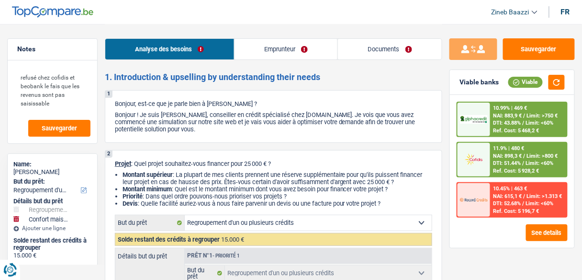
click at [280, 56] on link "Emprunteur" at bounding box center [286, 49] width 103 height 21
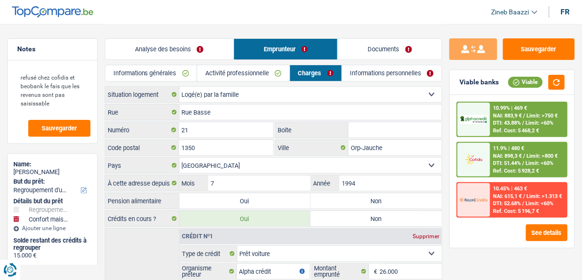
click at [231, 73] on link "Activité professionnelle" at bounding box center [243, 73] width 92 height 16
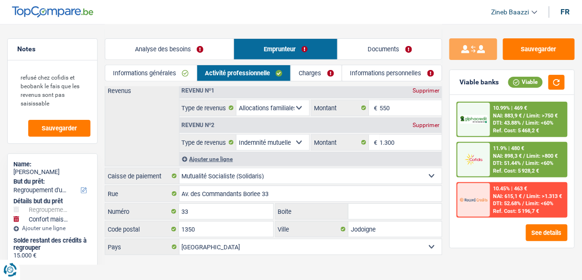
scroll to position [61, 0]
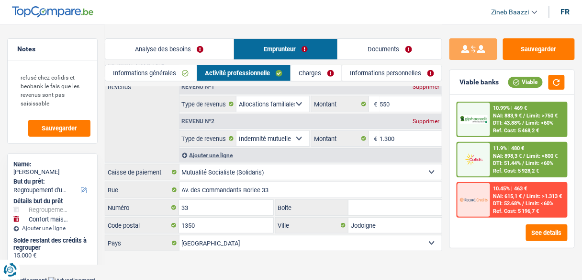
click at [386, 80] on link "Informations personnelles" at bounding box center [392, 73] width 100 height 16
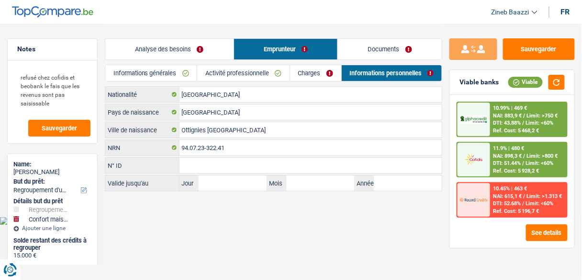
scroll to position [0, 0]
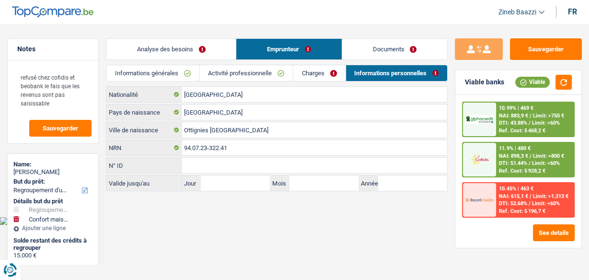
click at [174, 59] on link "Analyse des besoins" at bounding box center [170, 49] width 129 height 21
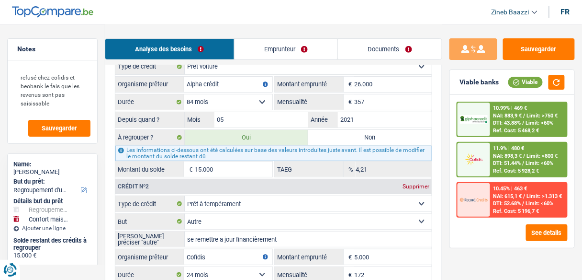
scroll to position [881, 0]
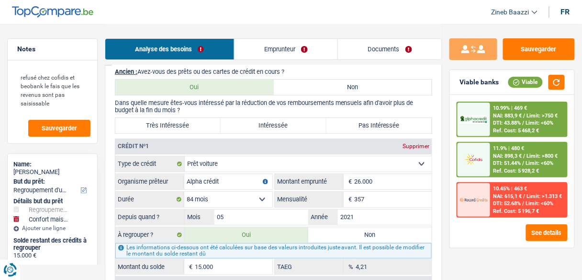
click at [169, 124] on label "Très Intéressée" at bounding box center [167, 125] width 105 height 15
click at [169, 124] on input "Très Intéressée" at bounding box center [167, 125] width 105 height 15
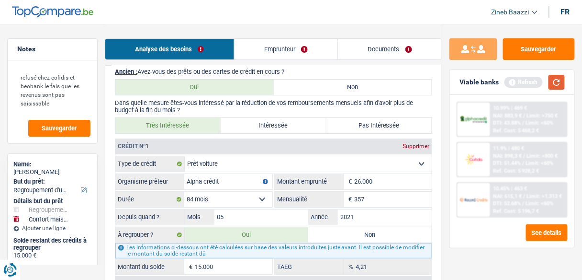
click at [557, 83] on button "button" at bounding box center [557, 82] width 16 height 15
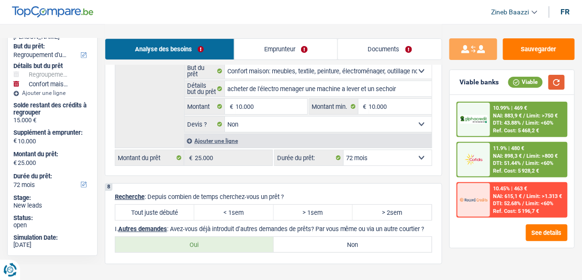
scroll to position [1724, 0]
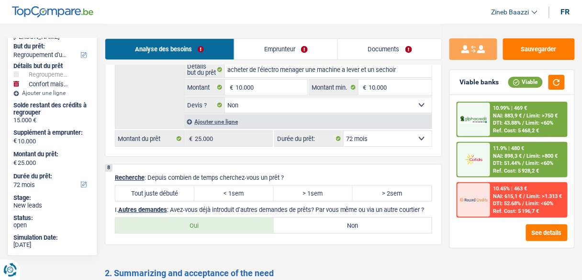
click at [172, 186] on label "Tout juste débuté" at bounding box center [154, 192] width 79 height 15
click at [172, 186] on input "Tout juste débuté" at bounding box center [154, 192] width 79 height 15
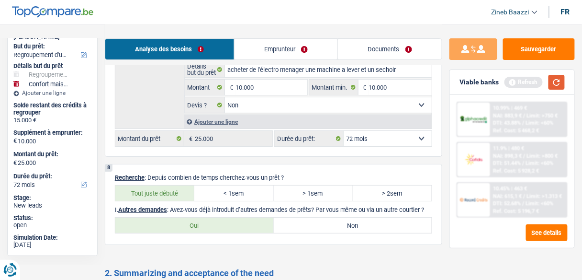
click at [555, 80] on button "button" at bounding box center [557, 82] width 16 height 15
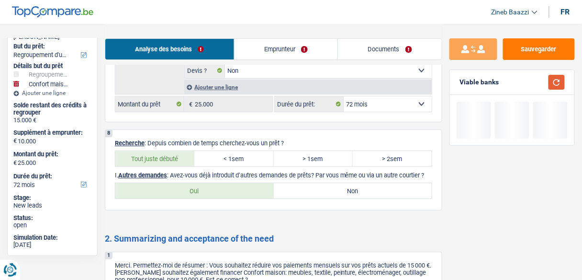
scroll to position [1801, 0]
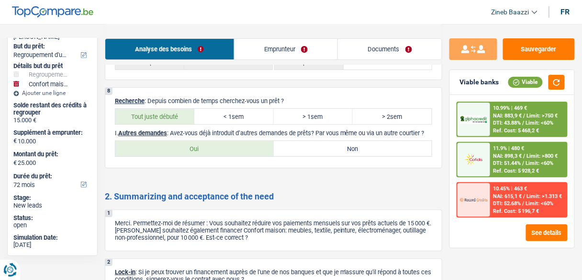
click at [257, 156] on label "Oui" at bounding box center [194, 148] width 159 height 15
click at [257, 156] on input "Oui" at bounding box center [194, 148] width 159 height 15
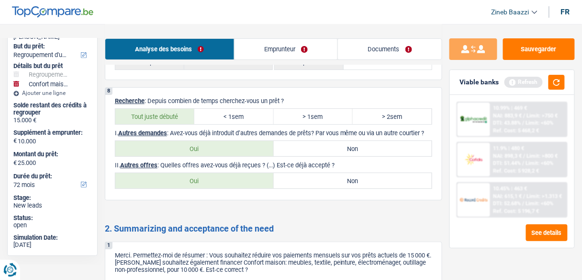
click at [344, 188] on label "Non" at bounding box center [353, 180] width 159 height 15
click at [344, 188] on input "Non" at bounding box center [353, 180] width 159 height 15
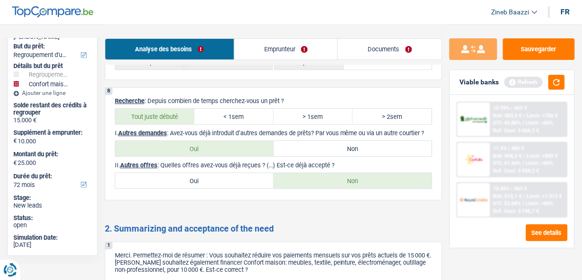
click at [556, 81] on button "button" at bounding box center [557, 82] width 16 height 15
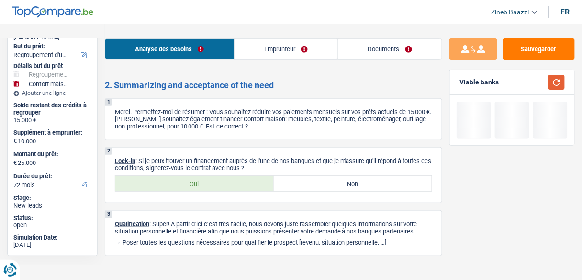
scroll to position [1954, 0]
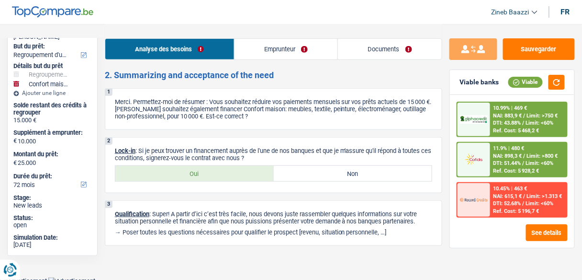
click at [169, 173] on label "Oui" at bounding box center [194, 173] width 159 height 15
click at [169, 173] on input "Oui" at bounding box center [194, 173] width 159 height 15
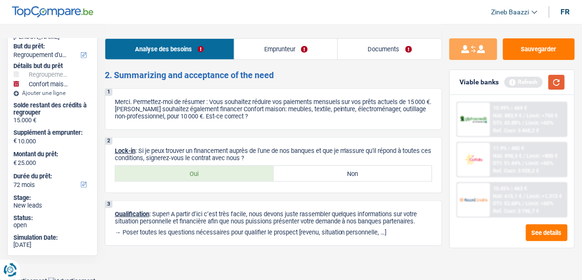
click at [554, 79] on button "button" at bounding box center [557, 82] width 16 height 15
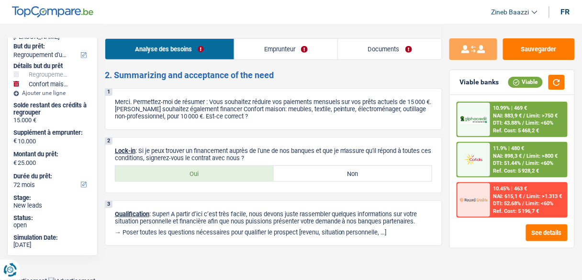
click at [398, 40] on link "Documents" at bounding box center [390, 49] width 104 height 21
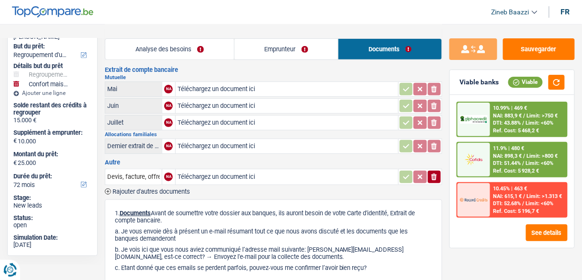
scroll to position [0, 0]
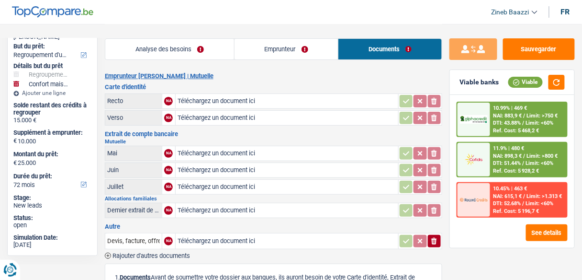
click at [258, 92] on table "Recto NA Téléchargez un document ici ionicons-v5-e Verso NA Téléchargez un docu…" at bounding box center [274, 109] width 338 height 35
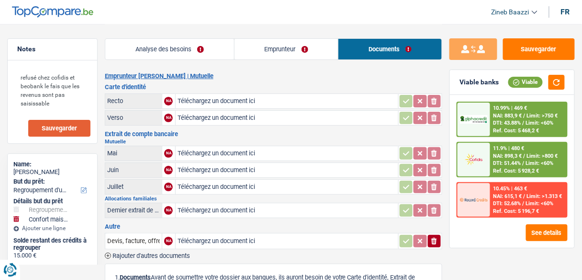
click at [53, 132] on button "Sauvegarder" at bounding box center [59, 128] width 62 height 17
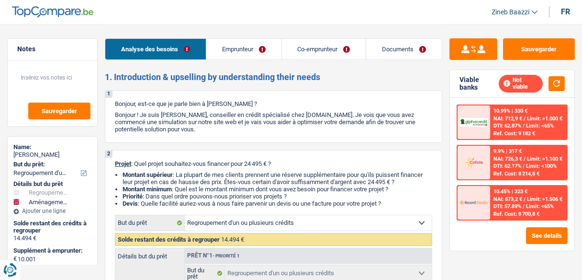
select select "refinancing"
select select "movingOrInstallation"
select select "120"
select select "refinancing"
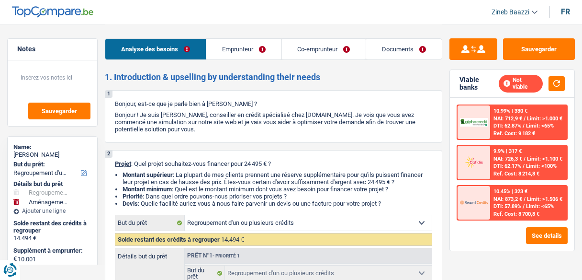
select select "refinancing"
select select "movingOrInstallation"
select select "120"
select select "worker"
select select "mutuality"
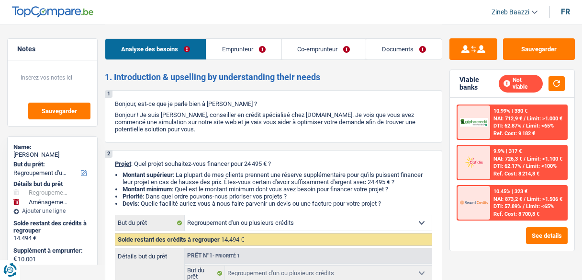
select select "netSalary"
select select "mutualityIndemnity"
select select "ownerWithMortgage"
select select "mortgage"
select select "300"
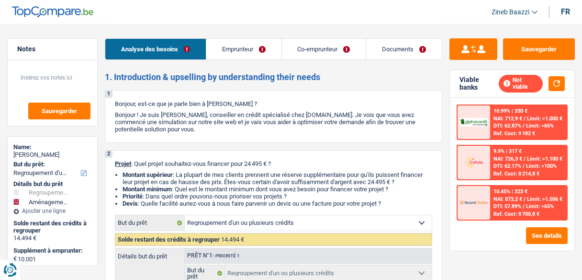
select select "renovationLoan"
select select "84"
select select "personalLoan"
select select "smallWorks"
select select "48"
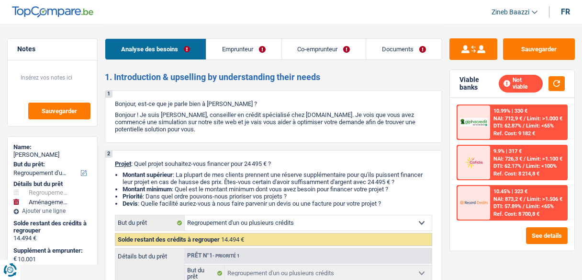
select select "refinancing"
select select "movingOrInstallation"
select select "120"
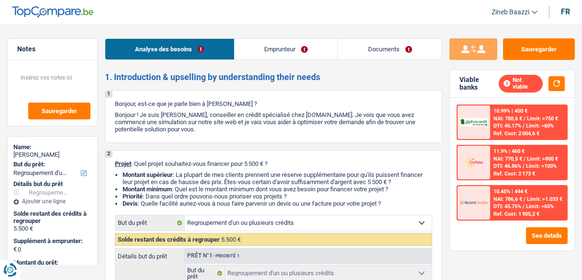
select select "refinancing"
select select "36"
select select "refinancing"
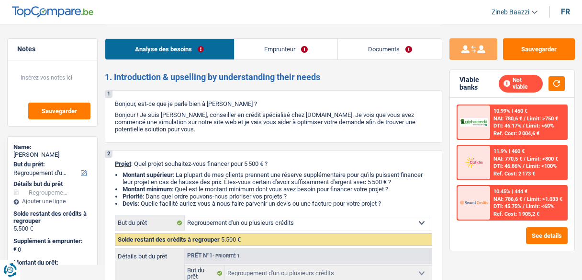
select select "36"
select select "mutuality"
select select "mutualityIndemnity"
select select "ownerWithoutMortgage"
select select "personalLoan"
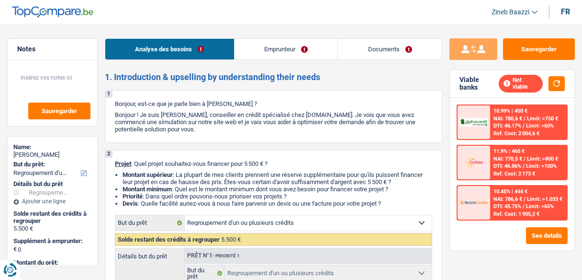
select select "homeFurnishingOrRelocation"
select select "12"
select select "personalLoan"
select select "smallWorks"
select select "36"
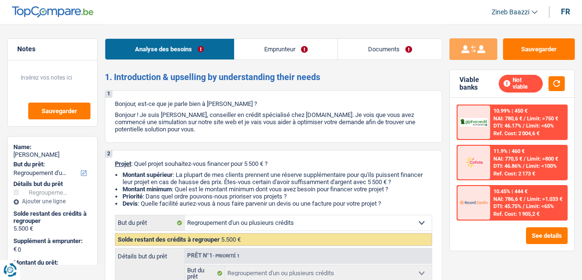
select select "refinancing"
select select "36"
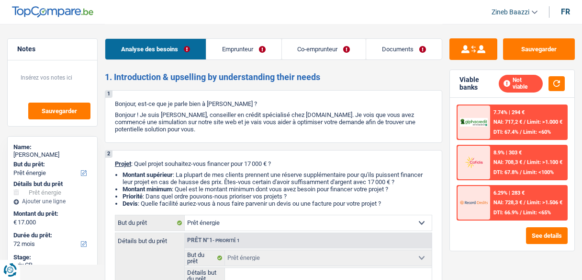
select select "energy"
select select "72"
select select "energy"
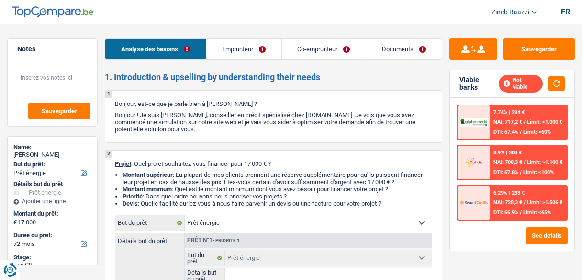
select select "72"
select select "independent"
select select "netSalary"
select select "ownerWithMortgage"
select select "mortgage"
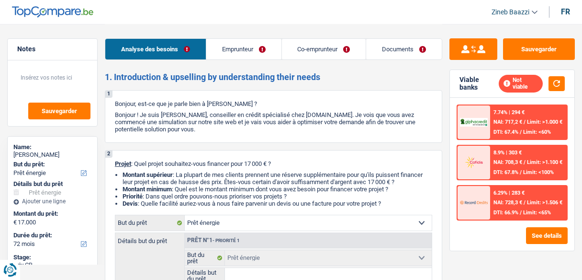
select select "120"
select select "energy"
select select "72"
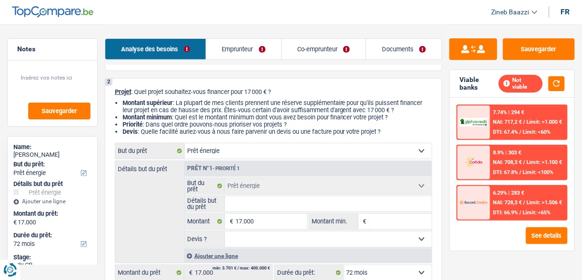
scroll to position [77, 0]
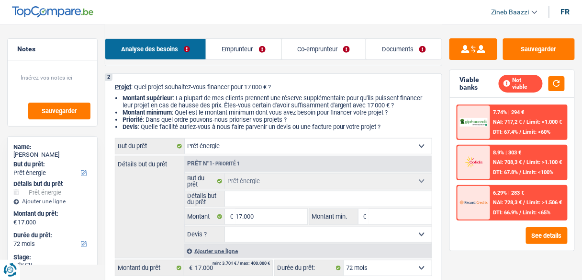
click at [271, 241] on div "Prêt n°1 - Priorité 1 Confort maison: meubles, textile, peinture, électroménage…" at bounding box center [308, 207] width 248 height 102
click at [270, 230] on select "Oui Non Non répondu Sélectionner une option" at bounding box center [328, 234] width 207 height 15
select select "yes"
click at [225, 227] on select "Oui Non Non répondu Sélectionner une option" at bounding box center [328, 234] width 207 height 15
select select "yes"
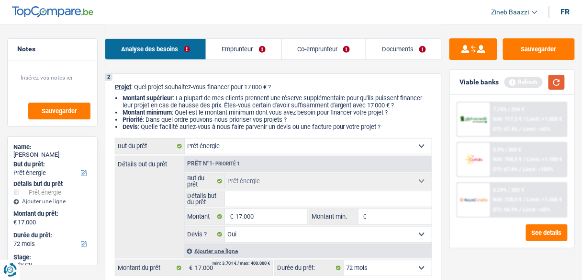
click at [563, 82] on button "button" at bounding box center [557, 82] width 16 height 15
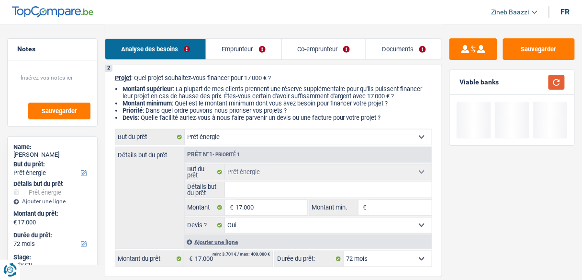
scroll to position [153, 0]
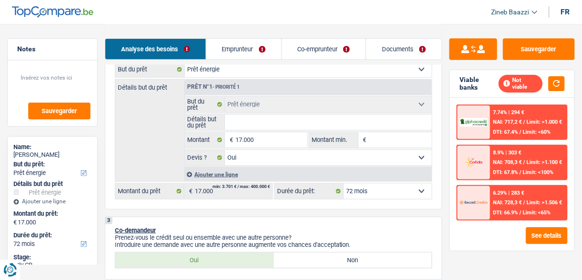
click at [405, 143] on input "Montant min." at bounding box center [400, 139] width 63 height 15
click at [238, 143] on input "17.000" at bounding box center [271, 139] width 71 height 15
type input "2"
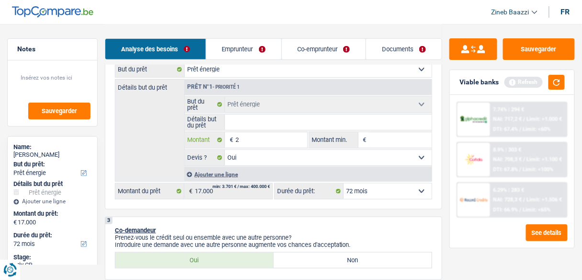
type input "20"
type input "200"
type input "2.000"
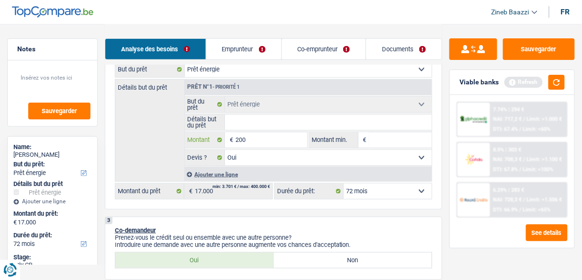
type input "2.000"
type input "20.000"
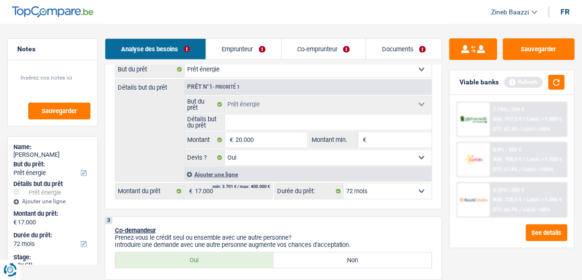
select select "84"
type input "20.000"
select select "84"
type input "20.000"
select select "84"
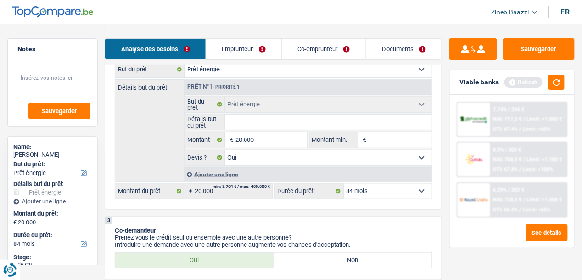
click at [374, 138] on input "Montant min." at bounding box center [400, 139] width 63 height 15
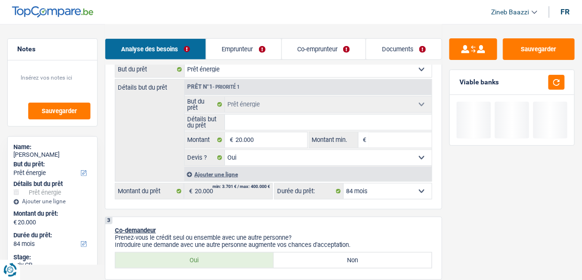
type input "1"
type input "17"
type input "170"
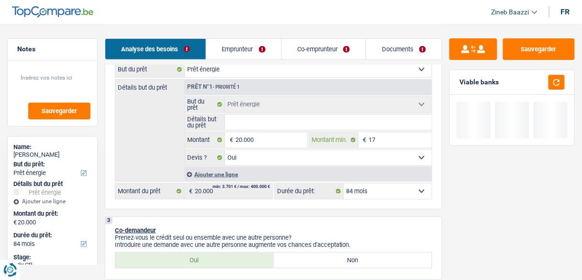
type input "170"
type input "1.700"
type input "17.000"
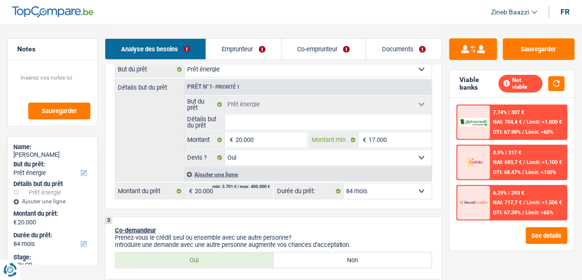
type input "17.000"
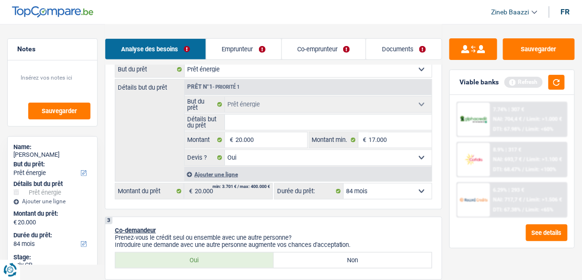
click at [372, 123] on input "Détails but du prêt" at bounding box center [328, 121] width 207 height 15
type input "l"
type input "l'"
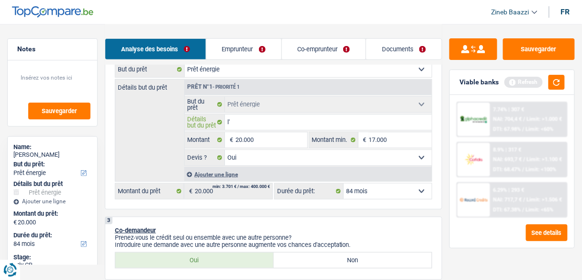
type input "l'i"
type input "l'in"
type input "l'ins"
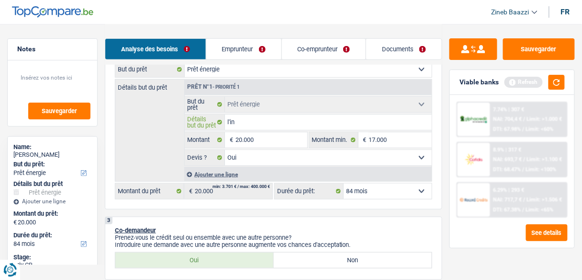
type input "l'ins"
type input "l'inst"
type input "l'insta"
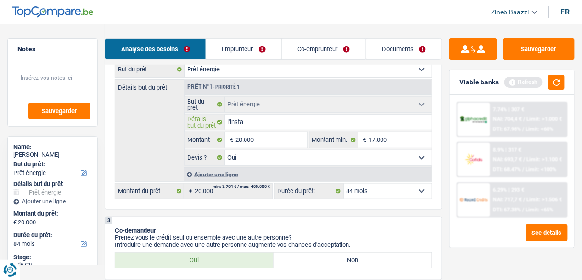
type input "l'instal"
type input "l'install"
type input "l'installa"
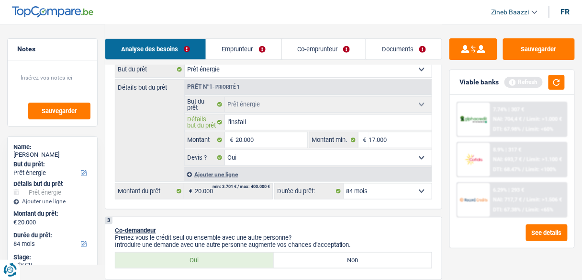
type input "l'installa"
type input "l'installat"
type input "l'installati"
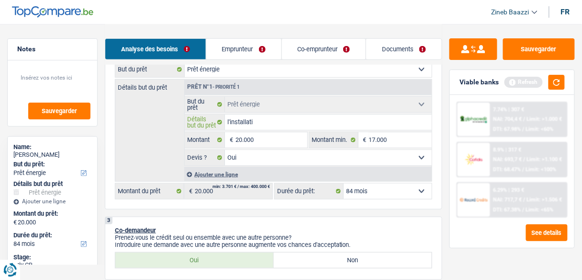
type input "l'installatio"
type input "l'installation"
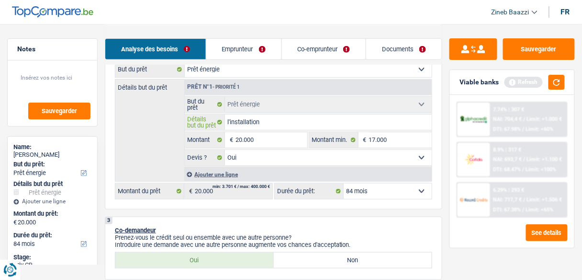
type input "l'installation"
type input "l'installation p"
type input "l'installation pa"
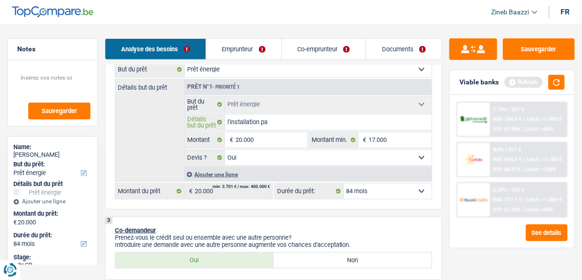
type input "l'installation pan"
type input "l'installation pann"
type input "l'installation panne"
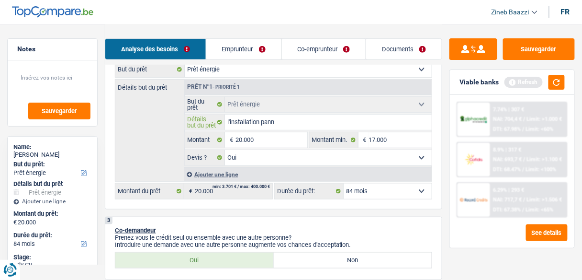
type input "l'installation panne"
type input "l'installation pannea"
type input "l'installation panneau"
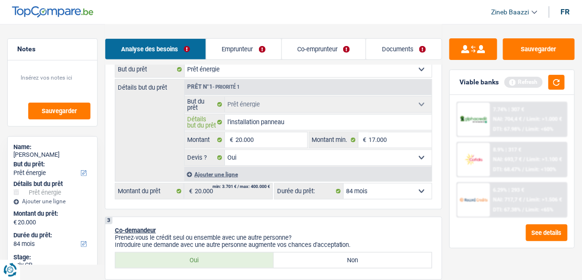
type input "l'installation panneau"
type input "l'installation panneau p"
type input "l'installation panneau ph"
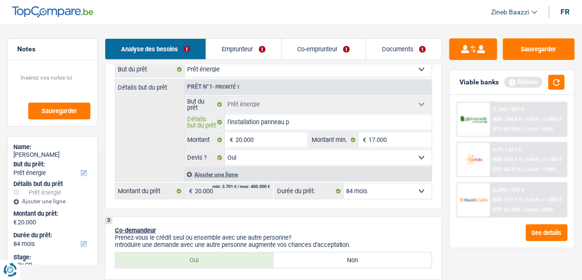
type input "l'installation panneau ph"
type input "l'installation panneau pho"
type input "l'installation panneau phot"
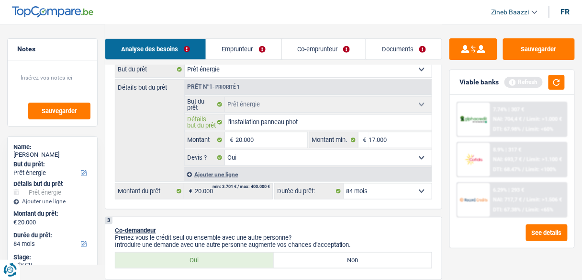
type input "l'installation panneau photo"
type input "l'installation panneau photov"
type input "l'installation panneau photovo"
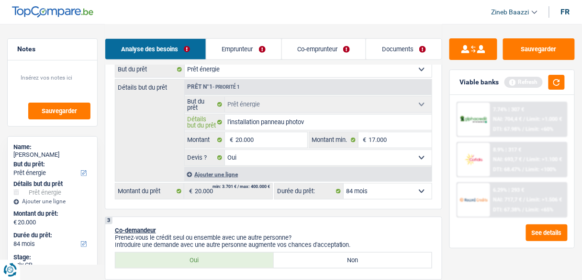
type input "l'installation panneau photovo"
type input "l'installation panneau photovol"
type input "l'installation panneau photovolt"
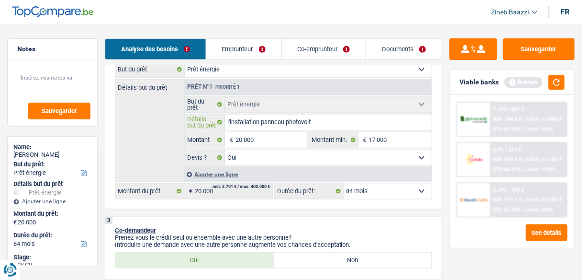
type input "l'installation panneau photovolta"
type input "l'installation panneau photovoltai"
type input "l'installation panneau photovoltaiq"
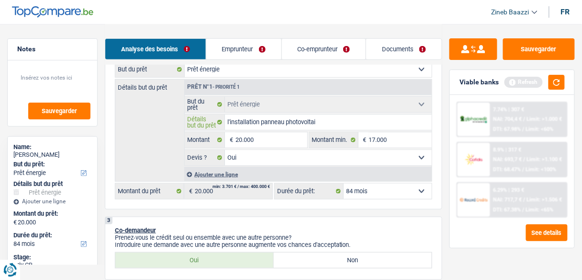
type input "l'installation panneau photovoltaiq"
type input "l'installation panneau photovoltaiqu"
type input "l'installation panneau photovoltaique"
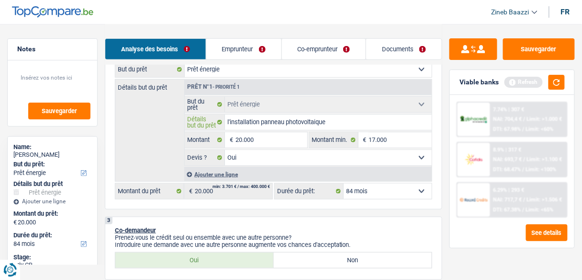
type input "l'installation panneau photovoltaique"
type input "l'installation panneau photovoltaique e"
type input "l'installation panneau photovoltaique et"
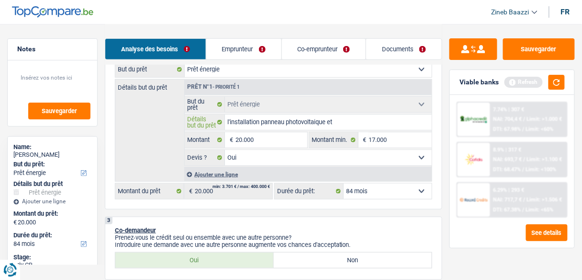
type input "l'installation panneau photovoltaique et"
type input "l'installation panneau photovoltaique et n"
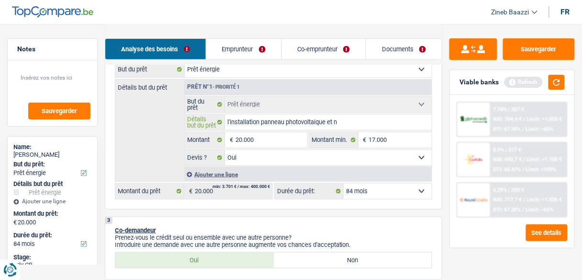
type input "l'installation panneau photovoltaique et ne"
type input "l'installation panneau photovoltaique et net"
type input "l'installation panneau photovoltaique et nett"
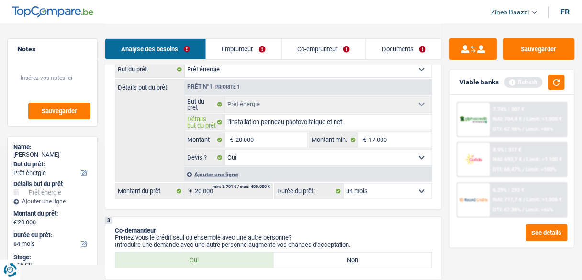
type input "l'installation panneau photovoltaique et nett"
type input "l'installation panneau photovoltaique et netto"
type input "l'installation panneau photovoltaique et nettoy"
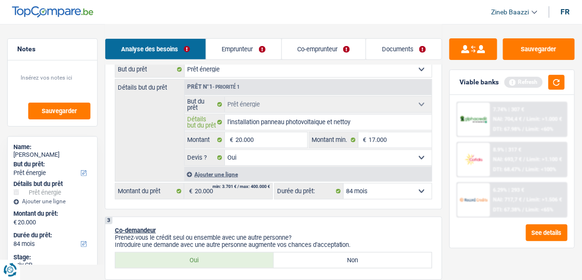
type input "l'installation panneau photovoltaique et nettoya"
type input "l'installation panneau photovoltaique et nettoyag"
type input "l'installation panneau photovoltaique et nettoyage"
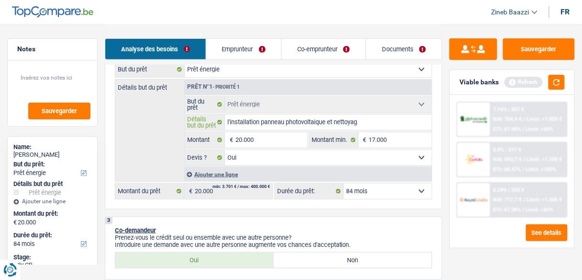
type input "l'installation panneau photovoltaique et nettoyage"
type input "l'installation panneau photovoltaique et nettoyage t"
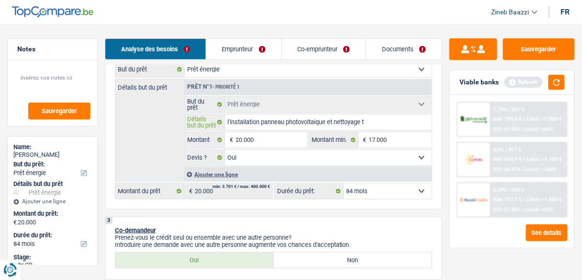
type input "l'installation panneau photovoltaique et nettoyage to"
type input "l'installation panneau photovoltaique et nettoyage toi"
type input "l'installation panneau photovoltaique et nettoyage toit"
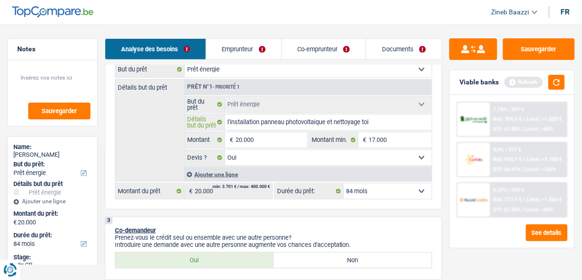
type input "l'installation panneau photovoltaique et nettoyage toit"
type input "l'installation panneau photovoltaique et nettoyage toitu"
type input "l'installation panneau photovoltaique et nettoyage toitur"
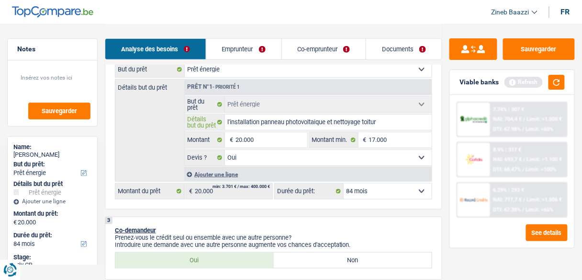
type input "l'installation panneau photovoltaique et nettoyage toiture"
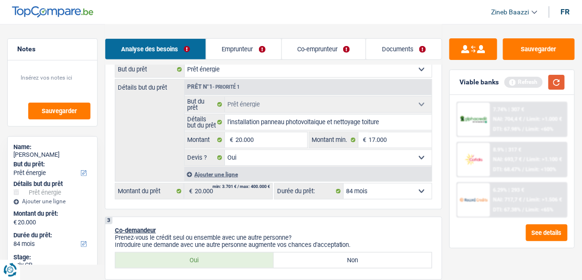
click at [551, 81] on button "button" at bounding box center [557, 82] width 16 height 15
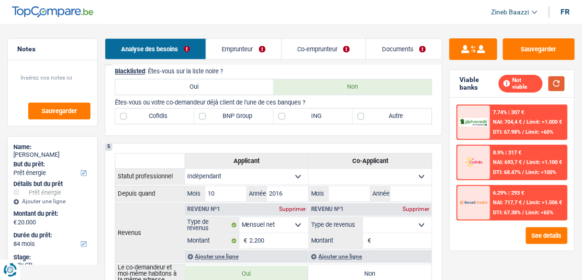
scroll to position [383, 0]
click at [553, 85] on button "button" at bounding box center [557, 83] width 16 height 15
click at [370, 117] on label "Autre" at bounding box center [392, 115] width 79 height 15
click at [370, 117] on input "Autre" at bounding box center [392, 115] width 79 height 15
checkbox input "true"
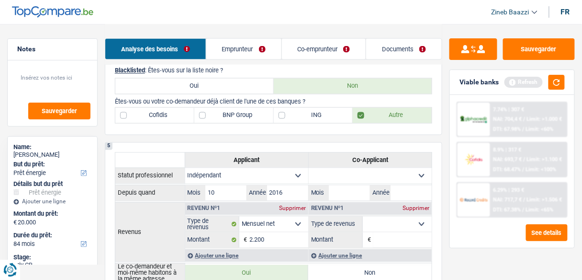
click at [318, 117] on label "ING" at bounding box center [313, 115] width 79 height 15
click at [318, 117] on input "ING" at bounding box center [313, 115] width 79 height 15
checkbox input "true"
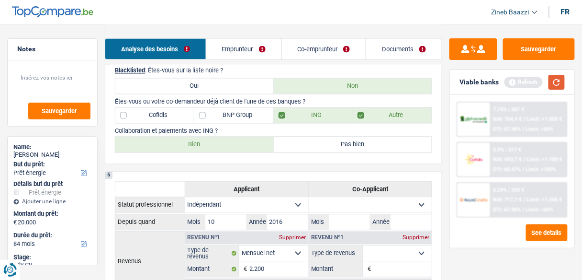
click at [552, 86] on button "button" at bounding box center [557, 82] width 16 height 15
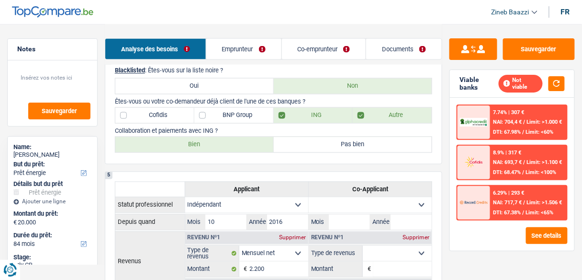
drag, startPoint x: 170, startPoint y: 129, endPoint x: 226, endPoint y: 127, distance: 55.6
click at [226, 127] on p "Collaboration et paiements avec ING ?" at bounding box center [273, 130] width 317 height 7
drag, startPoint x: 226, startPoint y: 127, endPoint x: 161, endPoint y: 129, distance: 64.2
click at [161, 129] on p "Collaboration et paiements avec ING ?" at bounding box center [273, 130] width 317 height 7
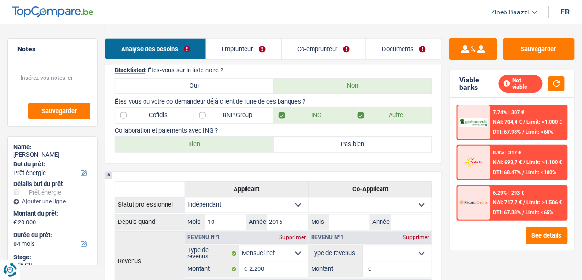
click at [227, 128] on p "Collaboration et paiements avec ING ?" at bounding box center [273, 130] width 317 height 7
click at [223, 143] on label "Bien" at bounding box center [194, 144] width 159 height 15
click at [223, 143] on input "Bien" at bounding box center [194, 144] width 159 height 15
radio input "true"
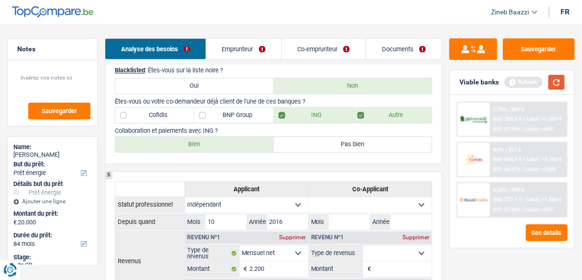
click at [551, 83] on button "button" at bounding box center [557, 82] width 16 height 15
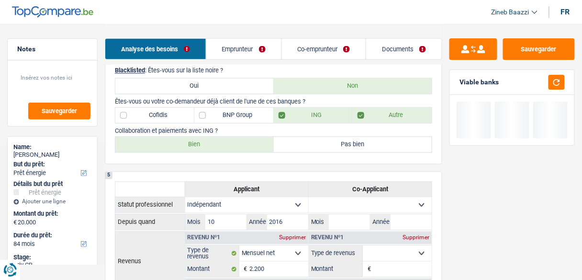
click at [251, 51] on link "Emprunteur" at bounding box center [243, 49] width 75 height 21
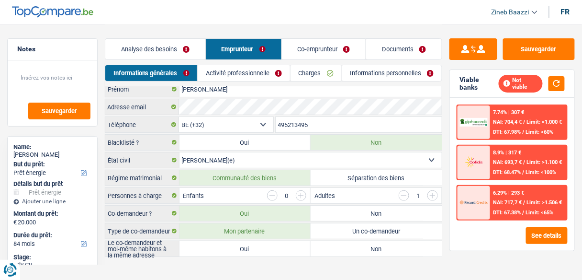
scroll to position [29, 0]
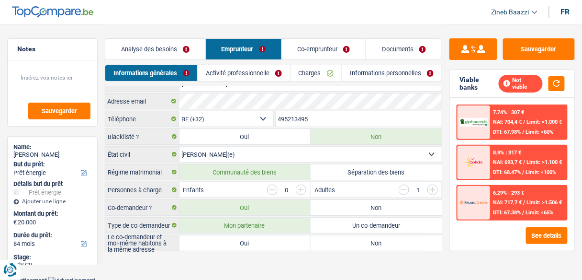
click at [205, 239] on label "Oui" at bounding box center [245, 242] width 131 height 15
click at [205, 239] on input "Oui" at bounding box center [245, 242] width 131 height 15
radio input "true"
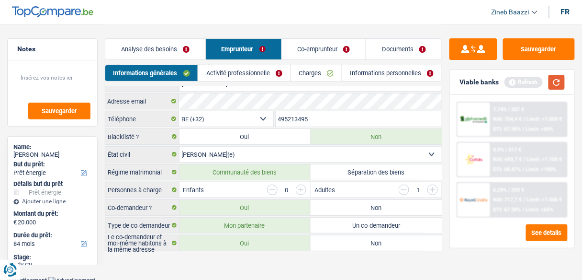
click at [550, 81] on button "button" at bounding box center [557, 82] width 16 height 15
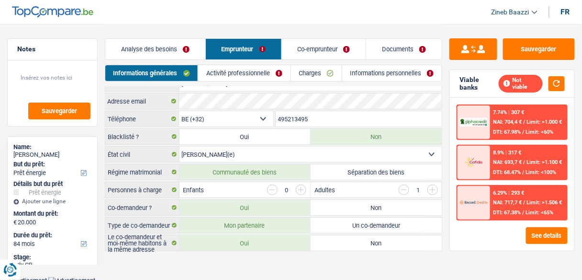
click at [402, 185] on input "button" at bounding box center [404, 189] width 11 height 11
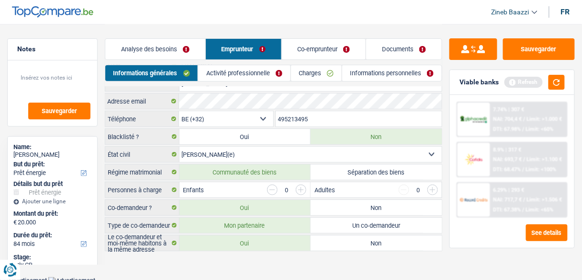
click at [251, 72] on link "Activité professionnelle" at bounding box center [244, 73] width 92 height 16
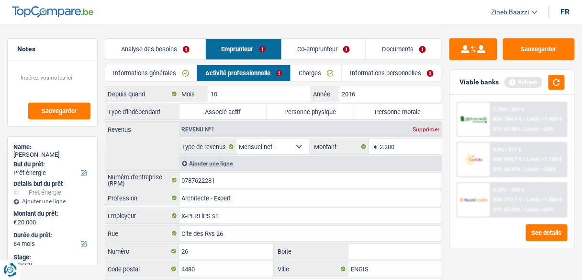
scroll to position [0, 0]
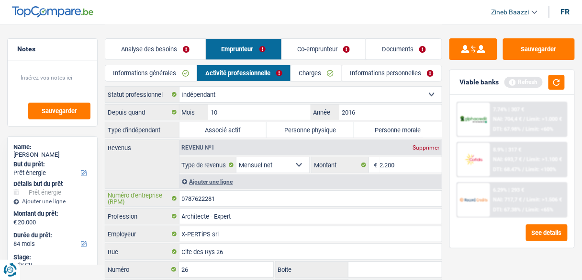
drag, startPoint x: 227, startPoint y: 200, endPoint x: 181, endPoint y: 197, distance: 46.1
click at [181, 197] on input "0787622281" at bounding box center [311, 198] width 263 height 15
click at [365, 128] on label "Personne morale" at bounding box center [398, 129] width 88 height 15
click at [365, 128] on input "Personne morale" at bounding box center [398, 129] width 88 height 15
radio input "true"
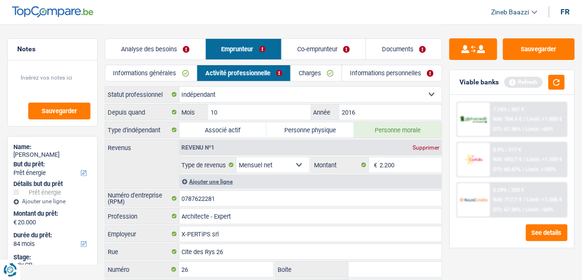
click at [167, 162] on div "Revenus Revenu nº1 Supprimer Allocation d'handicap Allocations chômage Allocati…" at bounding box center [274, 163] width 338 height 49
click at [347, 7] on header "Zineb Baazzi Se déconnecter fr" at bounding box center [291, 12] width 582 height 24
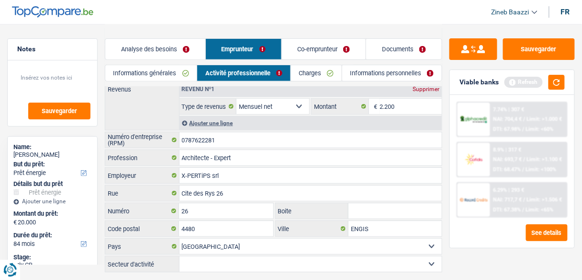
scroll to position [41, 0]
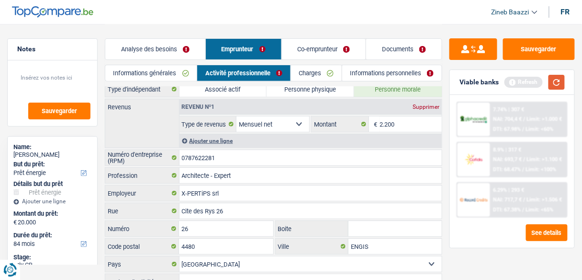
click at [550, 81] on button "button" at bounding box center [557, 82] width 16 height 15
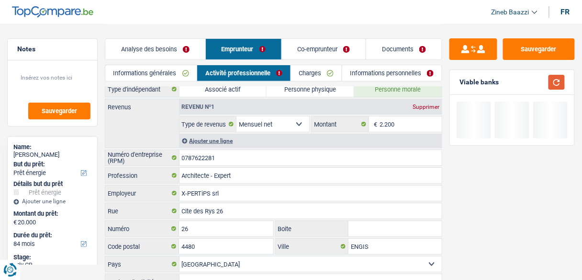
scroll to position [2, 0]
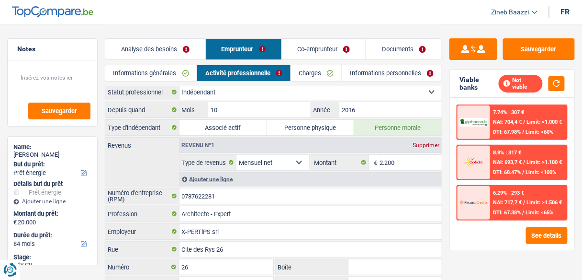
click at [314, 74] on link "Charges" at bounding box center [316, 73] width 51 height 16
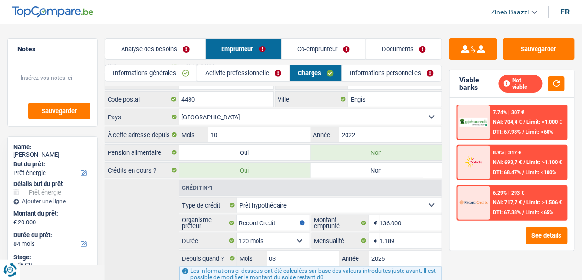
scroll to position [111, 0]
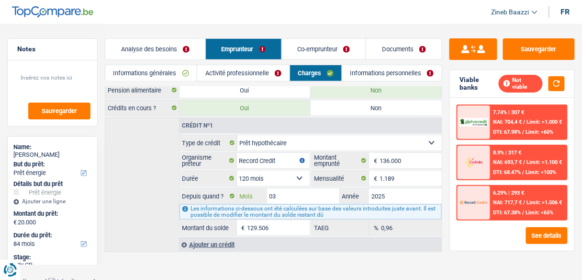
click at [282, 193] on input "03" at bounding box center [303, 195] width 73 height 15
click at [566, 73] on div "Viable banks Not viable" at bounding box center [512, 84] width 125 height 28
click at [560, 82] on button "button" at bounding box center [557, 83] width 16 height 15
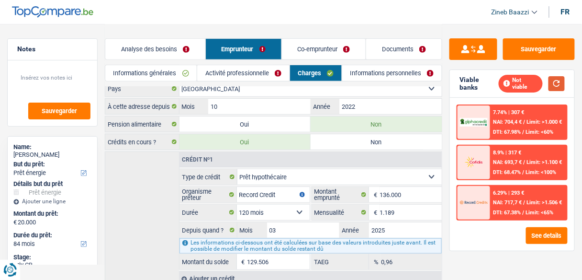
scroll to position [0, 0]
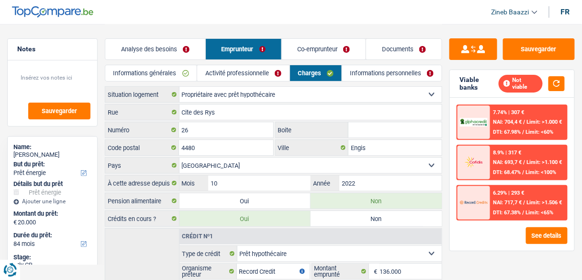
click at [383, 74] on link "Informations personnelles" at bounding box center [392, 73] width 100 height 16
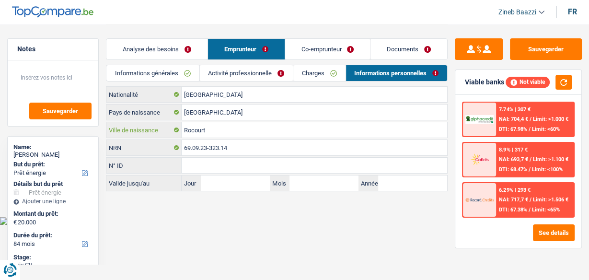
click at [212, 136] on input "Rocourt" at bounding box center [313, 129] width 265 height 15
click at [214, 113] on input "[GEOGRAPHIC_DATA]" at bounding box center [313, 111] width 265 height 15
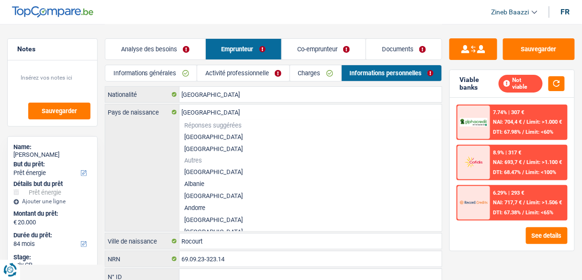
click at [144, 136] on div "Belgique Pays de naissance Réponses suggérées Belgique Luxembourg Autres Afghan…" at bounding box center [273, 167] width 337 height 126
click at [235, 98] on input "[GEOGRAPHIC_DATA]" at bounding box center [311, 94] width 263 height 15
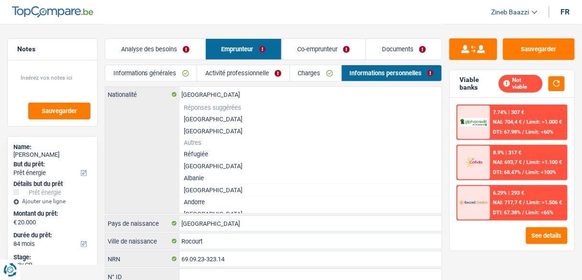
click at [261, 18] on header "Zineb Baazzi Se déconnecter fr" at bounding box center [291, 12] width 582 height 24
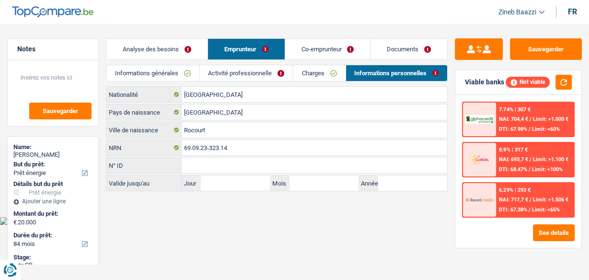
click at [307, 53] on link "Co-emprunteur" at bounding box center [327, 49] width 85 height 21
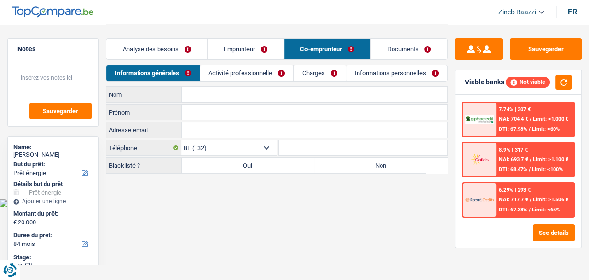
click at [211, 75] on link "Activité professionnelle" at bounding box center [246, 73] width 93 height 16
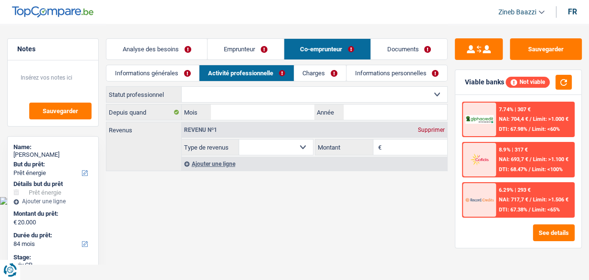
click at [266, 93] on select "Ouvrier Employé privé Employé public Invalide Indépendant Pensionné Chômeur Mut…" at bounding box center [313, 94] width 265 height 15
select select "publicEmployee"
click at [181, 87] on select "Ouvrier Employé privé Employé public Invalide Indépendant Pensionné Chômeur Mut…" at bounding box center [313, 94] width 265 height 15
select select "netSalary"
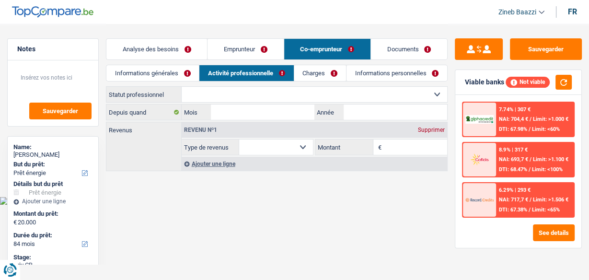
select select "mealVouchers"
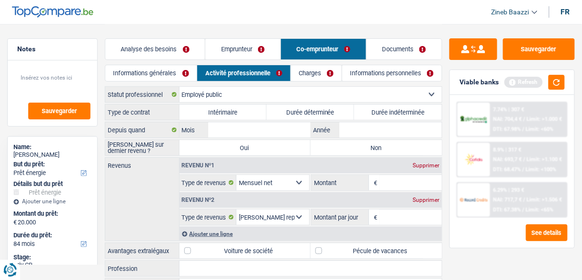
click at [364, 111] on label "Durée indéterminée" at bounding box center [398, 111] width 88 height 15
click at [364, 111] on input "Durée indéterminée" at bounding box center [398, 111] width 88 height 15
radio input "true"
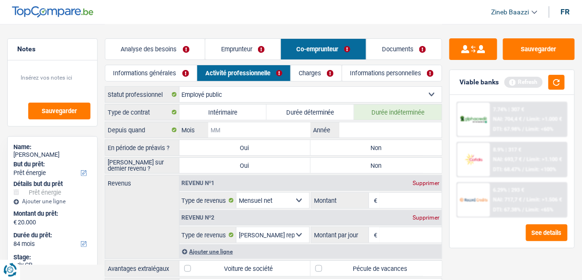
click at [239, 129] on input "Mois" at bounding box center [259, 129] width 102 height 15
click at [554, 75] on button "button" at bounding box center [557, 82] width 16 height 15
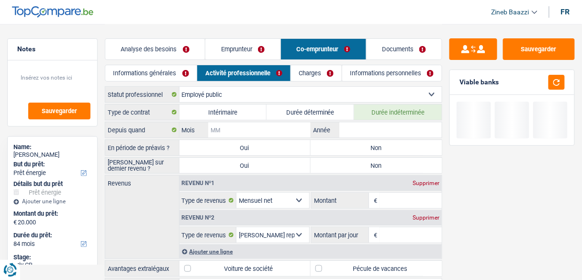
click at [263, 126] on input "Mois" at bounding box center [259, 129] width 102 height 15
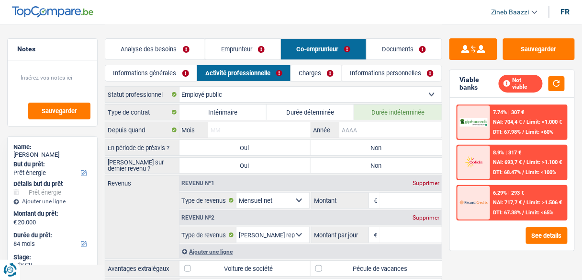
click at [381, 125] on input "Année" at bounding box center [391, 129] width 102 height 15
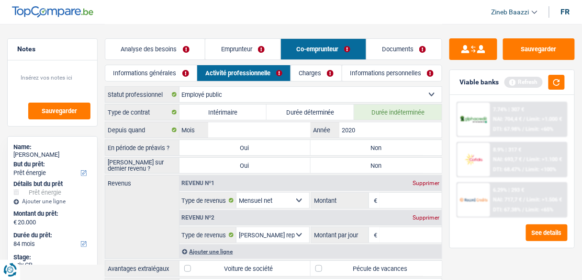
type input "2020"
click at [265, 125] on input "Mois" at bounding box center [259, 129] width 102 height 15
type input "01"
type input "2020"
click at [562, 80] on button "button" at bounding box center [557, 82] width 16 height 15
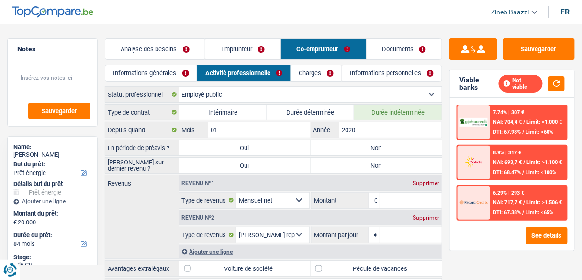
click at [370, 144] on label "Non" at bounding box center [376, 147] width 131 height 15
click at [370, 144] on input "Non" at bounding box center [376, 147] width 131 height 15
radio input "true"
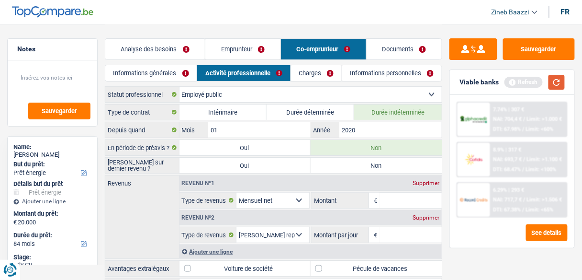
click at [563, 83] on button "button" at bounding box center [557, 82] width 16 height 15
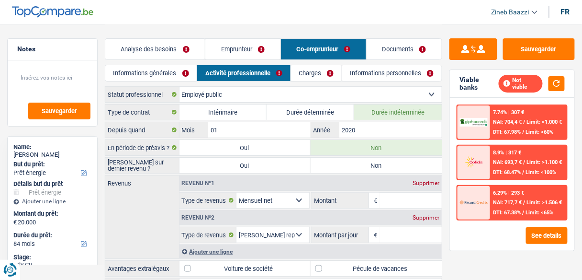
click at [358, 175] on div "Revenu nº1 Supprimer" at bounding box center [311, 182] width 263 height 15
click at [358, 166] on label "Non" at bounding box center [376, 165] width 131 height 15
click at [358, 166] on input "Non" at bounding box center [376, 165] width 131 height 15
radio input "true"
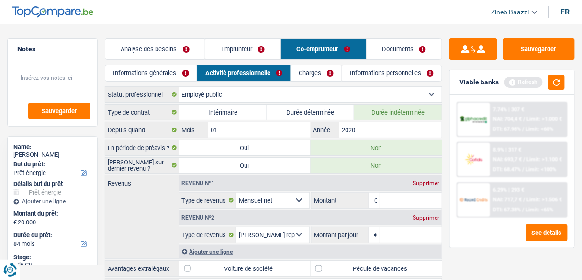
click at [380, 199] on input "Montant" at bounding box center [411, 200] width 62 height 15
type input "3.200"
click at [562, 76] on button "button" at bounding box center [557, 82] width 16 height 15
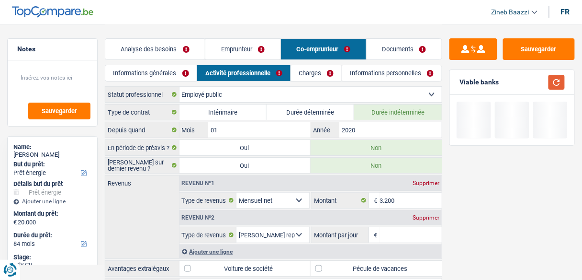
scroll to position [73, 0]
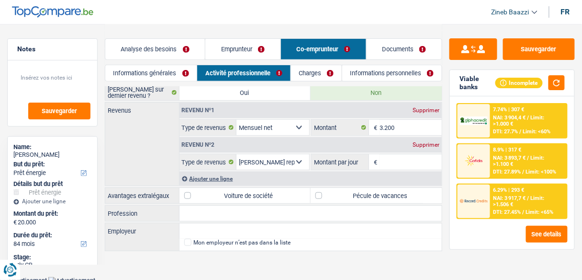
click at [398, 159] on input "Montant par jour" at bounding box center [411, 161] width 62 height 15
click at [424, 142] on div "Supprimer" at bounding box center [426, 145] width 32 height 6
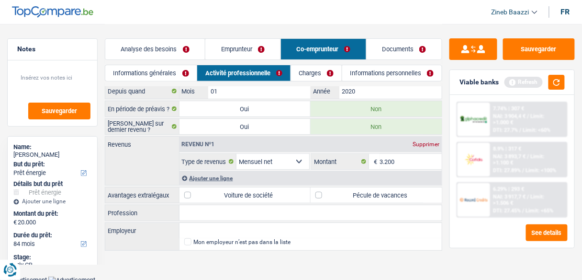
click at [218, 178] on div "Ajouter une ligne" at bounding box center [311, 178] width 263 height 14
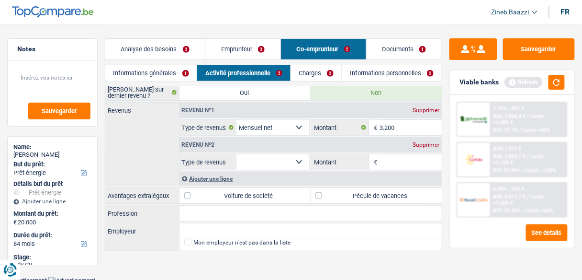
click at [268, 156] on select "Allocation d'handicap Allocations chômage Allocations familiales Chèques repas …" at bounding box center [273, 161] width 73 height 15
select select "familyAllowances"
click at [237, 154] on select "Allocation d'handicap Allocations chômage Allocations familiales Chèques repas …" at bounding box center [273, 161] width 73 height 15
click at [388, 158] on input "Montant" at bounding box center [411, 161] width 62 height 15
click at [152, 162] on div "Revenus Revenu nº1 Supprimer Allocation d'handicap Allocations chômage Allocati…" at bounding box center [274, 144] width 338 height 84
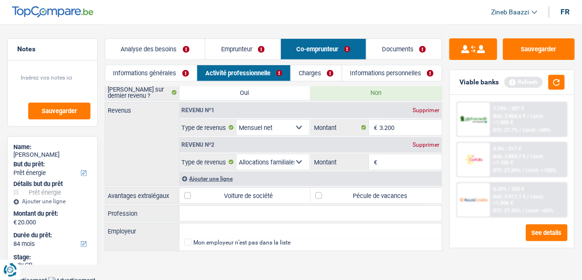
click at [398, 163] on input "Montant" at bounding box center [411, 161] width 62 height 15
type input "150"
click at [557, 82] on button "button" at bounding box center [557, 82] width 16 height 15
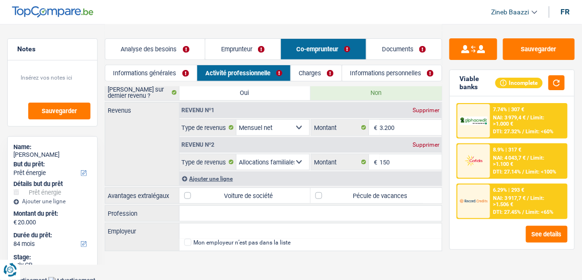
click at [320, 193] on label "Pécule de vacances" at bounding box center [376, 195] width 131 height 15
click at [320, 193] on input "Pécule de vacances" at bounding box center [376, 195] width 131 height 15
checkbox input "true"
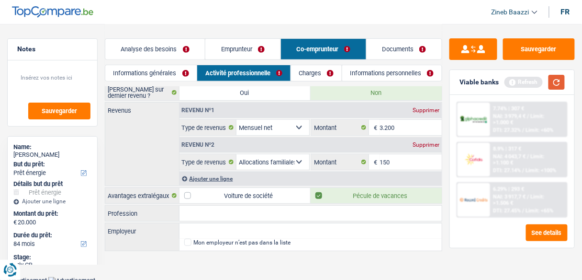
click at [551, 83] on button "button" at bounding box center [557, 82] width 16 height 15
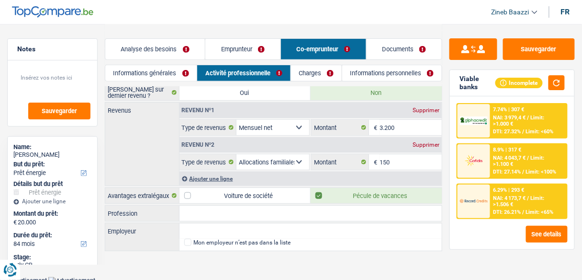
click at [315, 74] on link "Charges" at bounding box center [316, 73] width 51 height 16
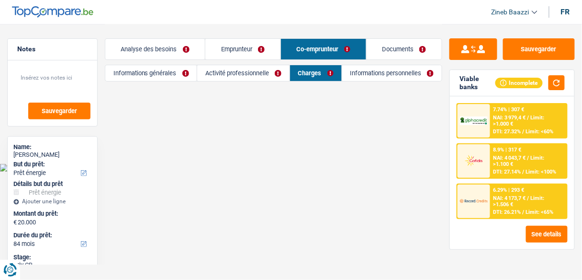
scroll to position [0, 0]
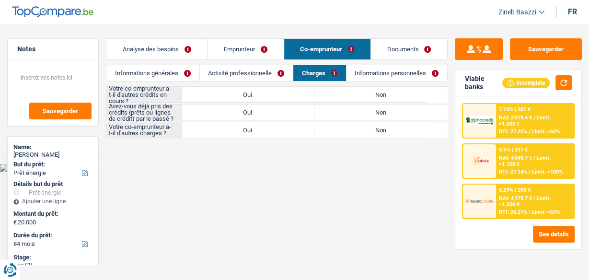
click at [298, 90] on label "Oui" at bounding box center [247, 94] width 133 height 15
click at [298, 90] on input "Oui" at bounding box center [247, 94] width 133 height 15
radio input "true"
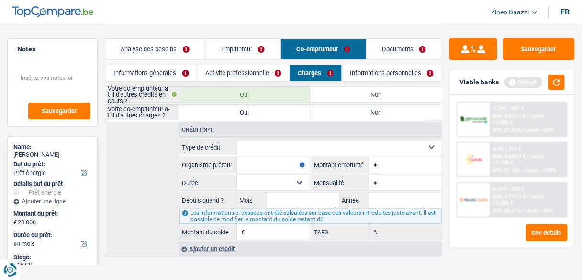
click at [297, 155] on fieldset "Carte ou ouverture de crédit Prêt hypothécaire Vente à tempérament Prêt à tempé…" at bounding box center [311, 189] width 262 height 101
click at [295, 149] on select "Carte ou ouverture de crédit Prêt hypothécaire Vente à tempérament Prêt à tempé…" at bounding box center [340, 146] width 205 height 15
select select "personalLoan"
type input "0"
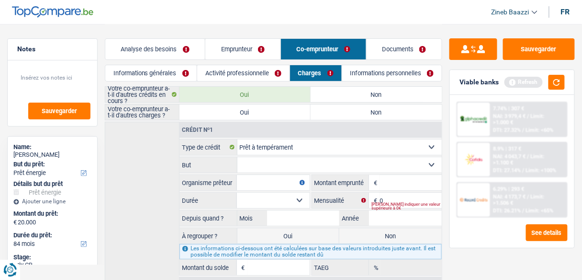
click at [275, 166] on select "Confort maison: meubles, textile, peinture, électroménager, outillage non-profe…" at bounding box center [340, 164] width 205 height 15
drag, startPoint x: 134, startPoint y: 208, endPoint x: 154, endPoint y: 208, distance: 20.6
click at [134, 208] on div "Crédit nº1 Carte ou ouverture de crédit Prêt hypothécaire Vente à tempérament P…" at bounding box center [274, 207] width 338 height 170
click at [395, 183] on input "Montant" at bounding box center [411, 182] width 62 height 15
click at [403, 194] on input "0" at bounding box center [411, 200] width 62 height 15
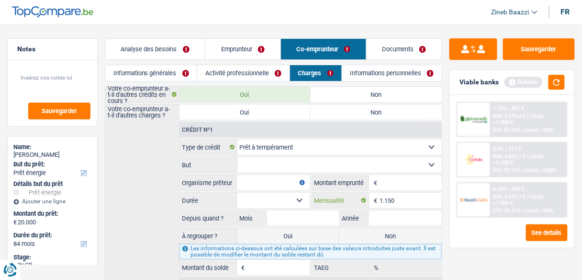
type input "1.150"
click at [397, 178] on input "Montant" at bounding box center [411, 182] width 62 height 15
click at [250, 174] on fieldset "Organisme prêteur Veillez à ne pas indiquer le nom du courtier, mais bien le no…" at bounding box center [245, 182] width 130 height 16
click at [252, 167] on select "Confort maison: meubles, textile, peinture, électroménager, outillage non-profe…" at bounding box center [340, 164] width 205 height 15
select select "other"
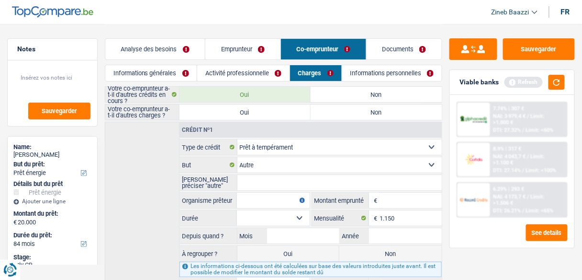
click at [250, 175] on input "Veuillez préciser "autre"" at bounding box center [340, 182] width 205 height 15
type input "rachat de crédit"
click at [260, 199] on input "Organisme prêteur" at bounding box center [273, 200] width 73 height 15
type input "cofidis"
click at [551, 80] on button "button" at bounding box center [557, 82] width 16 height 15
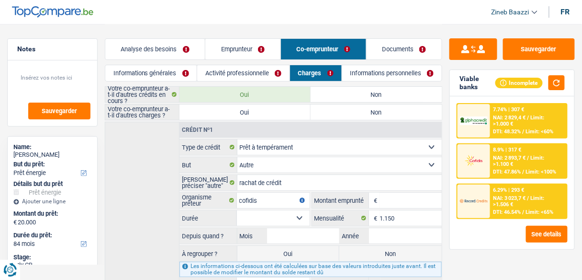
click at [261, 215] on select "12 mois 18 mois 24 mois Sélectionner une option" at bounding box center [273, 217] width 73 height 15
select select "24"
click at [237, 210] on select "12 mois 18 mois 24 mois Sélectionner une option" at bounding box center [273, 217] width 73 height 15
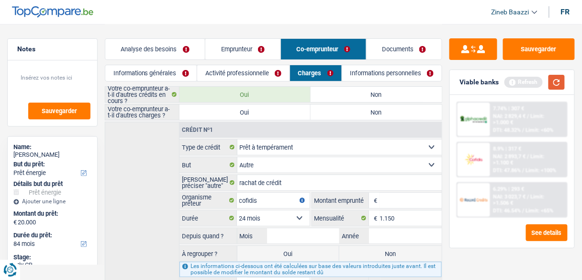
click at [560, 80] on button "button" at bounding box center [557, 82] width 16 height 15
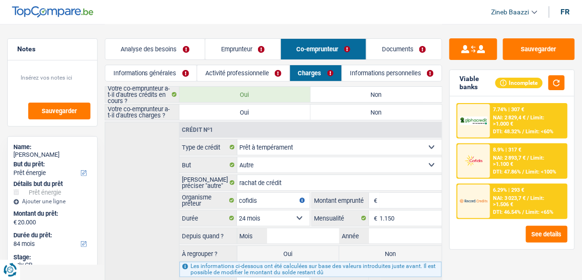
click at [329, 112] on label "Non" at bounding box center [376, 111] width 131 height 15
click at [329, 112] on input "Non" at bounding box center [376, 111] width 131 height 15
radio input "true"
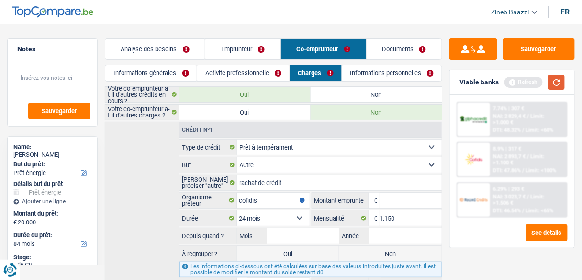
click at [555, 83] on button "button" at bounding box center [557, 82] width 16 height 15
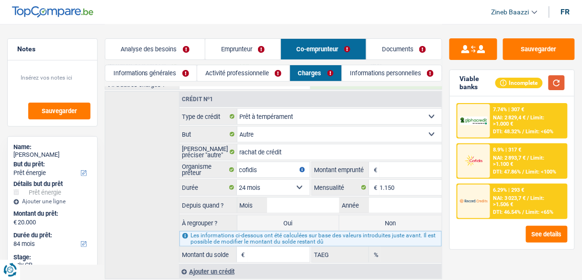
scroll to position [58, 0]
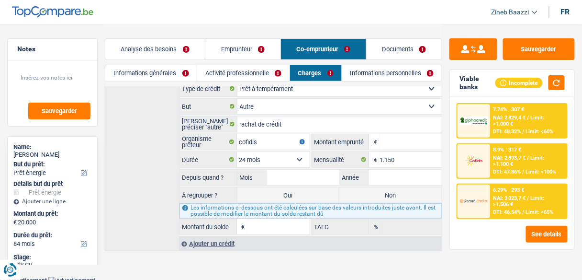
click at [281, 219] on input "Montant du solde" at bounding box center [279, 226] width 62 height 15
click at [399, 146] on input "Montant" at bounding box center [411, 141] width 62 height 15
click at [294, 228] on input "Montant du solde" at bounding box center [279, 226] width 62 height 15
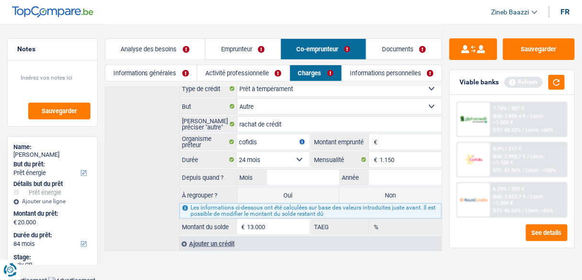
type input "13.000"
click at [418, 140] on input "Montant" at bounding box center [411, 141] width 62 height 15
click at [354, 196] on label "Non" at bounding box center [391, 194] width 102 height 15
click at [354, 196] on input "Non" at bounding box center [391, 194] width 102 height 15
radio input "true"
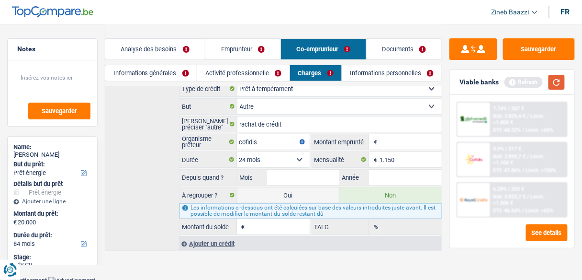
click at [555, 86] on button "button" at bounding box center [557, 82] width 16 height 15
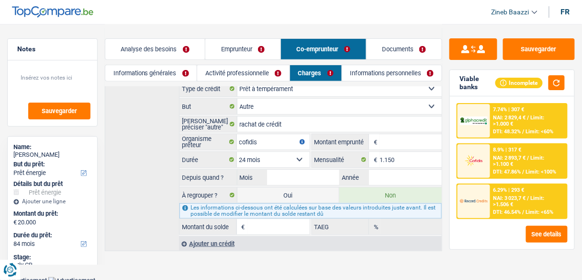
click at [389, 73] on link "Informations personnelles" at bounding box center [392, 73] width 100 height 16
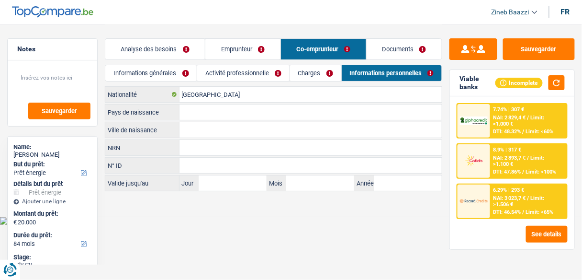
scroll to position [0, 0]
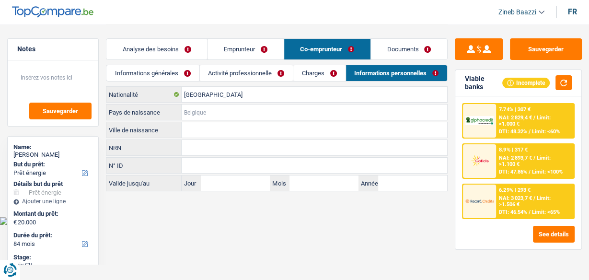
click at [205, 105] on input "Pays de naissance" at bounding box center [313, 111] width 265 height 15
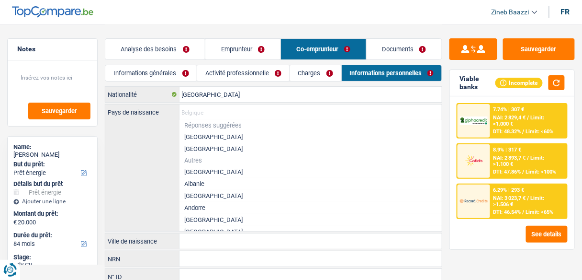
click at [205, 136] on li "[GEOGRAPHIC_DATA]" at bounding box center [311, 137] width 263 height 12
type input "[GEOGRAPHIC_DATA]"
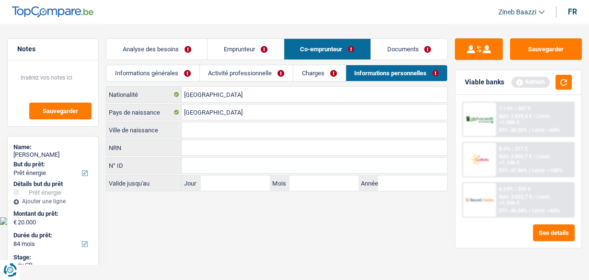
click at [198, 133] on input "Ville de naissance" at bounding box center [313, 129] width 265 height 15
type input "Huy"
click at [190, 206] on main "Notes Sauvegarder Name: BENOIT FRANSSEN But du prêt: Confort maison: meubles, t…" at bounding box center [294, 108] width 589 height 216
click at [331, 71] on link "Charges" at bounding box center [319, 73] width 52 height 16
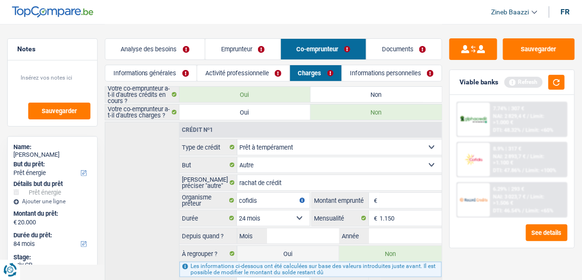
click at [246, 70] on link "Activité professionnelle" at bounding box center [243, 73] width 92 height 16
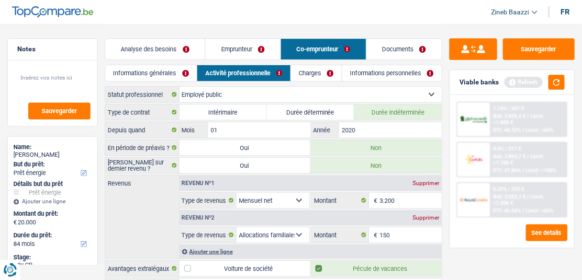
click at [163, 73] on link "Informations générales" at bounding box center [150, 73] width 91 height 16
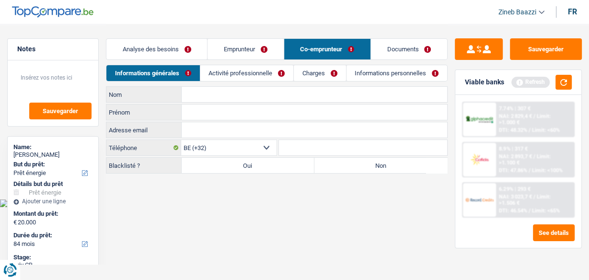
click at [198, 96] on input "Nom" at bounding box center [313, 94] width 265 height 15
type input "Roquet"
click at [194, 114] on input "Prénom" at bounding box center [313, 111] width 265 height 15
type input "Florence"
click at [178, 192] on main "Notes Sauvegarder Name: BENOIT FRANSSEN But du prêt: Confort maison: meubles, t…" at bounding box center [294, 99] width 589 height 199
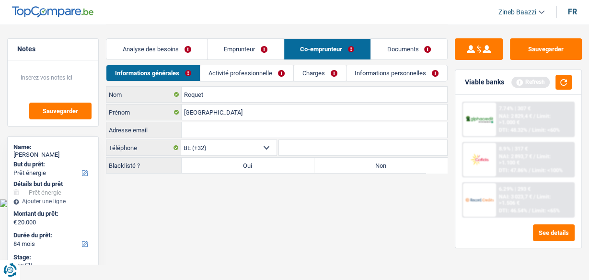
click at [345, 165] on label "Non" at bounding box center [380, 165] width 133 height 15
click at [345, 165] on input "Non" at bounding box center [380, 165] width 133 height 15
radio input "true"
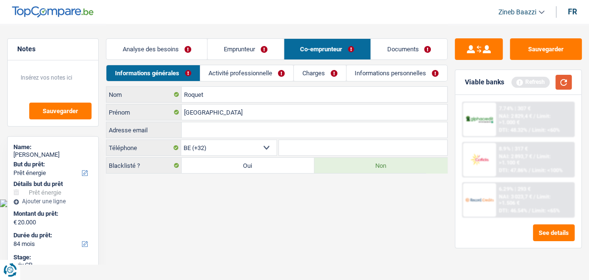
click at [561, 77] on button "button" at bounding box center [563, 82] width 16 height 15
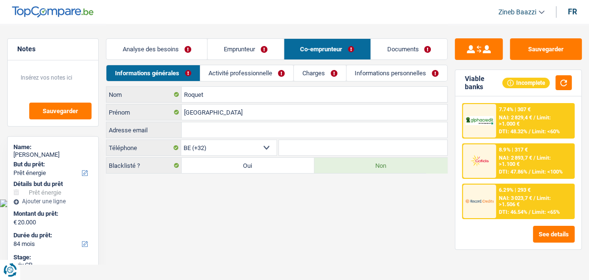
click at [149, 52] on link "Analyse des besoins" at bounding box center [156, 49] width 101 height 21
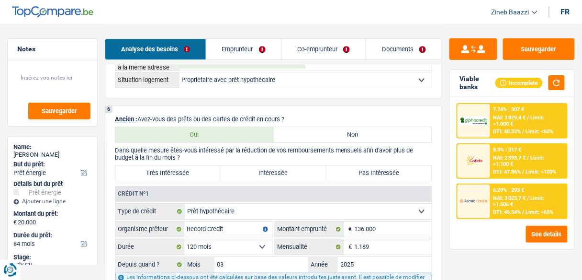
scroll to position [690, 0]
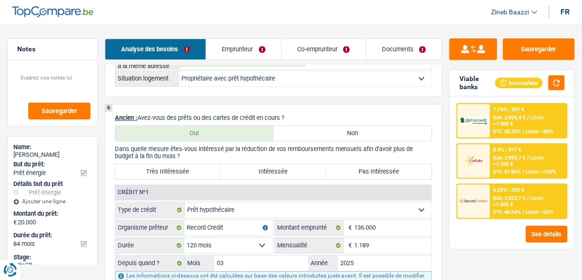
click at [184, 164] on label "Très Intéressée" at bounding box center [167, 171] width 105 height 15
click at [184, 164] on input "Très Intéressée" at bounding box center [167, 171] width 105 height 15
radio input "true"
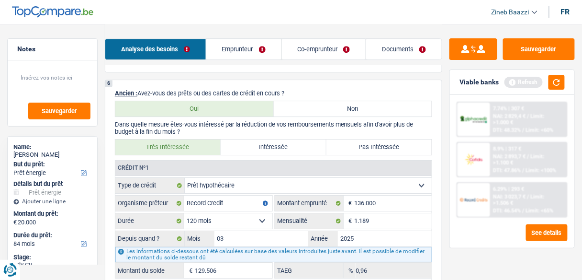
scroll to position [728, 0]
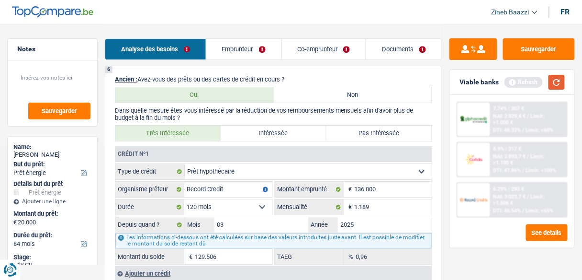
click at [564, 77] on button "button" at bounding box center [557, 82] width 16 height 15
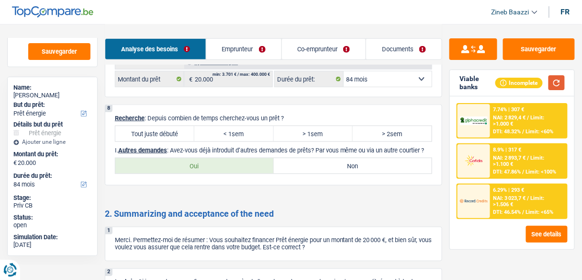
scroll to position [1111, 0]
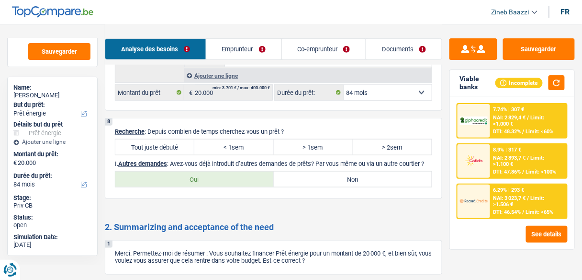
click at [165, 139] on label "Tout juste débuté" at bounding box center [154, 146] width 79 height 15
click at [165, 139] on input "Tout juste débuté" at bounding box center [154, 146] width 79 height 15
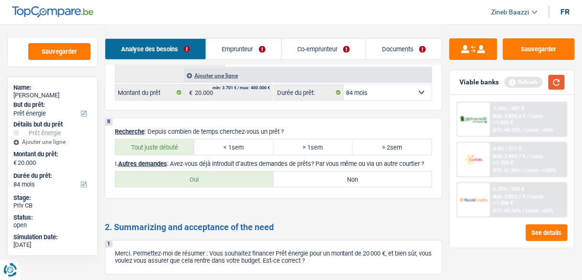
click at [558, 84] on button "button" at bounding box center [557, 82] width 16 height 15
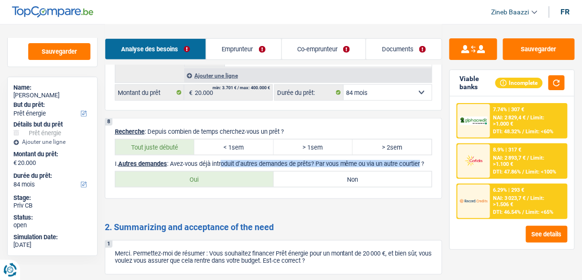
drag, startPoint x: 222, startPoint y: 151, endPoint x: 425, endPoint y: 153, distance: 203.0
click at [425, 160] on p "I. Autres demandes : Avez-vous déjà introduit d’autres demandes de prêts? Par v…" at bounding box center [273, 163] width 317 height 7
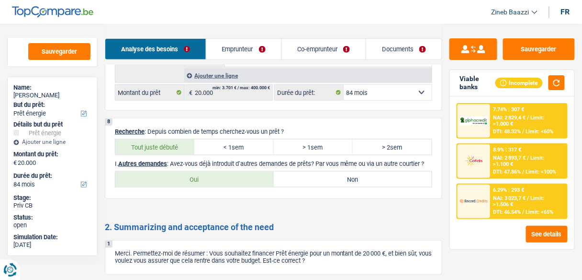
click at [377, 176] on label "Non" at bounding box center [353, 178] width 159 height 15
click at [377, 176] on input "Non" at bounding box center [353, 178] width 159 height 15
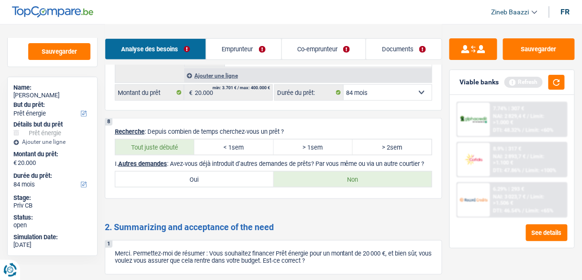
click at [549, 84] on div "Refresh" at bounding box center [535, 82] width 60 height 15
click at [552, 84] on button "button" at bounding box center [557, 82] width 16 height 15
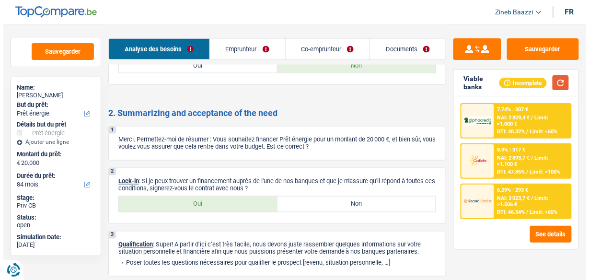
scroll to position [1256, 0]
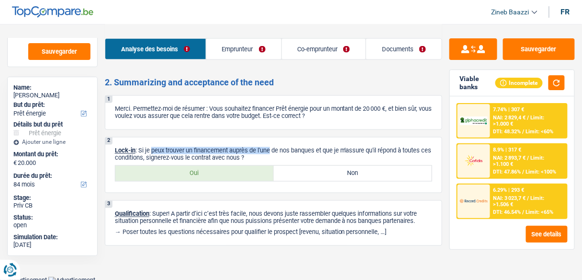
drag, startPoint x: 152, startPoint y: 143, endPoint x: 273, endPoint y: 149, distance: 121.3
click at [273, 149] on p "Lock-in : Si je peux trouver un financement auprès de l'une de nos banques et q…" at bounding box center [273, 154] width 317 height 14
drag, startPoint x: 273, startPoint y: 153, endPoint x: 139, endPoint y: 145, distance: 134.4
click at [139, 147] on p "Lock-in : Si je peux trouver un financement auprès de l'une de nos banques et q…" at bounding box center [273, 154] width 317 height 14
click at [143, 147] on p "Lock-in : Si je peux trouver un financement auprès de l'une de nos banques et q…" at bounding box center [273, 154] width 317 height 14
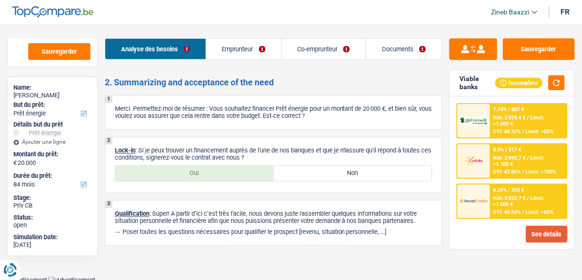
click at [560, 233] on button "See details" at bounding box center [547, 234] width 42 height 17
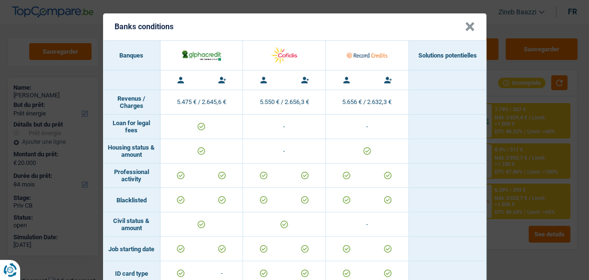
scroll to position [0, 0]
click at [465, 27] on button "×" at bounding box center [470, 27] width 10 height 10
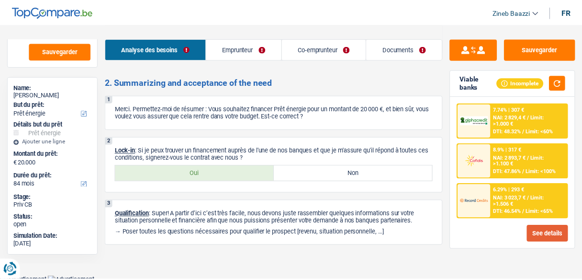
scroll to position [1248, 0]
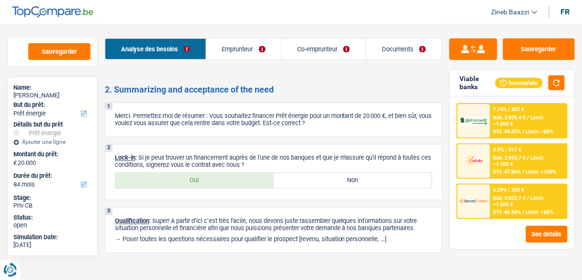
click at [501, 209] on span "DTI: 46.54%" at bounding box center [508, 212] width 28 height 6
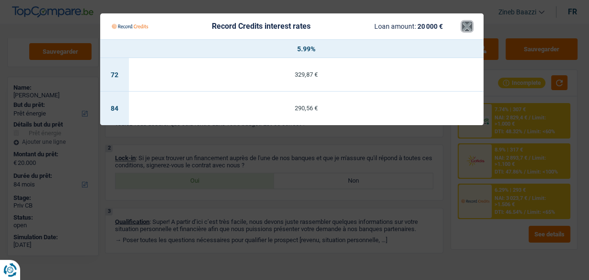
click at [466, 27] on button "×" at bounding box center [467, 27] width 10 height 10
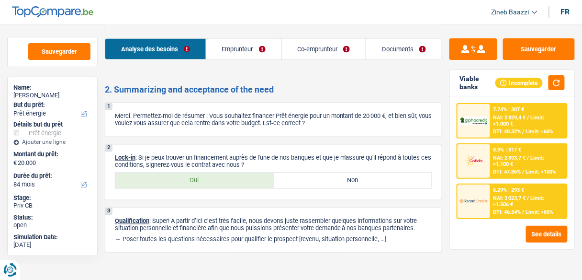
click at [490, 209] on div at bounding box center [474, 201] width 33 height 34
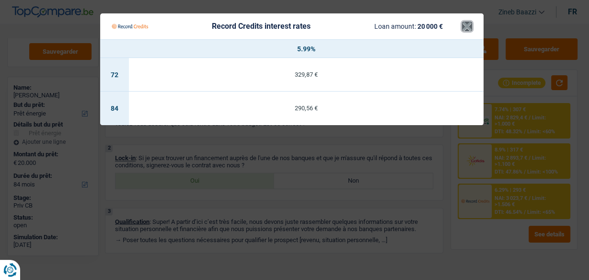
click at [465, 24] on button "×" at bounding box center [467, 27] width 10 height 10
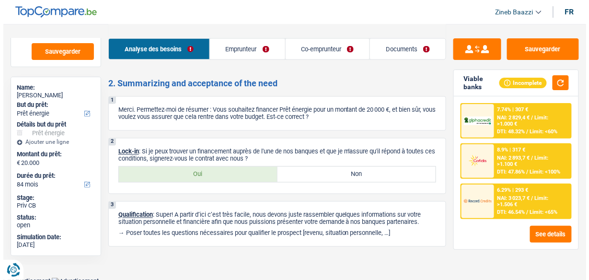
scroll to position [1256, 0]
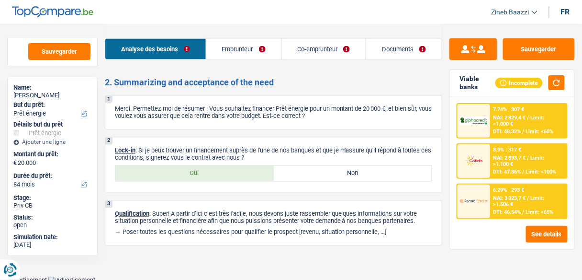
click at [500, 211] on span "DTI: 46.54%" at bounding box center [508, 212] width 28 height 6
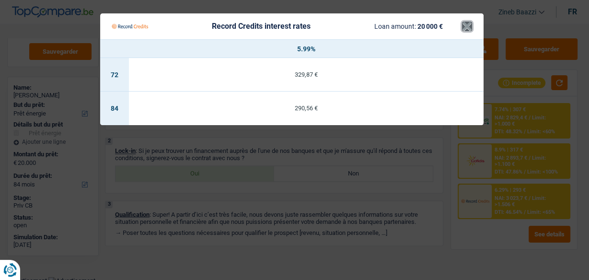
click at [462, 30] on button "×" at bounding box center [467, 27] width 10 height 10
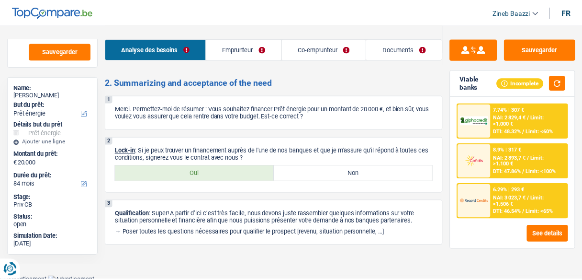
scroll to position [1248, 0]
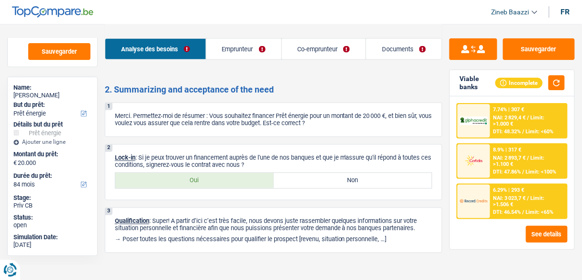
click at [499, 162] on span "Limit: >1.100 €" at bounding box center [519, 161] width 51 height 12
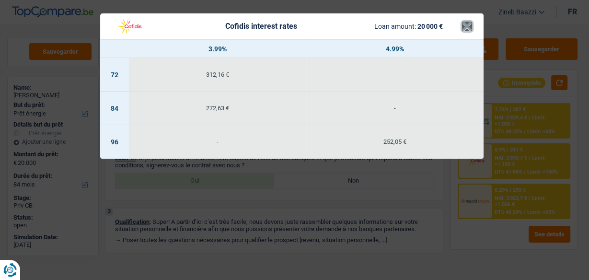
click at [470, 25] on button "×" at bounding box center [467, 27] width 10 height 10
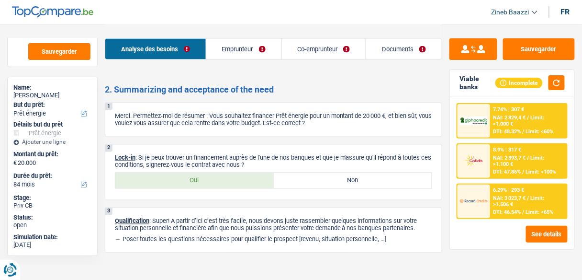
click at [484, 125] on div at bounding box center [474, 121] width 33 height 34
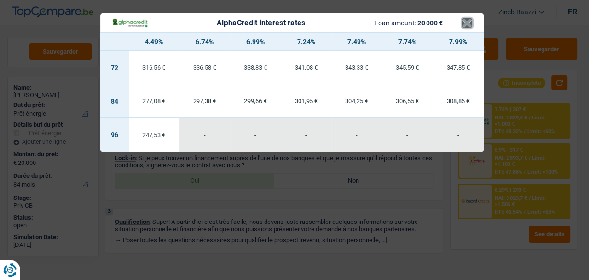
click at [464, 28] on button "×" at bounding box center [467, 23] width 10 height 10
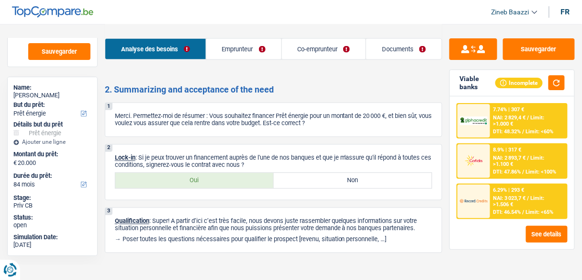
click at [494, 132] on span "DTI: 48.32%" at bounding box center [508, 131] width 28 height 6
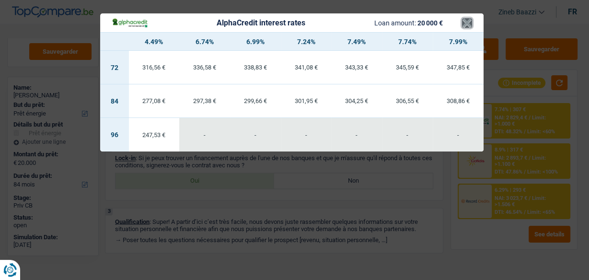
click at [467, 24] on button "×" at bounding box center [467, 23] width 10 height 10
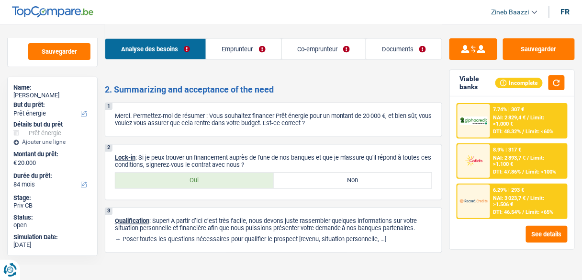
click at [489, 122] on div at bounding box center [474, 121] width 33 height 34
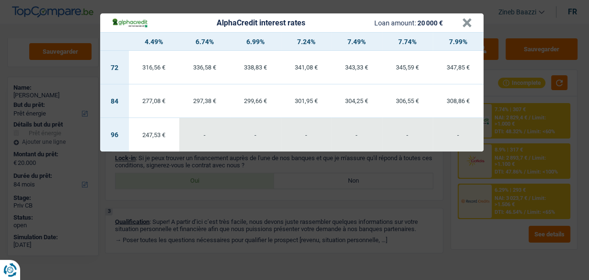
click at [460, 26] on div "AlphaCredit interest rates Loan amount: 20 000 €" at bounding box center [287, 22] width 350 height 11
click at [462, 26] on button "×" at bounding box center [467, 23] width 10 height 10
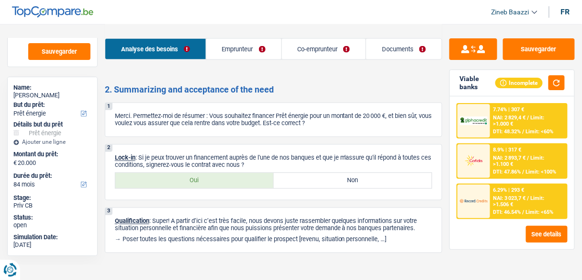
click at [532, 155] on span "Limit: >1.100 €" at bounding box center [519, 161] width 51 height 12
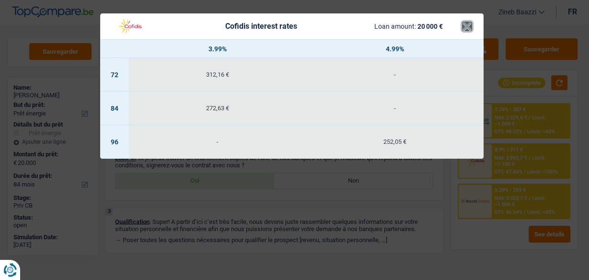
click at [465, 31] on button "×" at bounding box center [467, 27] width 10 height 10
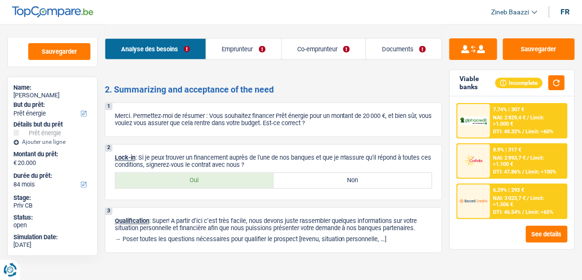
click at [505, 117] on span "NAI: 2 829,4 €" at bounding box center [510, 117] width 33 height 6
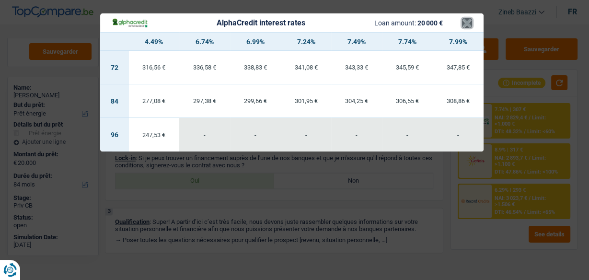
click at [466, 21] on button "×" at bounding box center [467, 23] width 10 height 10
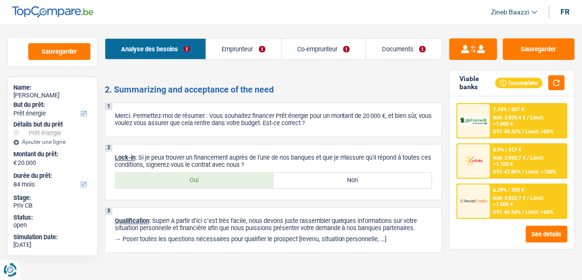
click at [479, 192] on div at bounding box center [474, 201] width 33 height 34
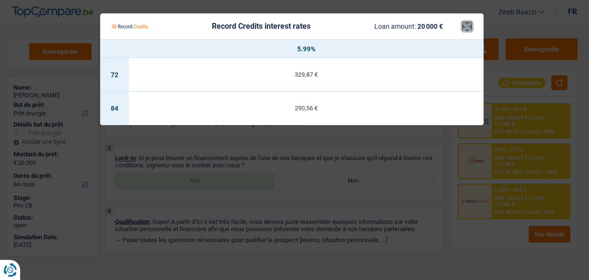
click at [469, 27] on button "×" at bounding box center [467, 27] width 10 height 10
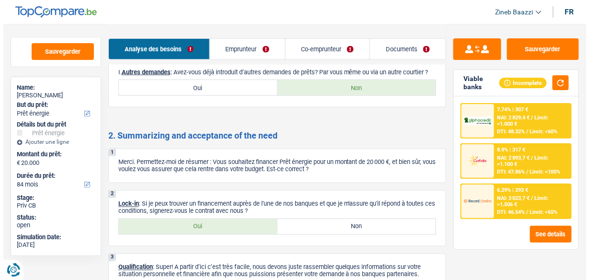
scroll to position [1256, 0]
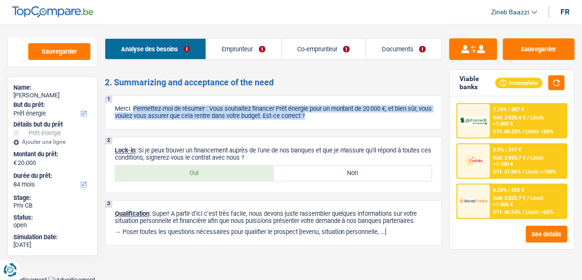
drag, startPoint x: 356, startPoint y: 114, endPoint x: 134, endPoint y: 101, distance: 222.6
click at [134, 105] on p "Merci. Permettez-moi de résumer : Vous souhaitez financer Prêt énergie pour un …" at bounding box center [273, 112] width 317 height 14
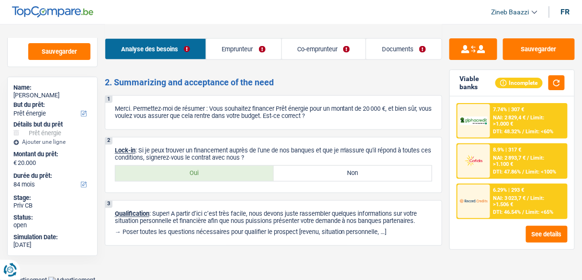
click at [478, 200] on img at bounding box center [474, 201] width 28 height 14
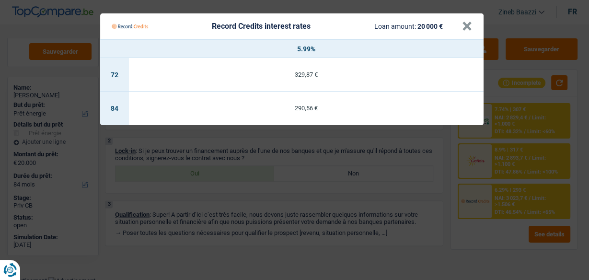
click at [473, 26] on Credits___BV_modal_header_ "Record Credits interest rates Loan amount: 20 000 € ×" at bounding box center [291, 26] width 383 height 26
drag, startPoint x: 468, startPoint y: 26, endPoint x: 491, endPoint y: 82, distance: 60.6
click at [468, 26] on button "×" at bounding box center [467, 27] width 10 height 10
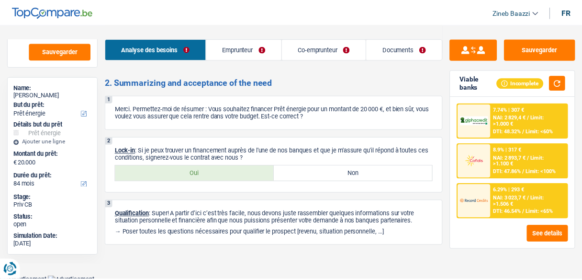
scroll to position [1248, 0]
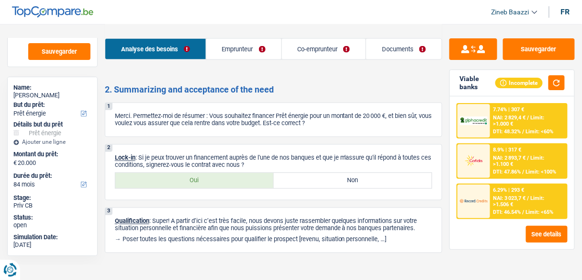
click at [527, 163] on div "NAI: 2 893,7 € / Limit: >1.100 €" at bounding box center [529, 161] width 71 height 12
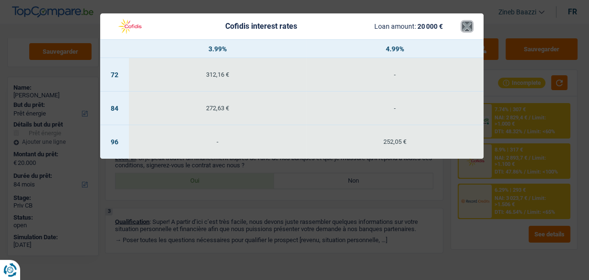
click at [469, 26] on button "×" at bounding box center [467, 27] width 10 height 10
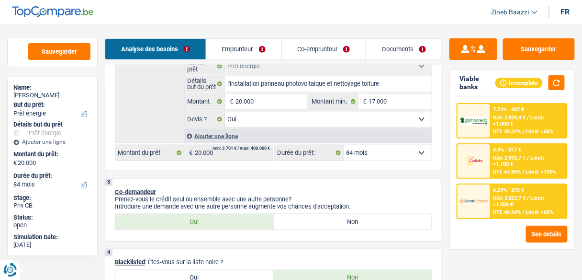
scroll to position [345, 0]
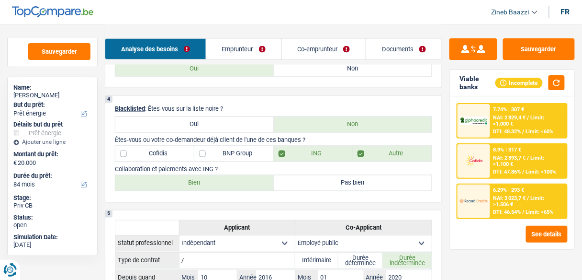
click at [521, 207] on div "6.29% | 293 € NAI: 3 023,7 € / Limit: >1.506 € DTI: 46.54% / Limit: <65%" at bounding box center [529, 201] width 76 height 34
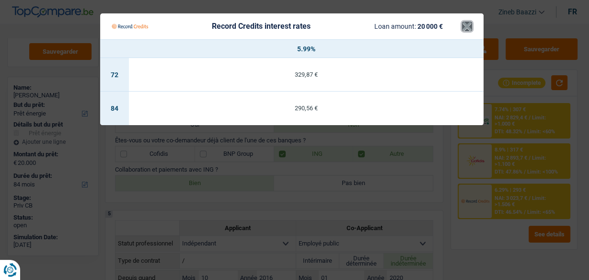
click at [465, 31] on button "×" at bounding box center [467, 27] width 10 height 10
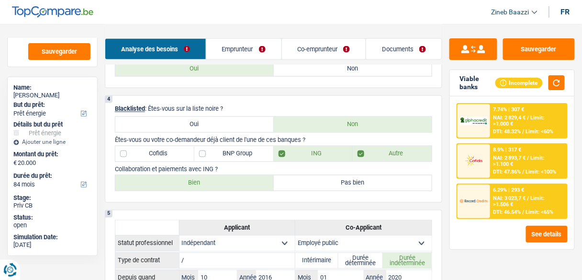
click at [503, 127] on div "7.74% | 307 € NAI: 2 829,4 € / Limit: >1.000 € DTI: 48.32% / Limit: <60%" at bounding box center [529, 121] width 76 height 34
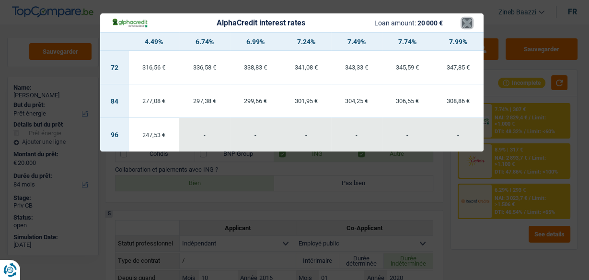
click at [463, 28] on button "×" at bounding box center [467, 23] width 10 height 10
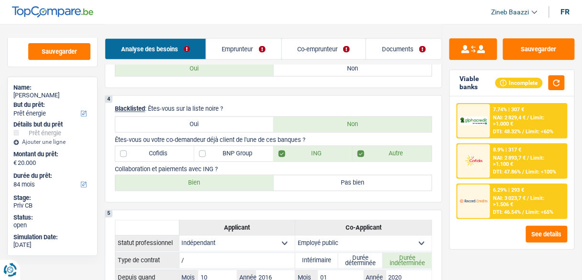
click at [493, 202] on div "6.29% | 293 € NAI: 3 023,7 € / Limit: >1.506 € DTI: 46.54% / Limit: <65%" at bounding box center [529, 201] width 76 height 34
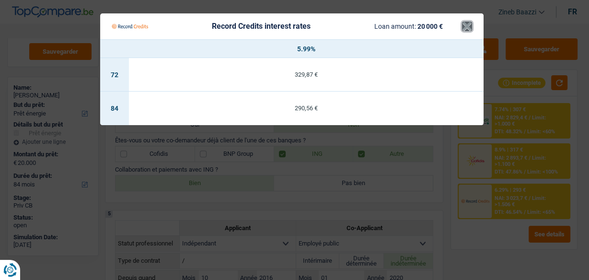
click at [465, 24] on button "×" at bounding box center [467, 27] width 10 height 10
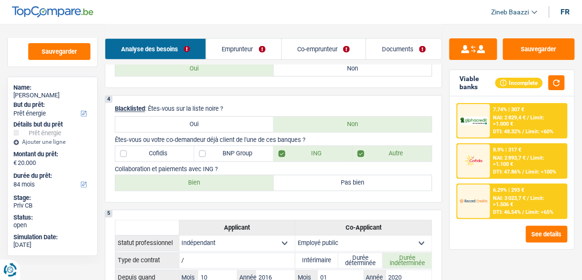
click at [514, 174] on div "8.9% | 317 € NAI: 2 893,7 € / Limit: >1.100 € DTI: 47.86% / Limit: <100%" at bounding box center [529, 161] width 76 height 34
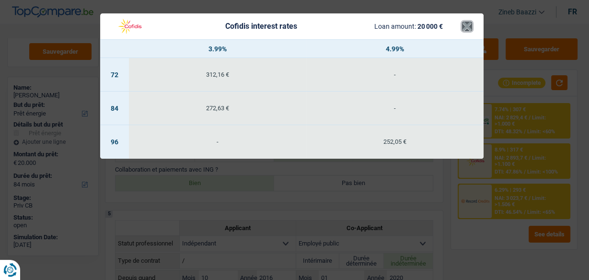
click at [462, 28] on button "×" at bounding box center [467, 27] width 10 height 10
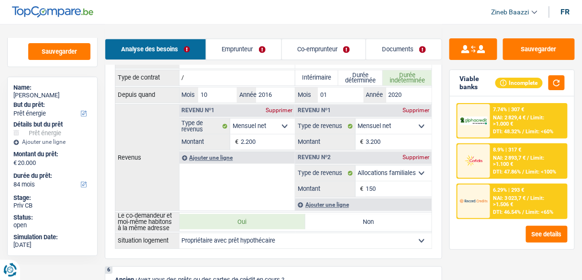
scroll to position [536, 0]
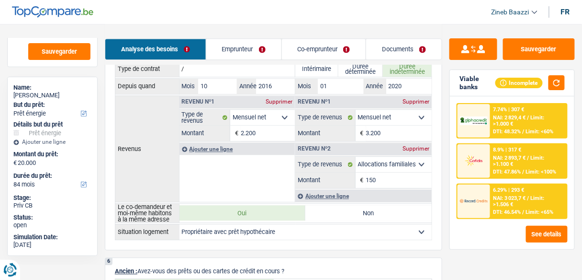
click at [492, 168] on div "8.9% | 317 € NAI: 2 893,7 € / Limit: >1.100 € DTI: 47.86% / Limit: <100%" at bounding box center [529, 161] width 76 height 34
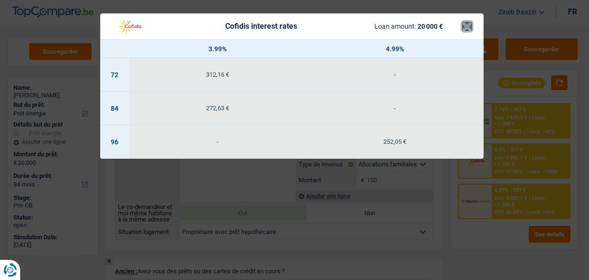
click at [462, 27] on button "×" at bounding box center [467, 27] width 10 height 10
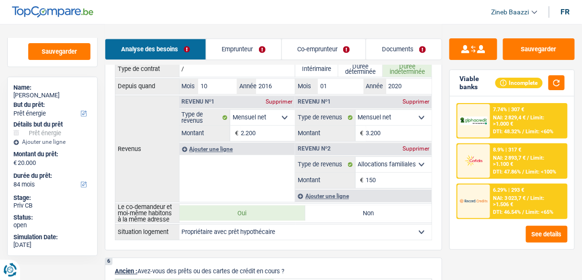
click at [500, 163] on span "Limit: >1.100 €" at bounding box center [519, 161] width 51 height 12
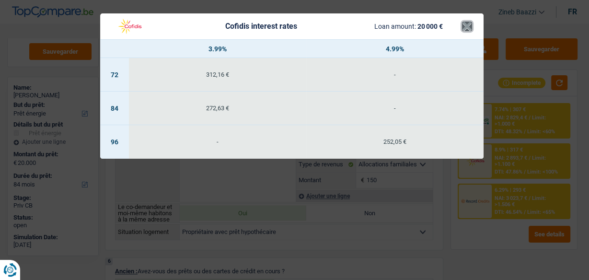
click at [471, 22] on button "×" at bounding box center [467, 27] width 10 height 10
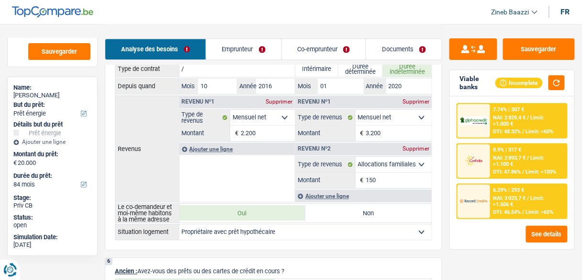
click at [504, 215] on div "6.29% | 293 € NAI: 3 023,7 € / Limit: >1.506 € DTI: 46.54% / Limit: <65%" at bounding box center [529, 201] width 76 height 34
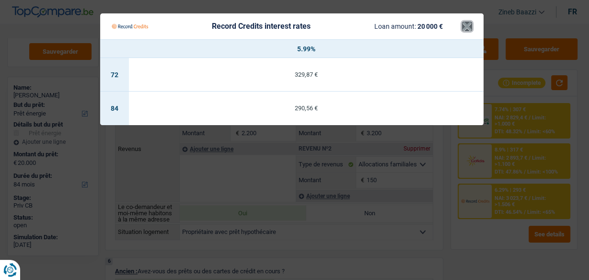
click at [463, 27] on button "×" at bounding box center [467, 27] width 10 height 10
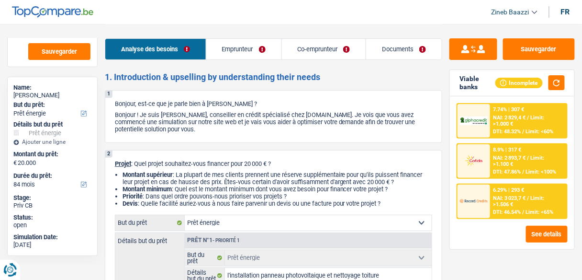
scroll to position [115, 0]
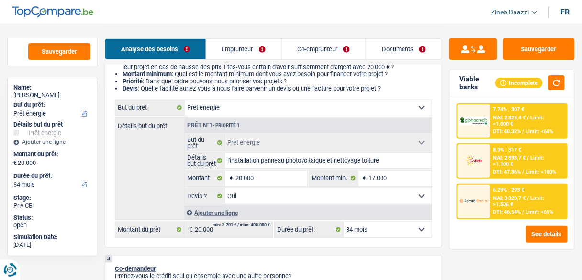
click at [510, 195] on span "NAI: 3 023,7 €" at bounding box center [510, 198] width 33 height 6
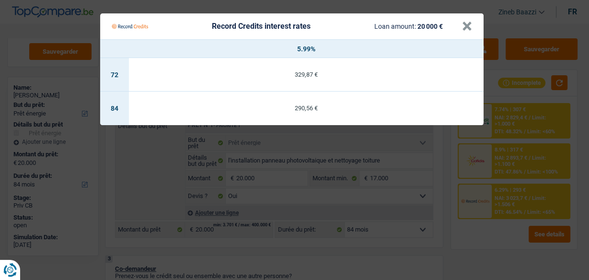
click at [460, 26] on div "Record Credits interest rates Loan amount: 20 000 €" at bounding box center [287, 26] width 350 height 18
click at [466, 31] on button "×" at bounding box center [467, 27] width 10 height 10
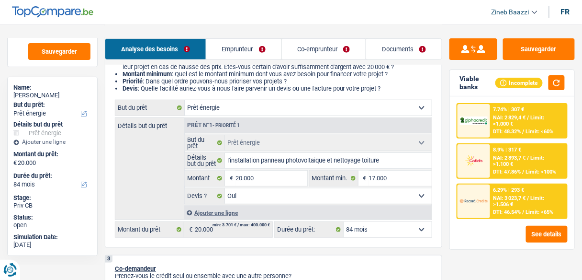
click at [486, 120] on img at bounding box center [474, 120] width 28 height 9
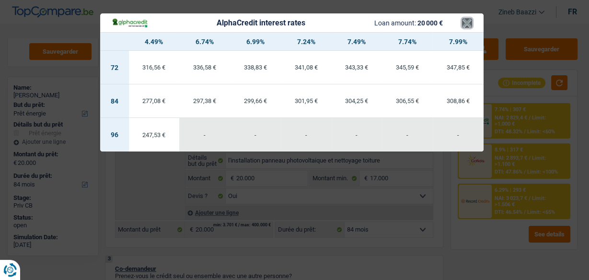
click at [464, 25] on button "×" at bounding box center [467, 23] width 10 height 10
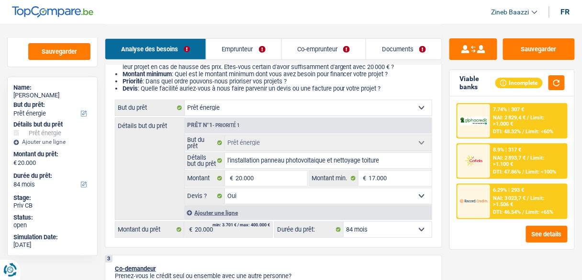
click at [504, 198] on span "NAI: 3 023,7 €" at bounding box center [510, 198] width 33 height 6
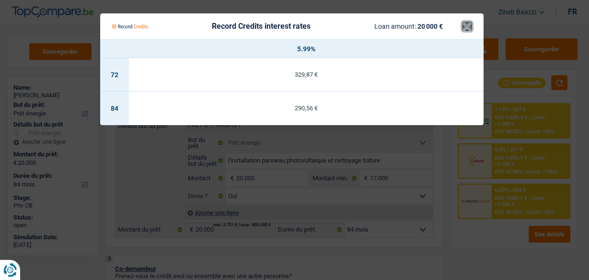
click at [471, 29] on button "×" at bounding box center [467, 27] width 10 height 10
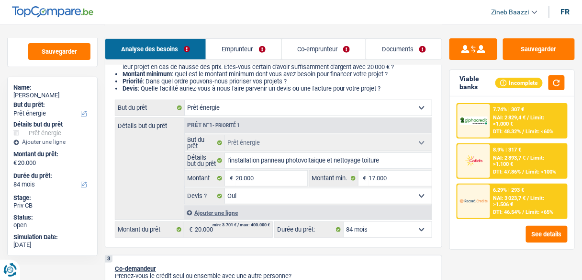
click at [509, 163] on span "Limit: >1.100 €" at bounding box center [519, 161] width 51 height 12
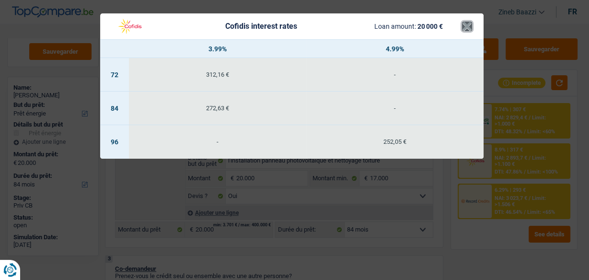
click at [469, 27] on button "×" at bounding box center [467, 27] width 10 height 10
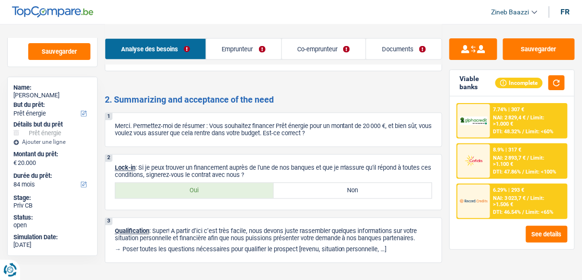
scroll to position [1256, 0]
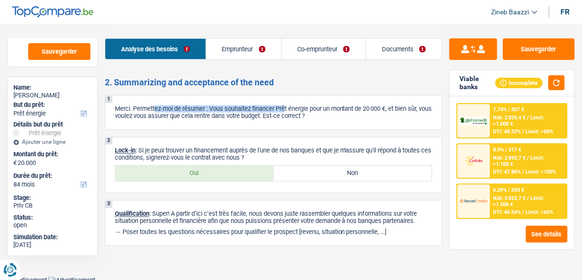
drag, startPoint x: 156, startPoint y: 102, endPoint x: 325, endPoint y: 99, distance: 169.6
click at [294, 105] on p "Merci. Permettez-moi de résumer : Vous souhaitez financer Prêt énergie pour un …" at bounding box center [273, 112] width 317 height 14
click at [306, 108] on p "Merci. Permettez-moi de résumer : Vous souhaitez financer Prêt énergie pour un …" at bounding box center [273, 112] width 317 height 14
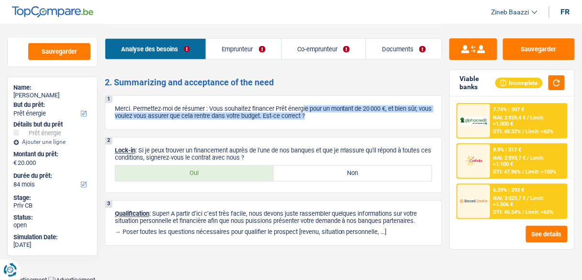
drag, startPoint x: 309, startPoint y: 102, endPoint x: 379, endPoint y: 110, distance: 70.3
click at [379, 110] on p "Merci. Permettez-moi de résumer : Vous souhaitez financer Prêt énergie pour un …" at bounding box center [273, 112] width 317 height 14
click at [316, 114] on p "Merci. Permettez-moi de résumer : Vous souhaitez financer Prêt énergie pour un …" at bounding box center [273, 112] width 317 height 14
drag, startPoint x: 145, startPoint y: 150, endPoint x: 272, endPoint y: 155, distance: 127.0
click at [272, 155] on p "Lock-in : Si je peux trouver un financement auprès de l'une de nos banques et q…" at bounding box center [273, 154] width 317 height 14
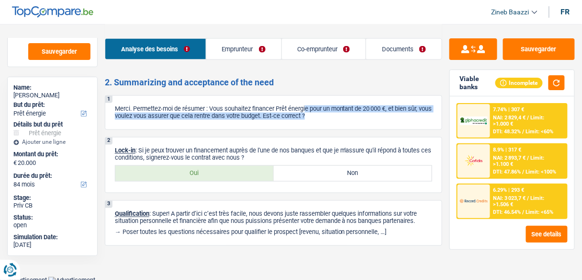
click at [272, 155] on p "Lock-in : Si je peux trouver un financement auprès de l'une de nos banques et q…" at bounding box center [273, 154] width 317 height 14
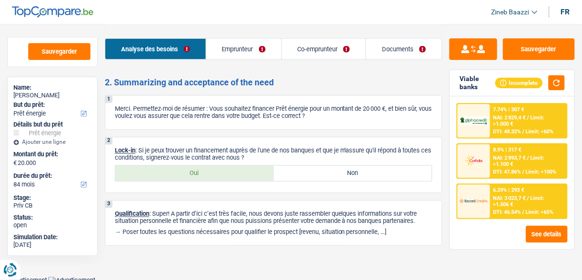
click at [243, 170] on label "Oui" at bounding box center [194, 173] width 159 height 15
click at [243, 170] on input "Oui" at bounding box center [194, 173] width 159 height 15
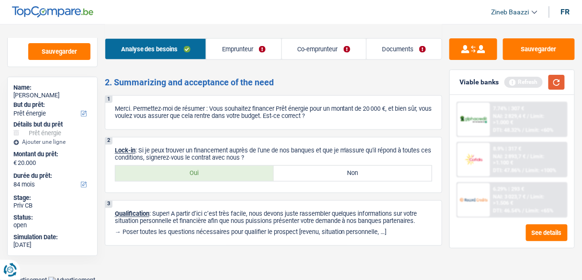
click at [549, 88] on button "button" at bounding box center [557, 82] width 16 height 15
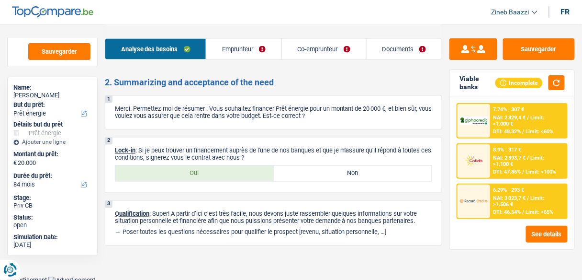
click at [387, 34] on div "Analyse des besoins Emprunteur Co-emprunteur Documents" at bounding box center [274, 44] width 338 height 41
click at [391, 59] on link "Documents" at bounding box center [405, 49] width 76 height 21
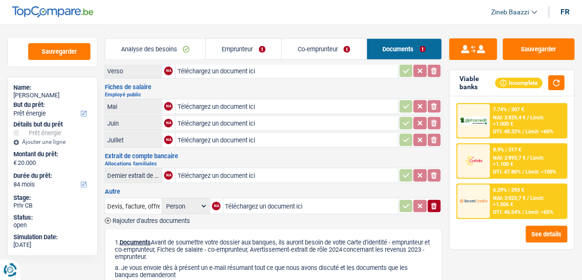
scroll to position [0, 0]
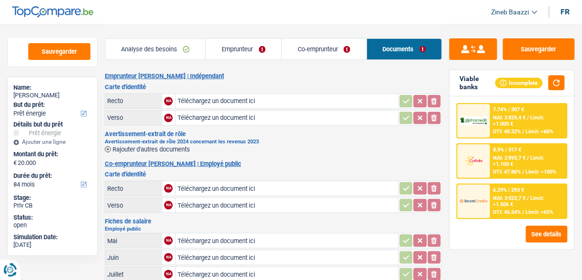
click at [180, 53] on link "Analyse des besoins" at bounding box center [155, 49] width 101 height 21
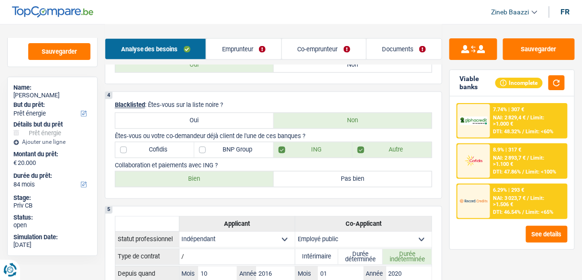
scroll to position [345, 0]
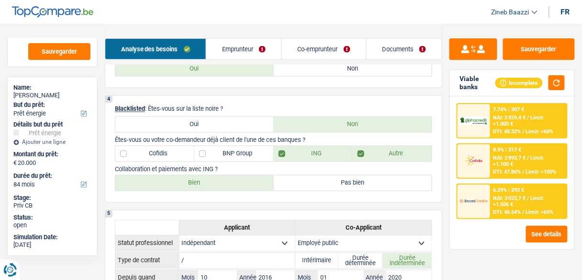
click at [233, 155] on label "BNP Group" at bounding box center [233, 153] width 79 height 15
click at [233, 155] on input "BNP Group" at bounding box center [233, 153] width 79 height 15
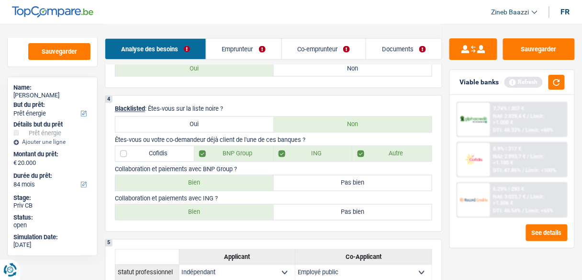
click at [211, 185] on label "Bien" at bounding box center [194, 182] width 159 height 15
click at [211, 185] on input "Bien" at bounding box center [194, 182] width 159 height 15
click at [563, 84] on button "button" at bounding box center [557, 82] width 16 height 15
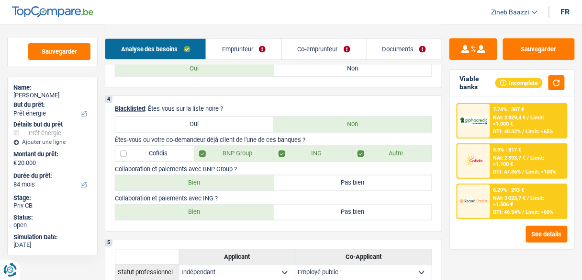
click at [170, 150] on label "Cofidis" at bounding box center [154, 153] width 79 height 15
click at [170, 150] on input "Cofidis" at bounding box center [154, 153] width 79 height 15
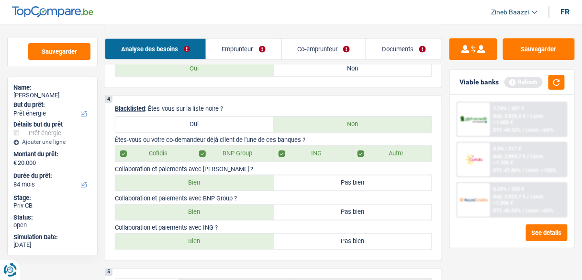
click at [312, 54] on link "Co-emprunteur" at bounding box center [324, 49] width 84 height 21
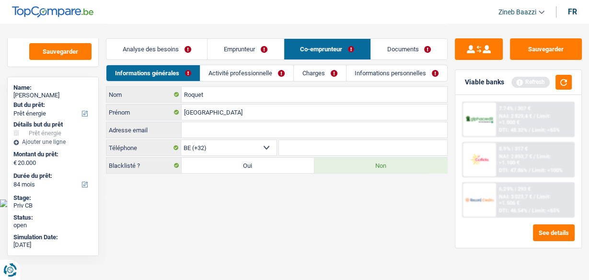
click at [301, 77] on link "Charges" at bounding box center [320, 73] width 52 height 16
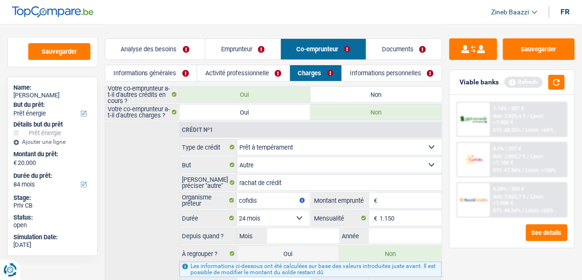
click at [221, 47] on link "Emprunteur" at bounding box center [242, 49] width 75 height 21
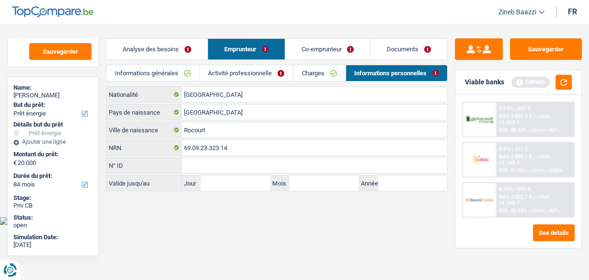
click at [181, 46] on link "Analyse des besoins" at bounding box center [156, 49] width 101 height 21
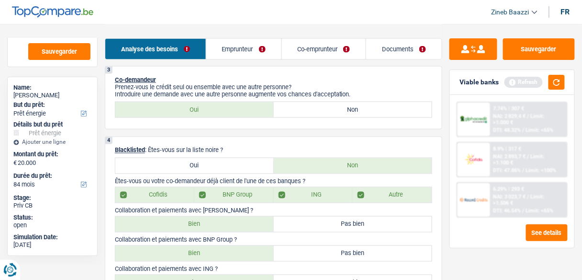
scroll to position [383, 0]
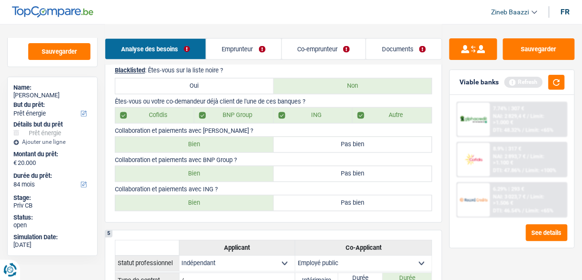
click at [244, 147] on label "Bien" at bounding box center [194, 144] width 159 height 15
click at [244, 147] on input "Bien" at bounding box center [194, 144] width 159 height 15
click at [561, 83] on button "button" at bounding box center [557, 82] width 16 height 15
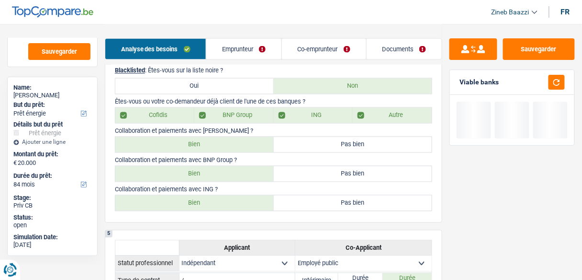
click at [407, 45] on link "Documents" at bounding box center [405, 49] width 76 height 21
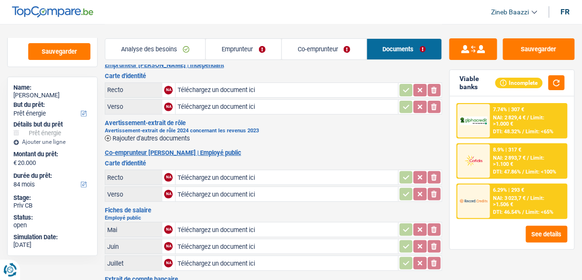
scroll to position [0, 0]
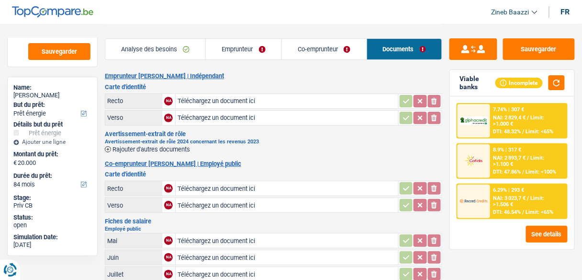
click at [251, 47] on link "Emprunteur" at bounding box center [244, 49] width 76 height 21
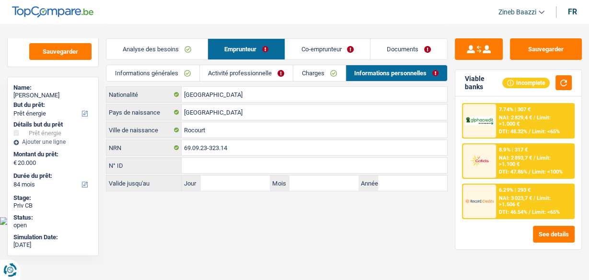
click at [271, 75] on link "Activité professionnelle" at bounding box center [246, 73] width 93 height 16
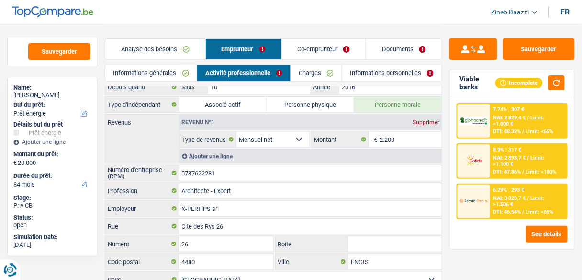
scroll to position [79, 0]
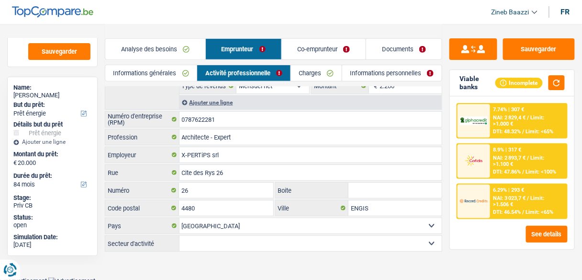
click at [322, 78] on link "Charges" at bounding box center [316, 73] width 51 height 16
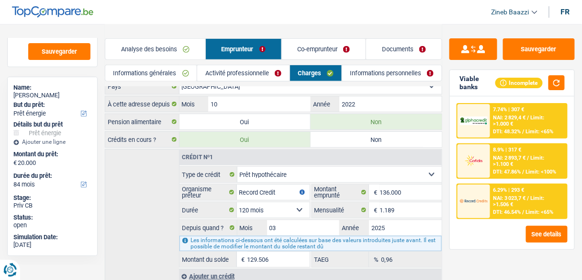
scroll to position [0, 0]
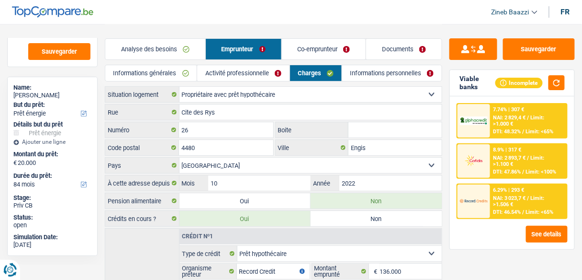
click at [315, 45] on link "Co-emprunteur" at bounding box center [324, 49] width 84 height 21
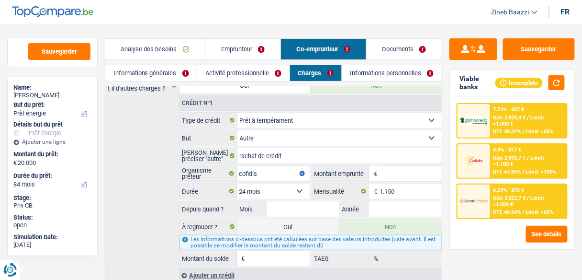
scroll to position [58, 0]
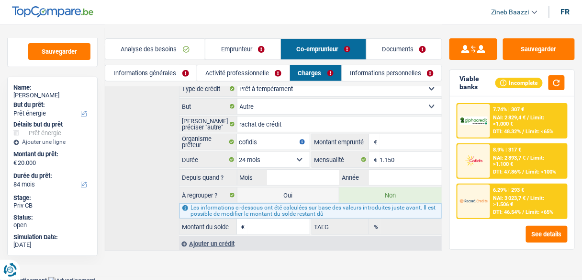
click at [397, 76] on link "Informations personnelles" at bounding box center [392, 73] width 100 height 16
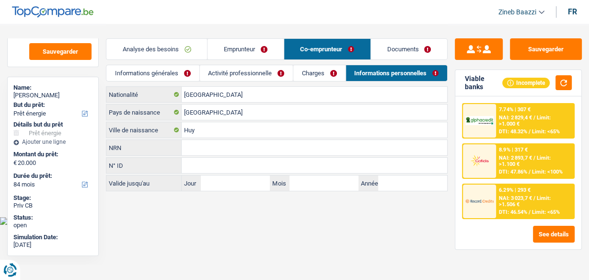
click at [396, 51] on link "Documents" at bounding box center [409, 49] width 76 height 21
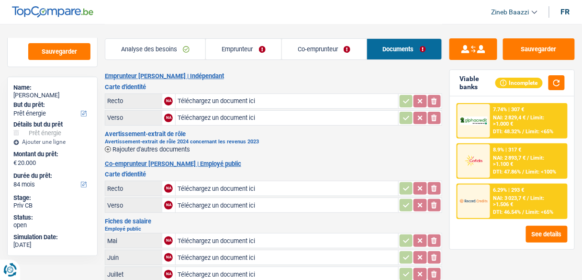
click at [324, 54] on link "Co-emprunteur" at bounding box center [324, 49] width 85 height 21
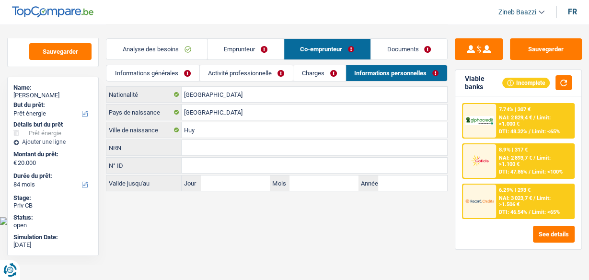
click at [303, 70] on link "Charges" at bounding box center [319, 73] width 52 height 16
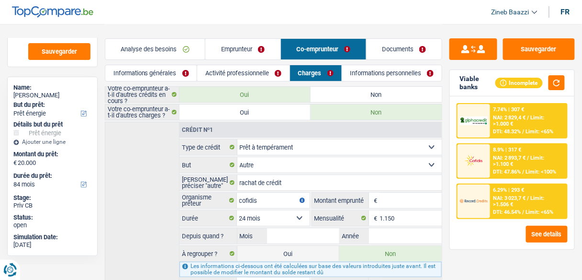
scroll to position [38, 0]
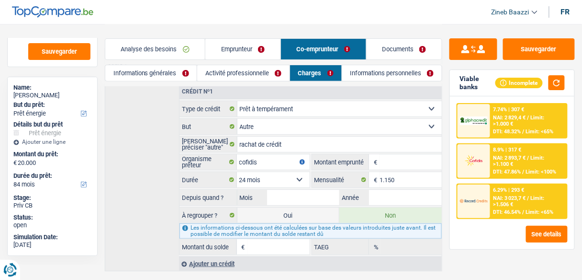
click at [240, 74] on link "Activité professionnelle" at bounding box center [243, 73] width 92 height 16
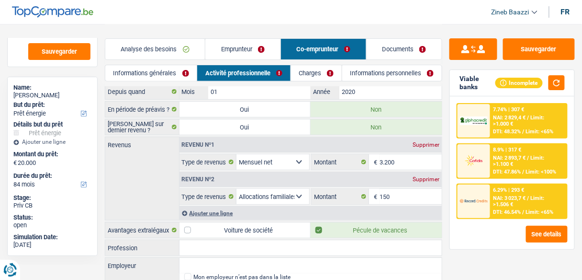
click at [172, 79] on link "Informations générales" at bounding box center [150, 73] width 91 height 16
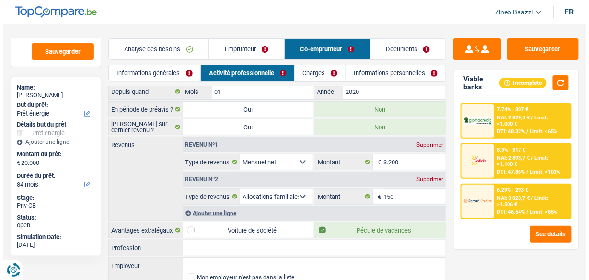
scroll to position [0, 0]
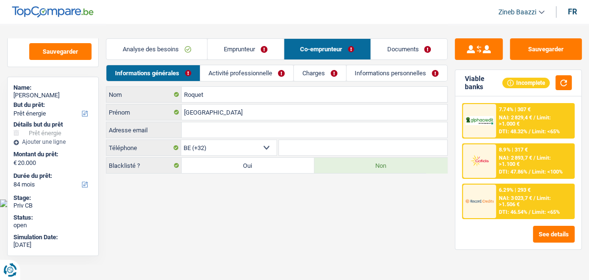
click at [187, 52] on link "Analyse des besoins" at bounding box center [156, 49] width 101 height 21
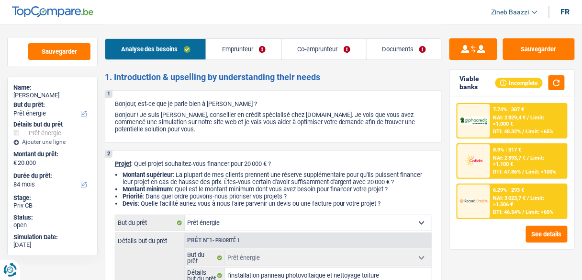
click at [219, 46] on link "Emprunteur" at bounding box center [243, 49] width 75 height 21
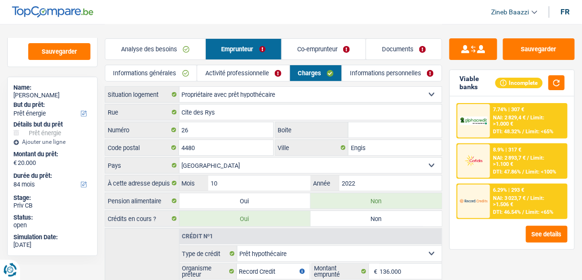
click at [301, 48] on link "Co-emprunteur" at bounding box center [324, 49] width 84 height 21
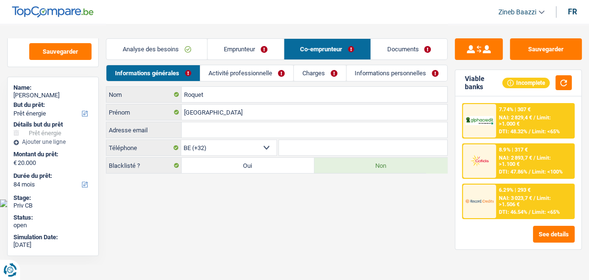
click at [383, 49] on link "Documents" at bounding box center [409, 49] width 76 height 21
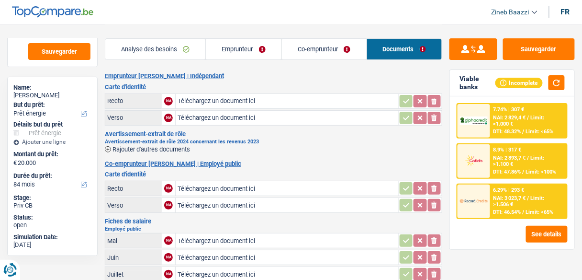
click at [337, 53] on link "Co-emprunteur" at bounding box center [324, 49] width 85 height 21
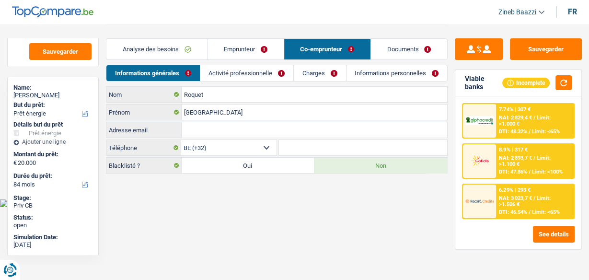
click at [246, 73] on link "Activité professionnelle" at bounding box center [246, 73] width 93 height 16
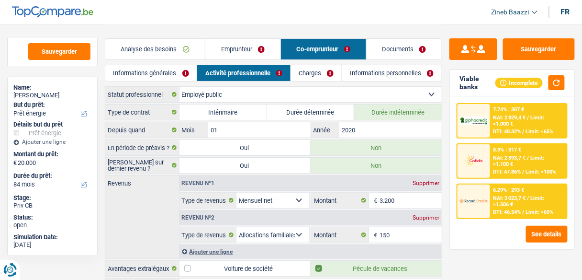
click at [298, 70] on link "Charges" at bounding box center [316, 73] width 51 height 16
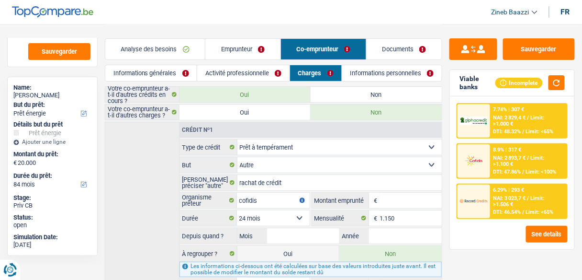
click at [372, 74] on link "Informations personnelles" at bounding box center [392, 73] width 100 height 16
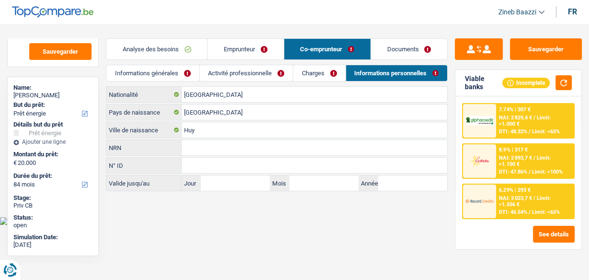
click at [177, 59] on li "Analyse des besoins" at bounding box center [156, 49] width 101 height 22
click at [159, 79] on link "Informations générales" at bounding box center [152, 73] width 92 height 16
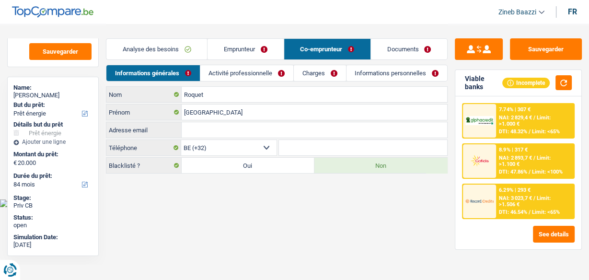
click at [368, 207] on html "Vous avez le contrôle de vos données Nous utilisons des cookies, tout comme nos…" at bounding box center [294, 103] width 589 height 207
click at [530, 41] on button "Sauvegarder" at bounding box center [546, 49] width 72 height 22
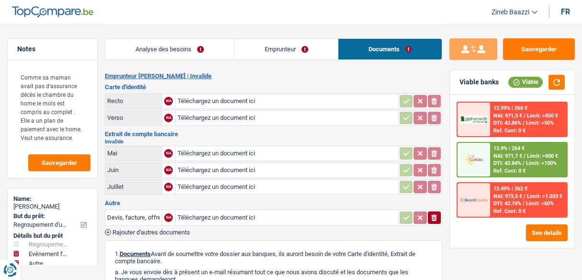
select select "refinancing"
select select "familyEvent"
select select "other"
select select "48"
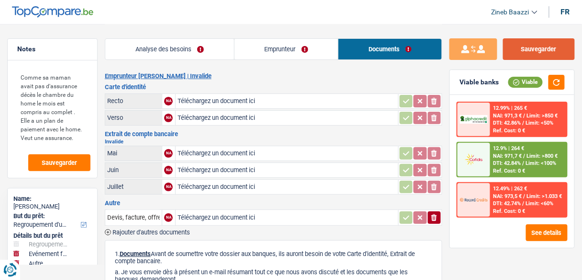
click at [522, 46] on button "Sauvegarder" at bounding box center [539, 49] width 72 height 22
click at [523, 44] on button "Sauvegarder" at bounding box center [539, 49] width 72 height 22
drag, startPoint x: 253, startPoint y: 13, endPoint x: 284, endPoint y: 2, distance: 32.9
click at [253, 13] on header "Zineb Baazzi Se déconnecter fr" at bounding box center [291, 12] width 582 height 24
click at [238, 8] on header "Zineb Baazzi Se déconnecter fr" at bounding box center [291, 12] width 582 height 24
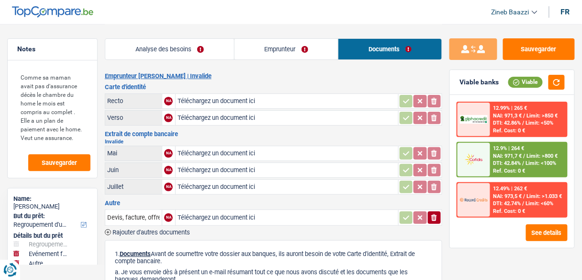
drag, startPoint x: 79, startPoint y: 201, endPoint x: 75, endPoint y: 204, distance: 5.5
click at [75, 204] on div "Name: [PERSON_NAME]" at bounding box center [52, 203] width 78 height 17
copy div "[PERSON_NAME]"
click at [543, 41] on button "Sauvegarder" at bounding box center [539, 49] width 72 height 22
